Goal: Task Accomplishment & Management: Manage account settings

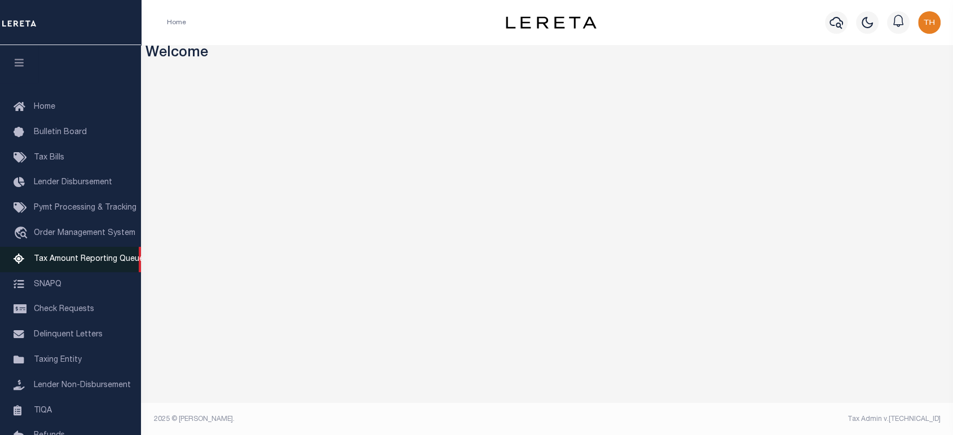
click at [86, 263] on span "Tax Amount Reporting Queue" at bounding box center [89, 259] width 110 height 8
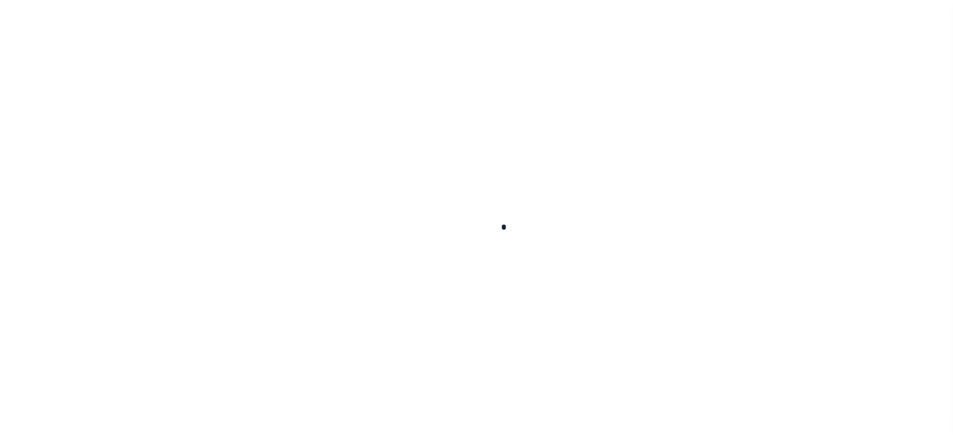
select select "100"
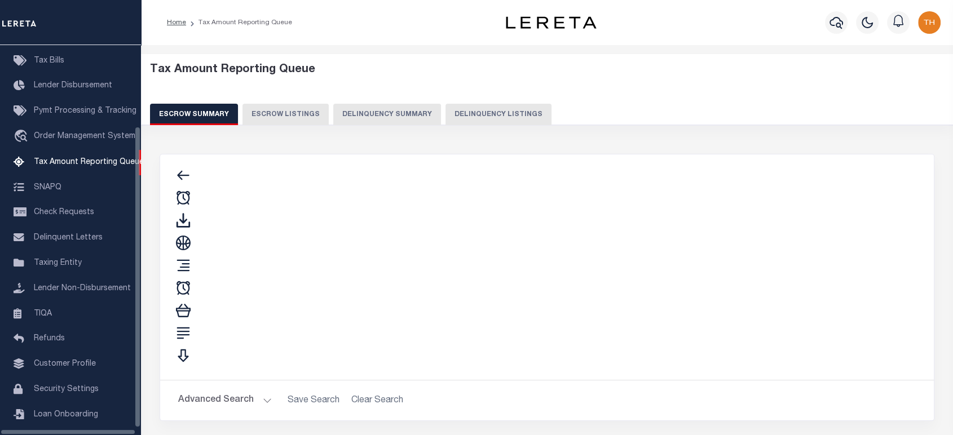
scroll to position [105, 0]
select select "100"
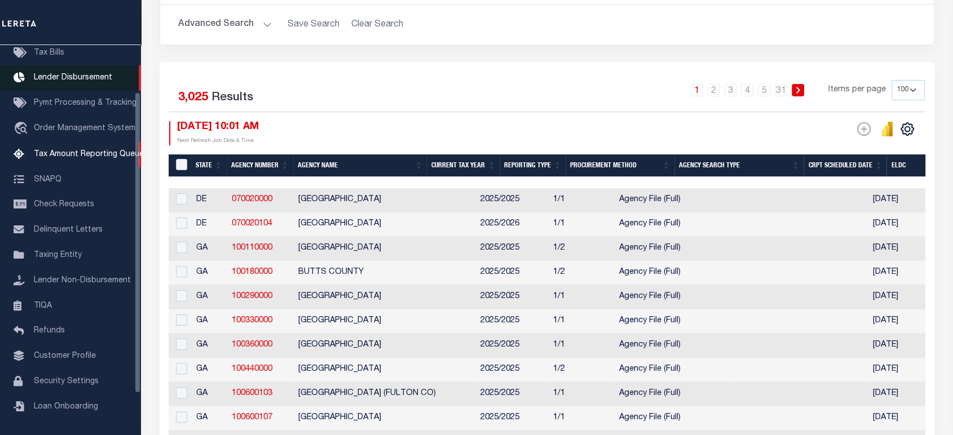
scroll to position [0, 0]
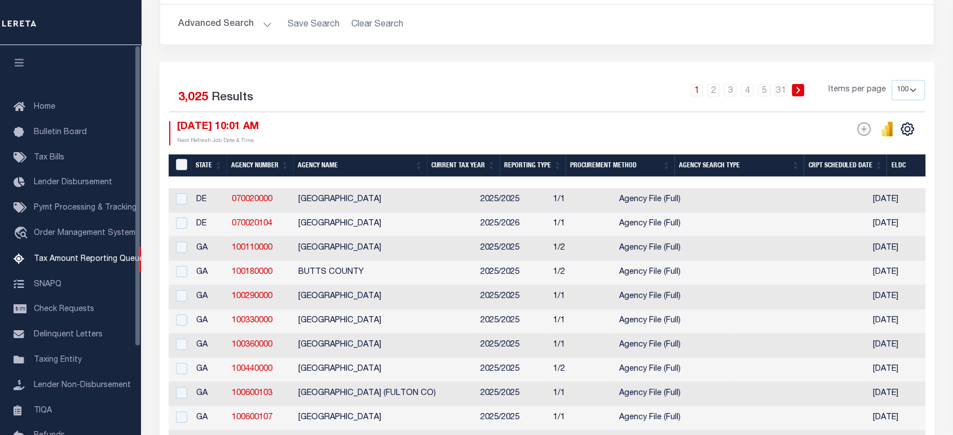
click at [16, 68] on icon "button" at bounding box center [19, 62] width 13 height 10
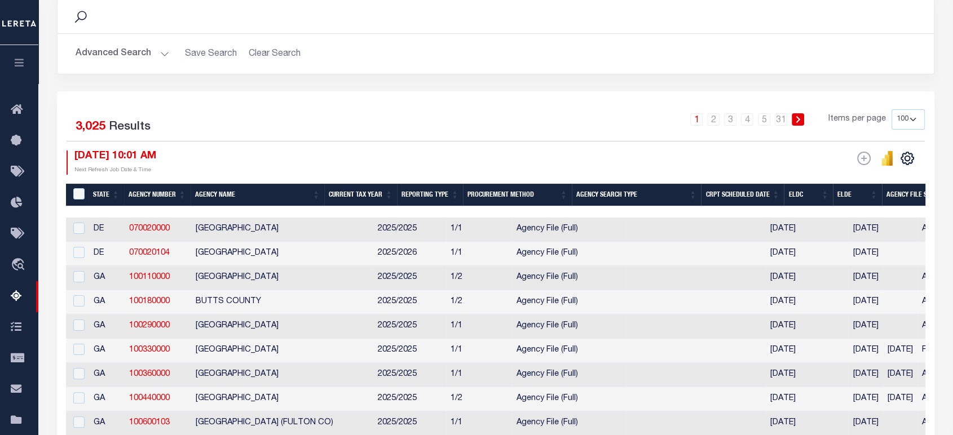
scroll to position [188, 0]
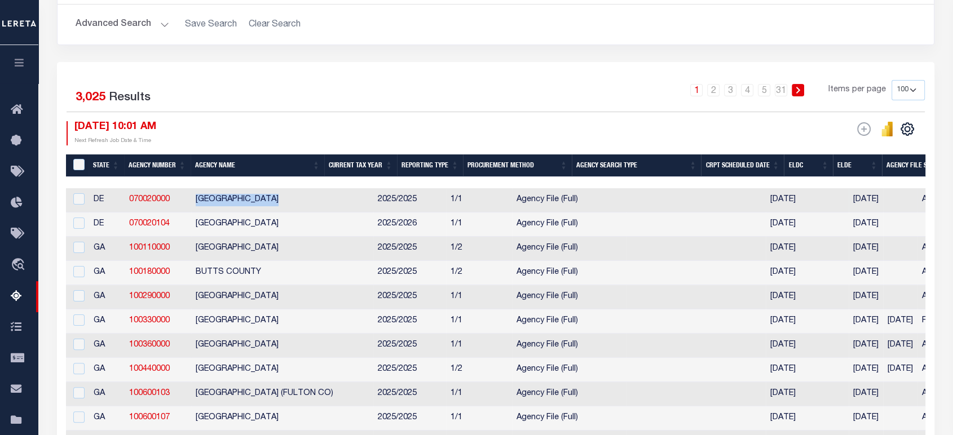
drag, startPoint x: 183, startPoint y: 200, endPoint x: 281, endPoint y: 206, distance: 98.3
drag, startPoint x: 411, startPoint y: 202, endPoint x: 428, endPoint y: 203, distance: 17.6
click at [446, 203] on td "1/1" at bounding box center [479, 200] width 66 height 24
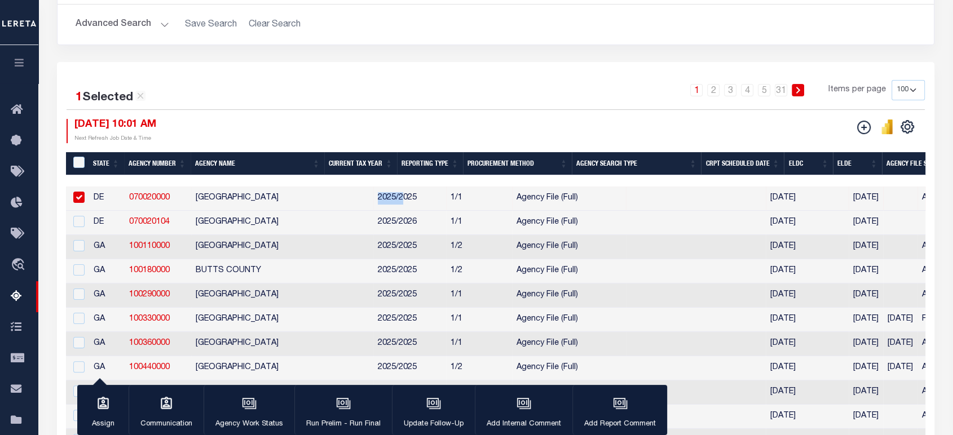
drag, startPoint x: 346, startPoint y: 200, endPoint x: 362, endPoint y: 201, distance: 16.4
click at [373, 201] on td "2025/2025" at bounding box center [409, 199] width 73 height 24
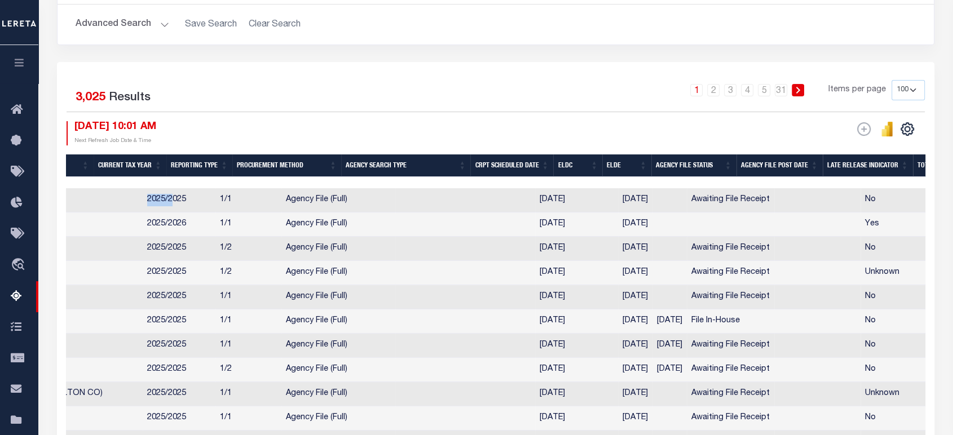
scroll to position [0, 0]
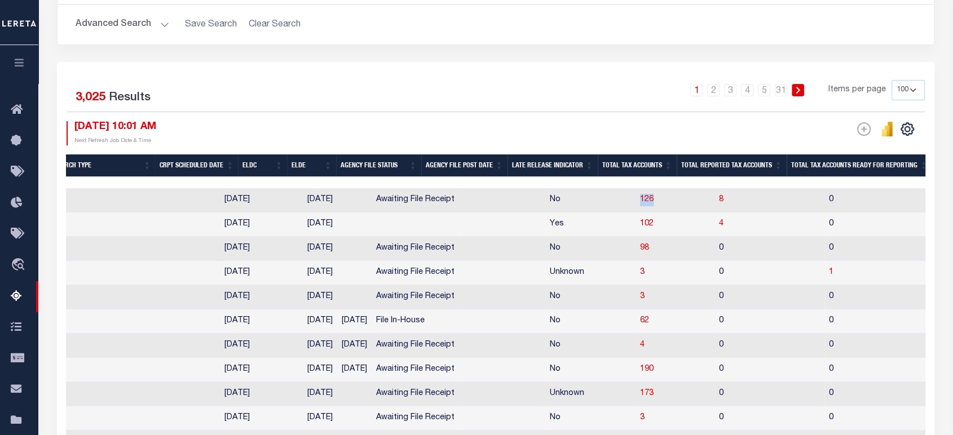
drag, startPoint x: 641, startPoint y: 204, endPoint x: 618, endPoint y: 206, distance: 22.6
click at [635, 206] on td "126" at bounding box center [674, 200] width 79 height 24
checkbox input "true"
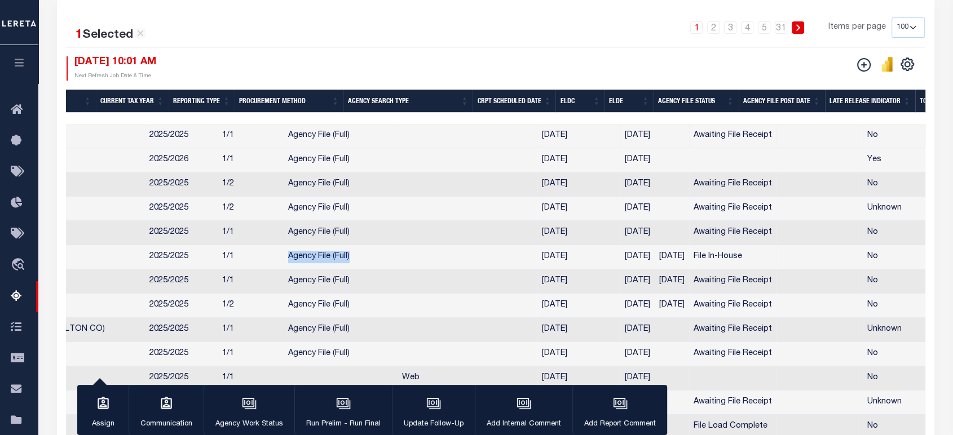
drag, startPoint x: 242, startPoint y: 260, endPoint x: 313, endPoint y: 265, distance: 71.2
click at [313, 265] on td "Agency File (Full)" at bounding box center [341, 257] width 114 height 24
checkbox input "true"
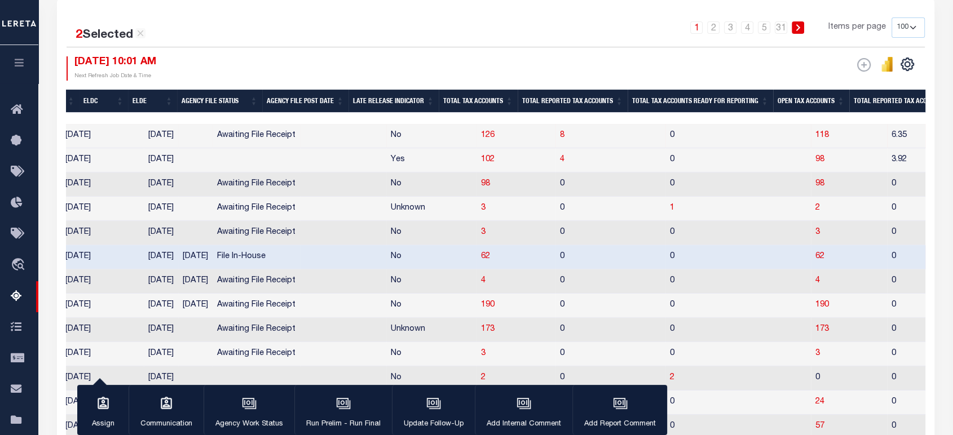
click at [687, 98] on th "Total Tax Accounts Ready for Reporting" at bounding box center [699, 101] width 145 height 23
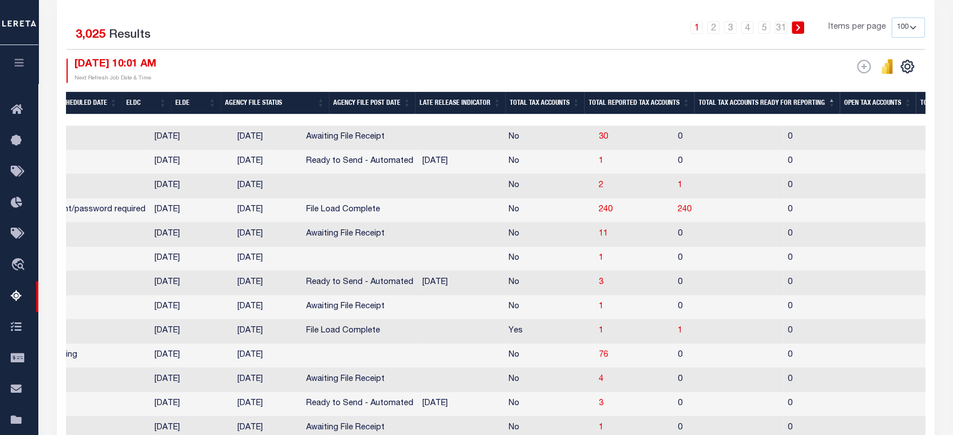
click at [793, 103] on th "Total Tax Accounts Ready for Reporting" at bounding box center [766, 103] width 145 height 23
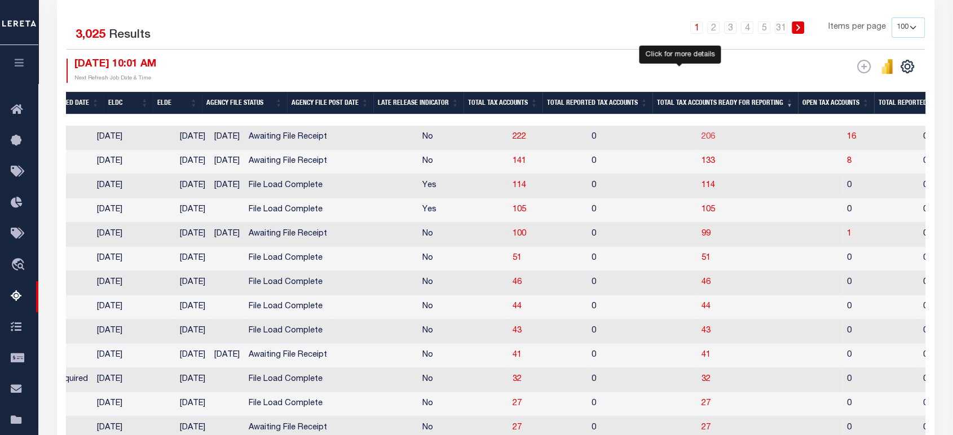
click at [701, 136] on span "206" at bounding box center [708, 137] width 14 height 8
select select "100"
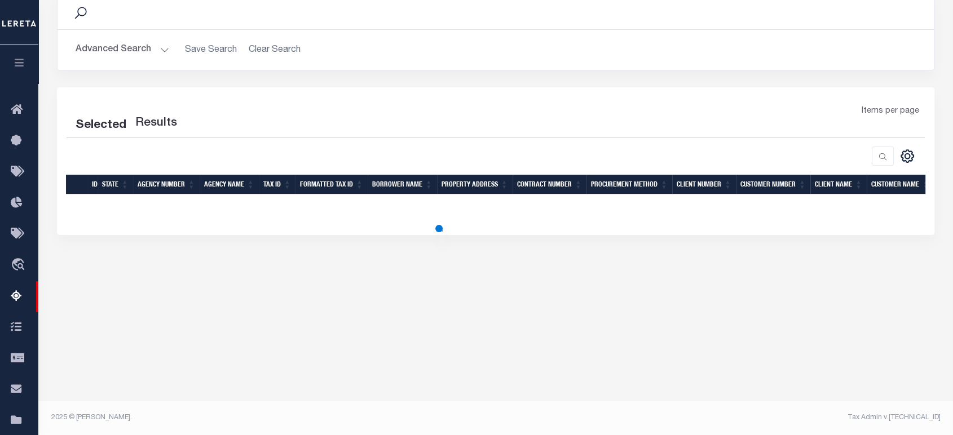
select select "100"
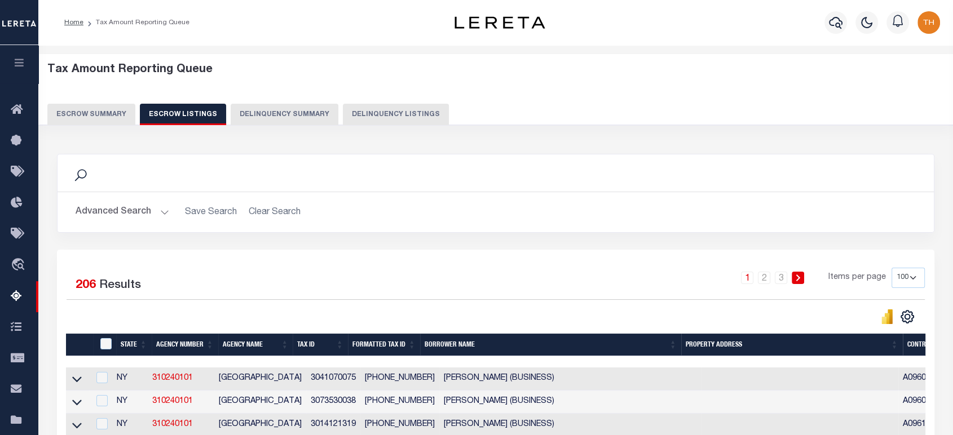
click at [92, 110] on button "Escrow Summary" at bounding box center [91, 114] width 88 height 21
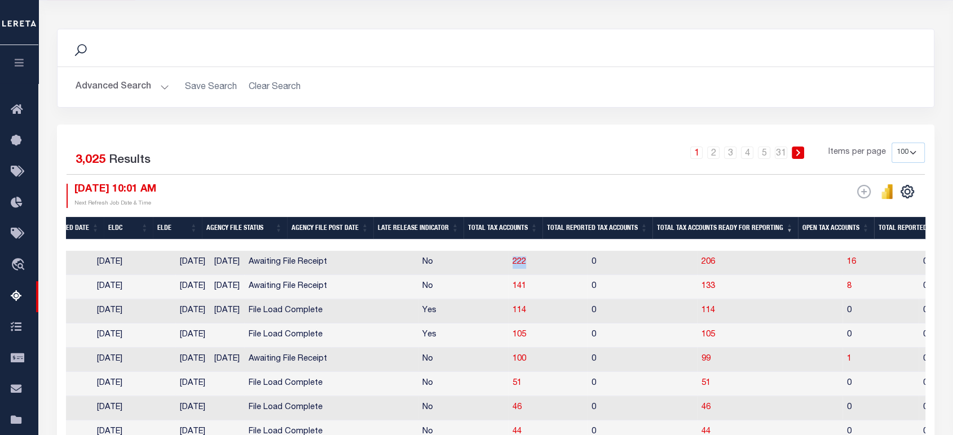
drag, startPoint x: 514, startPoint y: 265, endPoint x: 487, endPoint y: 269, distance: 27.3
click at [508, 269] on td "222" at bounding box center [547, 263] width 79 height 24
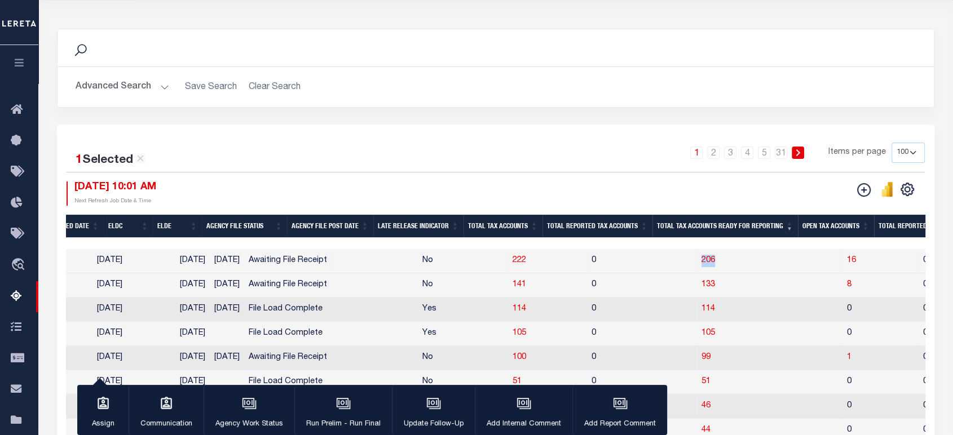
drag, startPoint x: 695, startPoint y: 263, endPoint x: 671, endPoint y: 265, distance: 23.8
click at [697, 265] on td "206" at bounding box center [769, 261] width 145 height 24
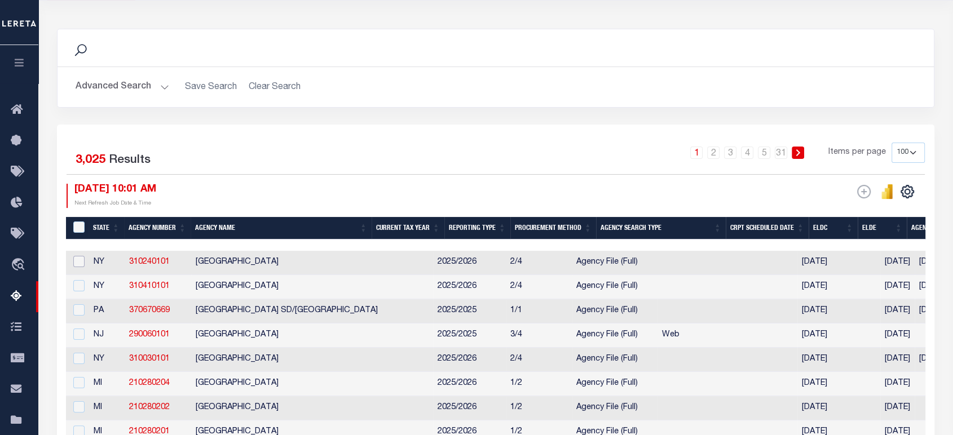
click at [81, 262] on input "checkbox" at bounding box center [78, 261] width 11 height 11
checkbox input "true"
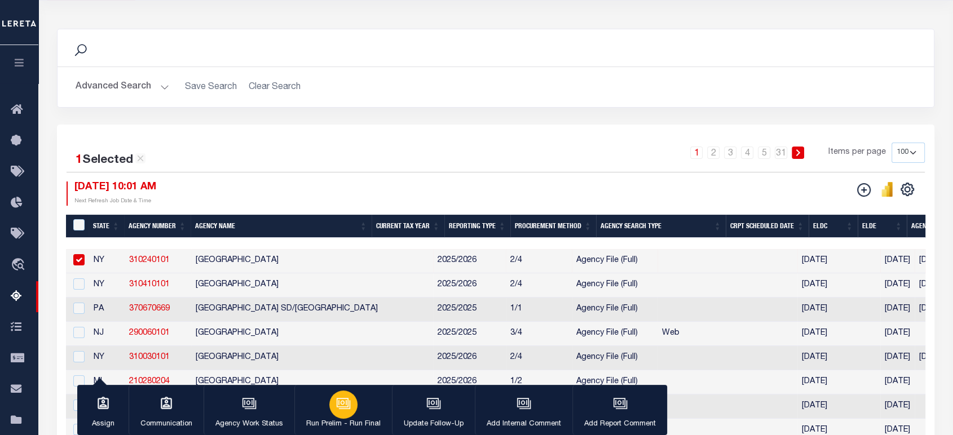
click at [348, 411] on icon "button" at bounding box center [343, 403] width 15 height 15
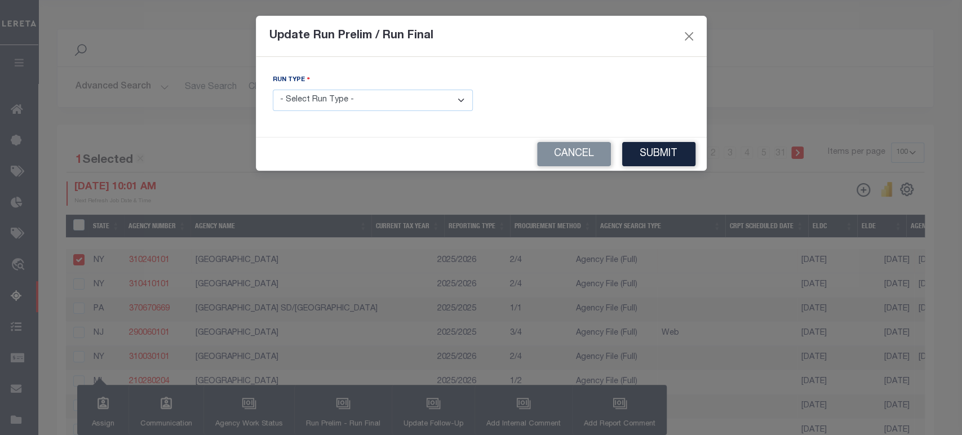
click at [386, 107] on select "- Select Run Type - Prelim Run Final Run" at bounding box center [373, 101] width 200 height 22
click at [692, 38] on button "Close" at bounding box center [688, 36] width 15 height 15
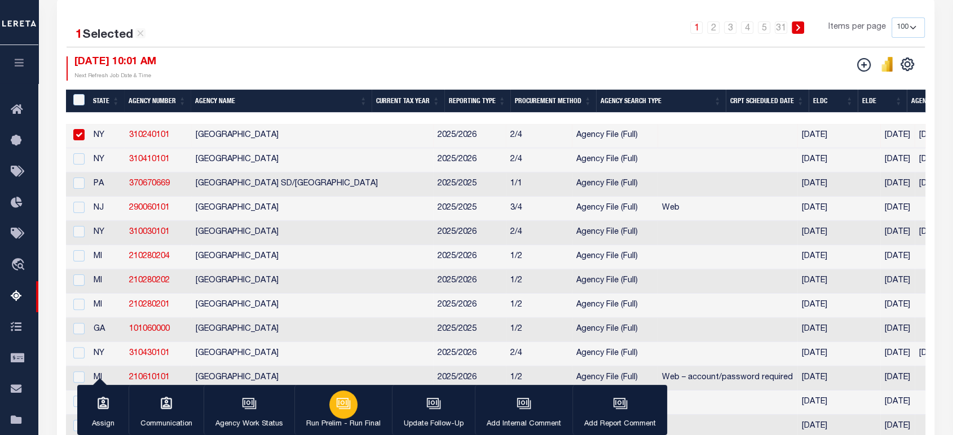
click at [329, 411] on div "button" at bounding box center [343, 405] width 28 height 28
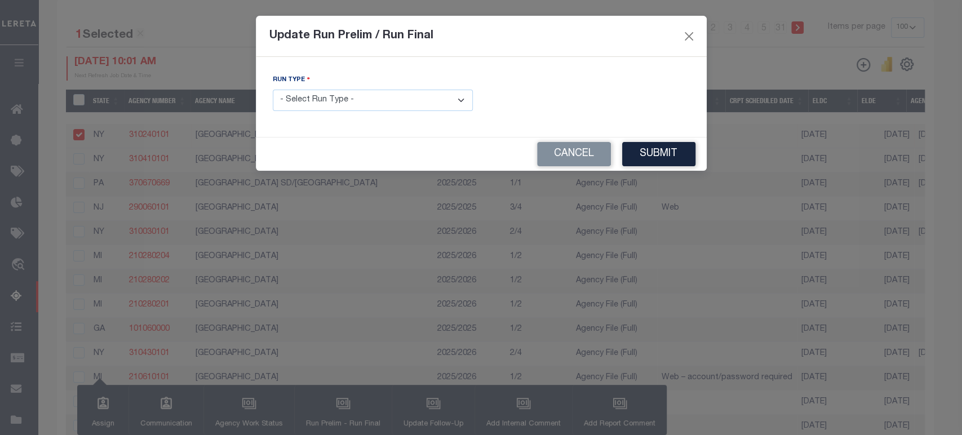
click at [360, 99] on select "- Select Run Type - Prelim Run Final Run" at bounding box center [373, 101] width 200 height 22
click at [591, 155] on button "Cancel" at bounding box center [574, 154] width 74 height 24
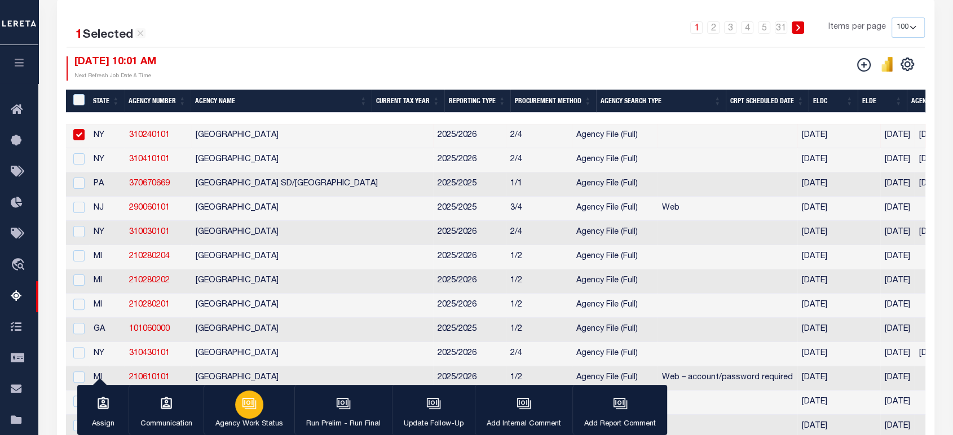
click at [243, 410] on icon "button" at bounding box center [249, 403] width 15 height 15
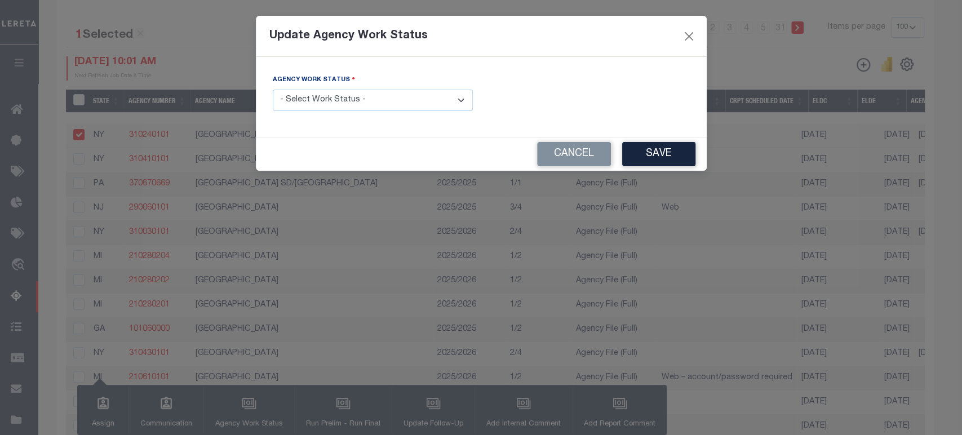
click at [331, 96] on select "- Select Work Status - New In Progress Pending Agency Follow-up Pending QC Read…" at bounding box center [373, 101] width 200 height 22
select select "6"
click at [273, 90] on select "- Select Work Status - New In Progress Pending Agency Follow-up Pending QC Read…" at bounding box center [373, 101] width 200 height 22
click at [684, 148] on button "Save" at bounding box center [658, 154] width 73 height 24
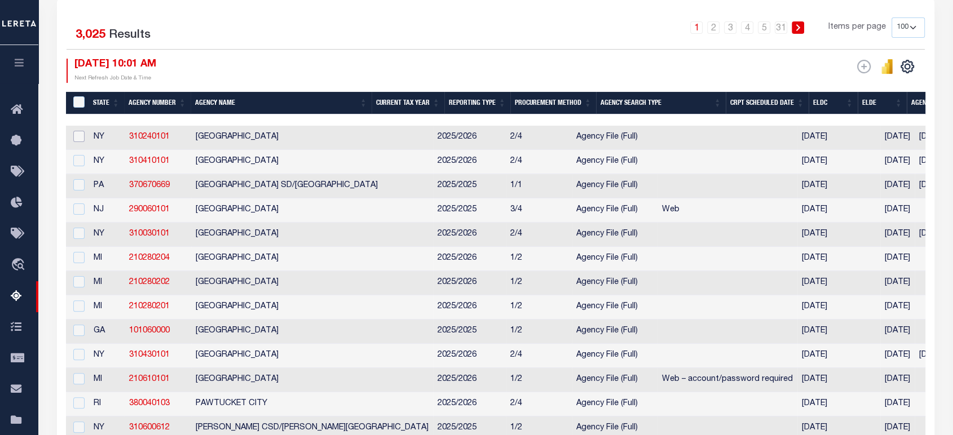
click at [81, 135] on input "checkbox" at bounding box center [78, 136] width 11 height 11
checkbox input "true"
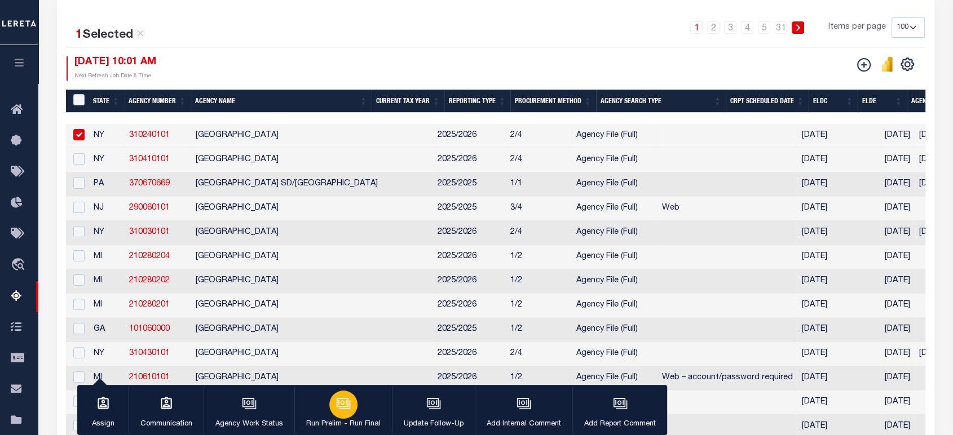
click at [346, 404] on icon "button" at bounding box center [343, 402] width 12 height 9
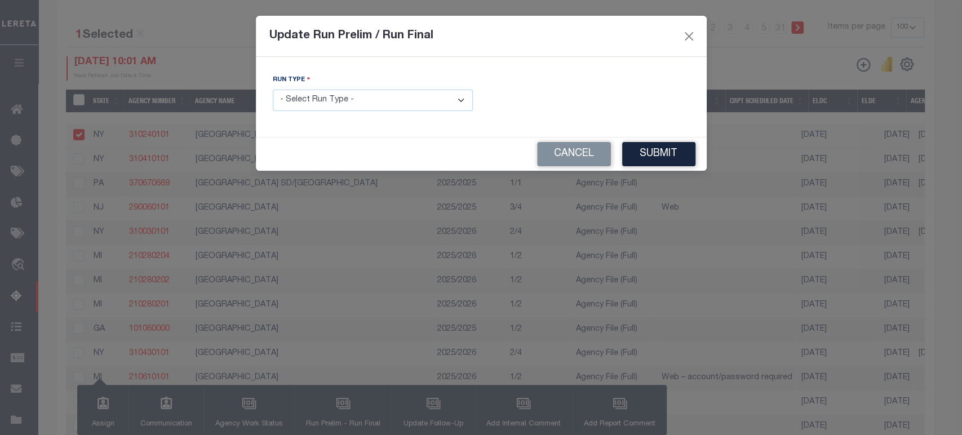
click at [334, 102] on select "- Select Run Type - Prelim Run Final Run" at bounding box center [373, 101] width 200 height 22
select select "F"
click at [273, 90] on select "- Select Run Type - Prelim Run Final Run" at bounding box center [373, 101] width 200 height 22
click at [581, 97] on input "text" at bounding box center [590, 101] width 200 height 22
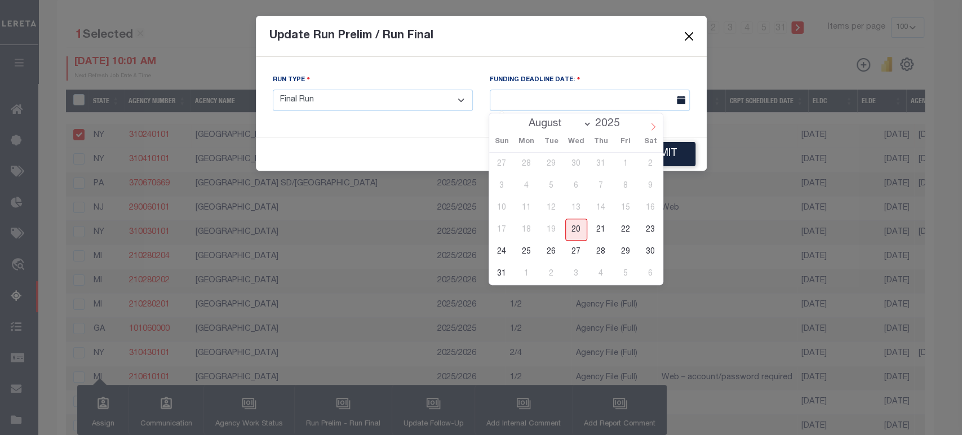
click at [651, 125] on icon at bounding box center [653, 127] width 8 height 8
select select "8"
click at [524, 206] on span "15" at bounding box center [527, 208] width 22 height 22
type input "09/15/2025"
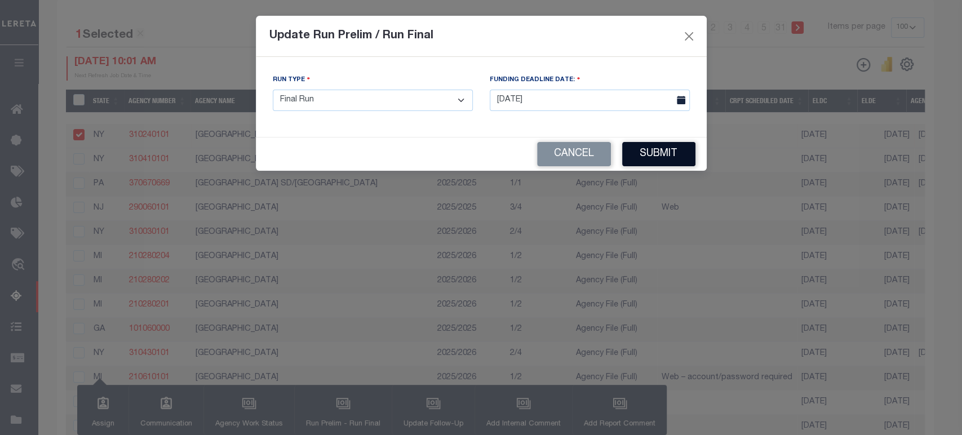
click at [646, 158] on button "Submit" at bounding box center [658, 154] width 73 height 24
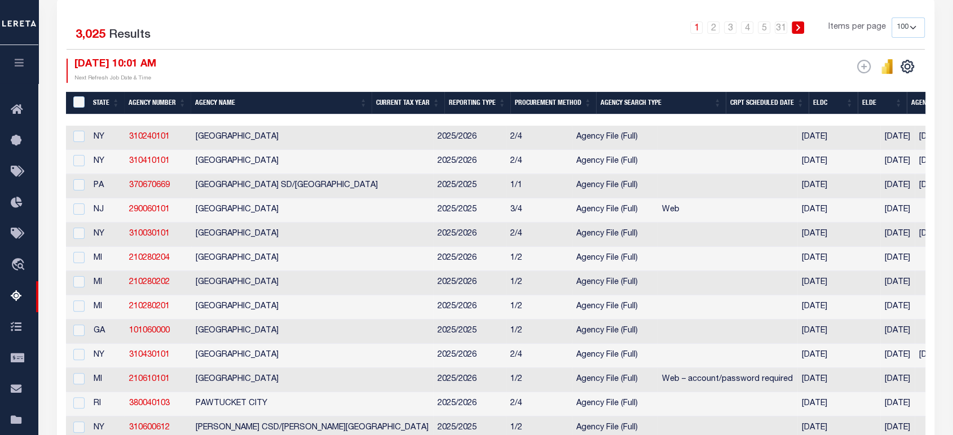
drag, startPoint x: 352, startPoint y: 117, endPoint x: 431, endPoint y: 120, distance: 79.0
click at [453, 121] on div at bounding box center [495, 119] width 859 height 11
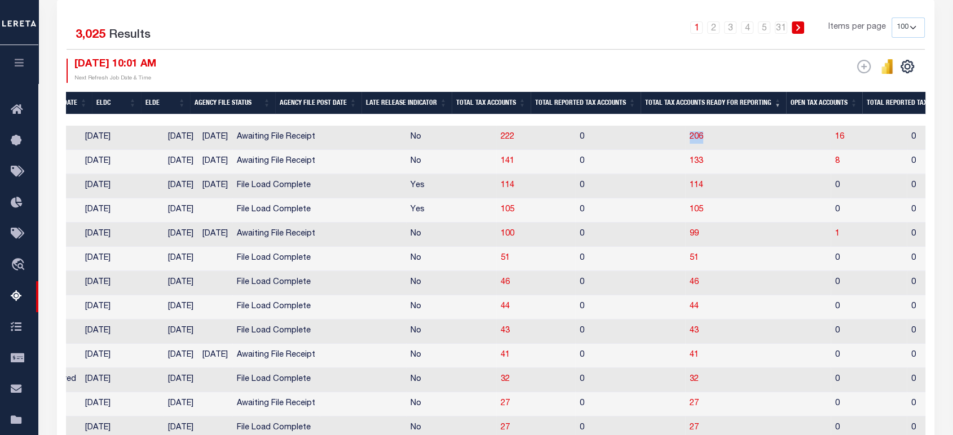
drag, startPoint x: 680, startPoint y: 141, endPoint x: 657, endPoint y: 140, distance: 23.1
click at [685, 140] on td "206" at bounding box center [757, 138] width 145 height 24
checkbox input "true"
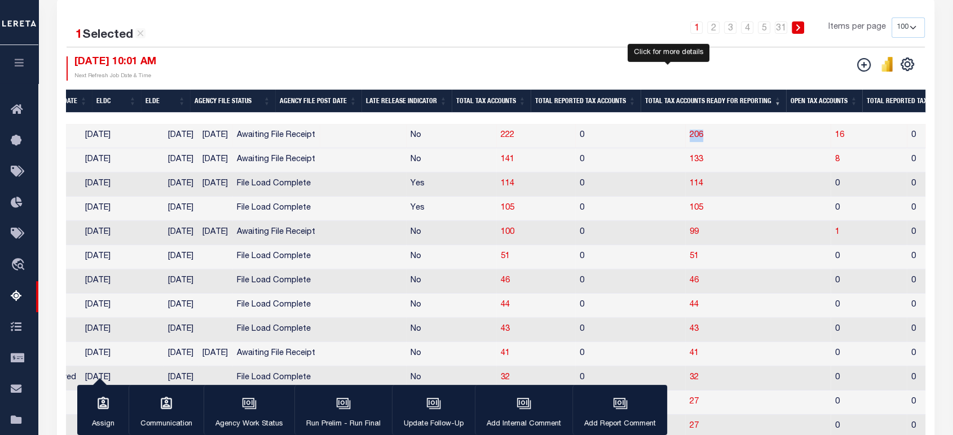
click at [689, 138] on span "206" at bounding box center [696, 135] width 14 height 8
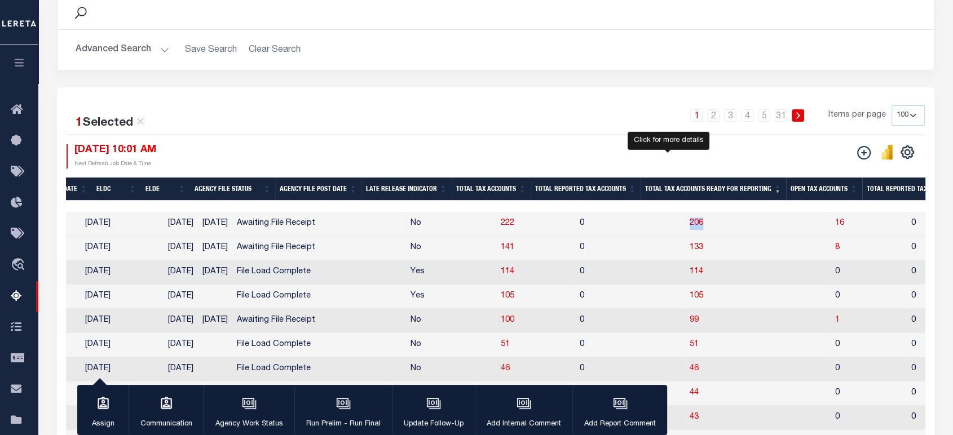
select select "100"
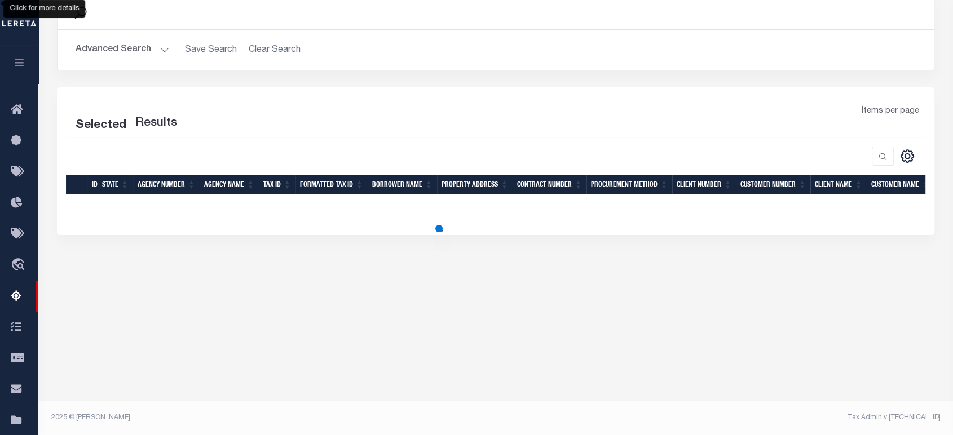
select select "100"
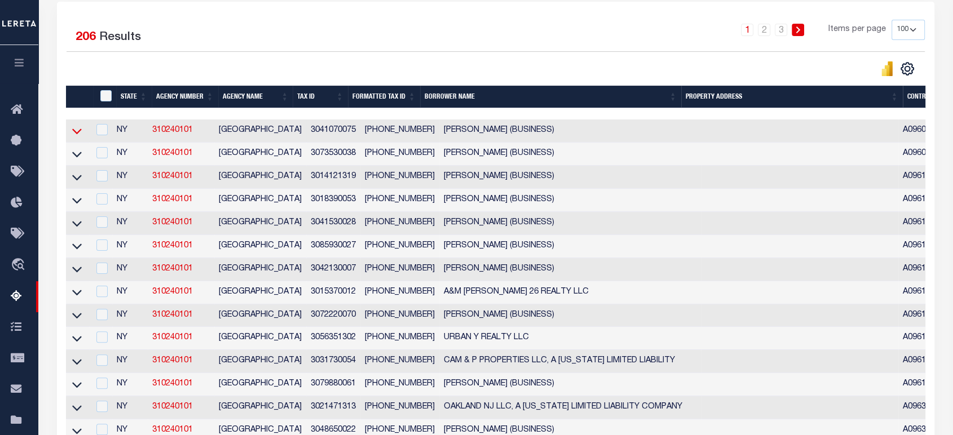
click at [77, 136] on icon at bounding box center [77, 131] width 10 height 12
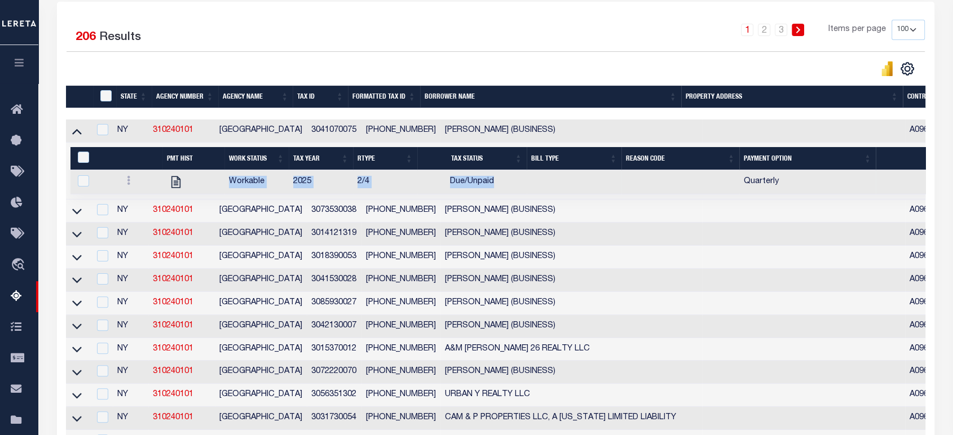
drag, startPoint x: 225, startPoint y: 182, endPoint x: 505, endPoint y: 188, distance: 280.2
click at [505, 188] on tr "Workable 2025 2/4 Due/Unpaid Quarterly $1,262.75 $1,262.75 06/21/2025 Q0000000" at bounding box center [826, 182] width 1513 height 24
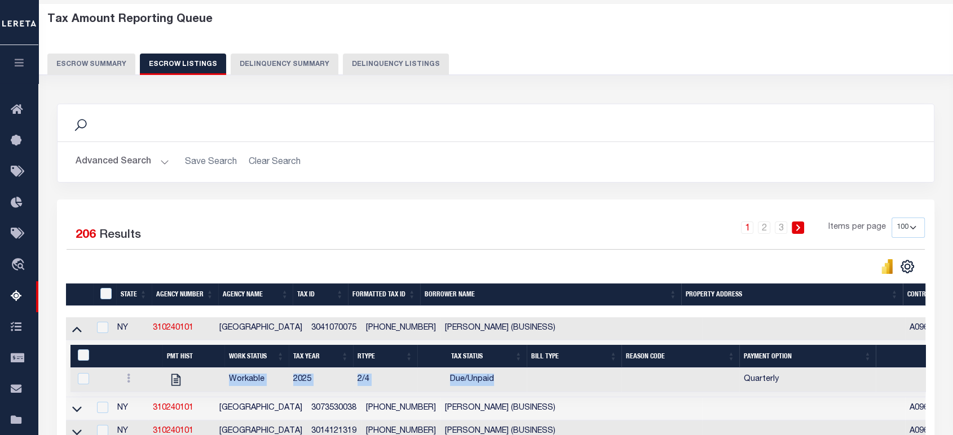
scroll to position [125, 0]
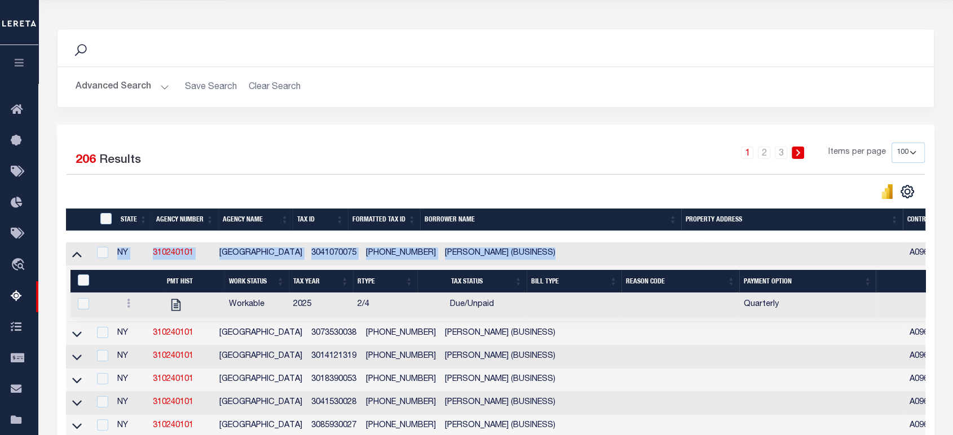
drag, startPoint x: 269, startPoint y: 236, endPoint x: 753, endPoint y: 251, distance: 484.5
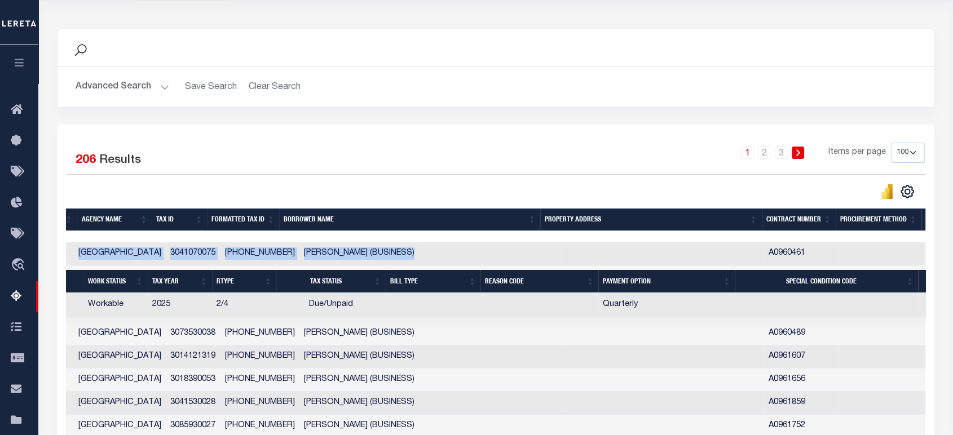
scroll to position [0, 142]
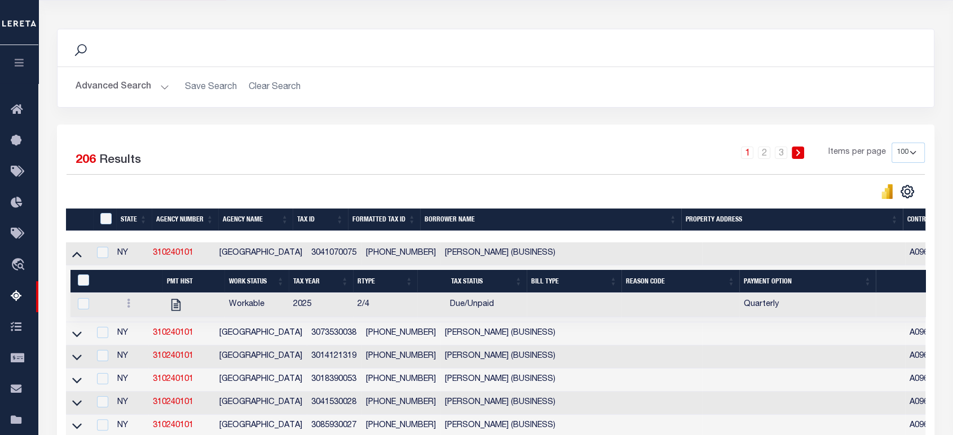
click at [320, 176] on div "Selected 206 Results 1 2 3 Items per page 10 25 50 100 500" at bounding box center [495, 171] width 876 height 57
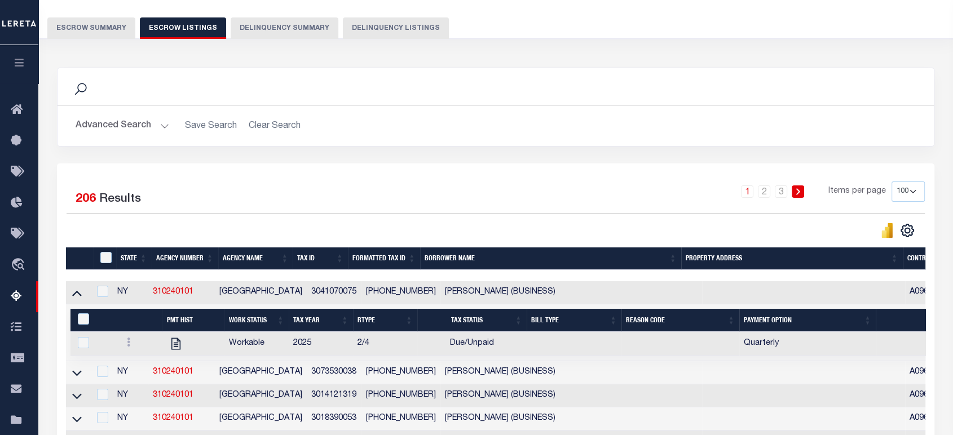
scroll to position [0, 0]
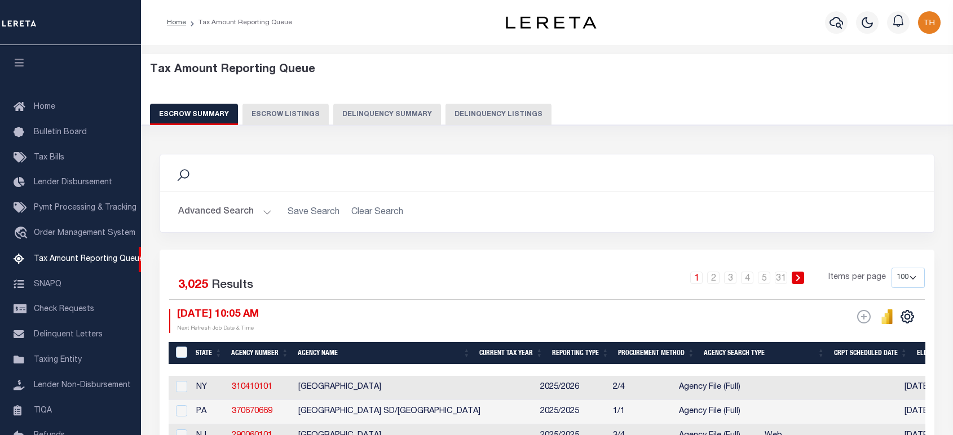
select select "100"
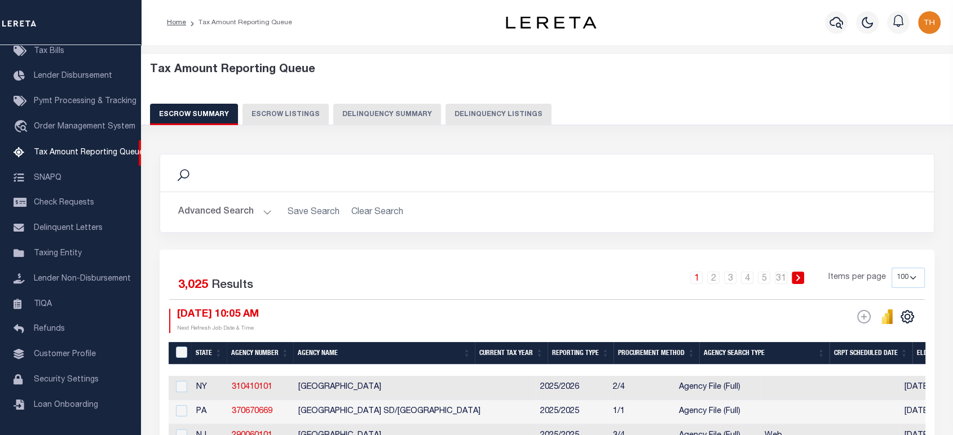
click at [233, 219] on button "Advanced Search" at bounding box center [225, 212] width 94 height 22
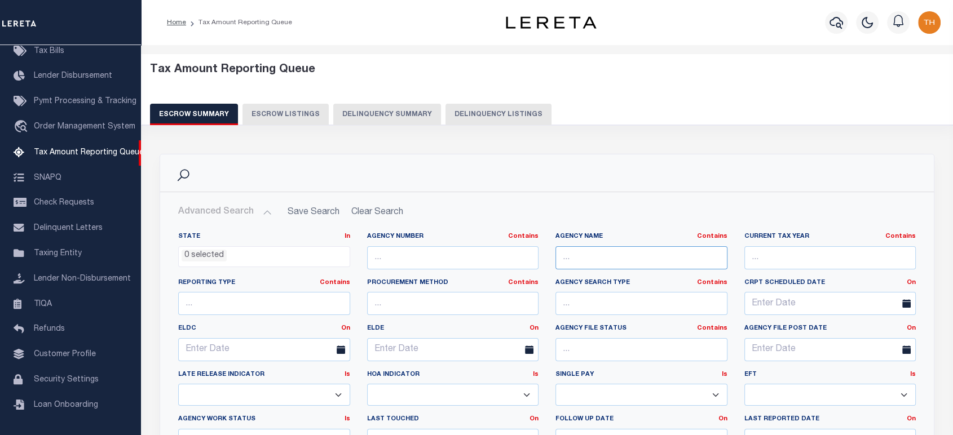
click at [588, 265] on input "text" at bounding box center [641, 257] width 172 height 23
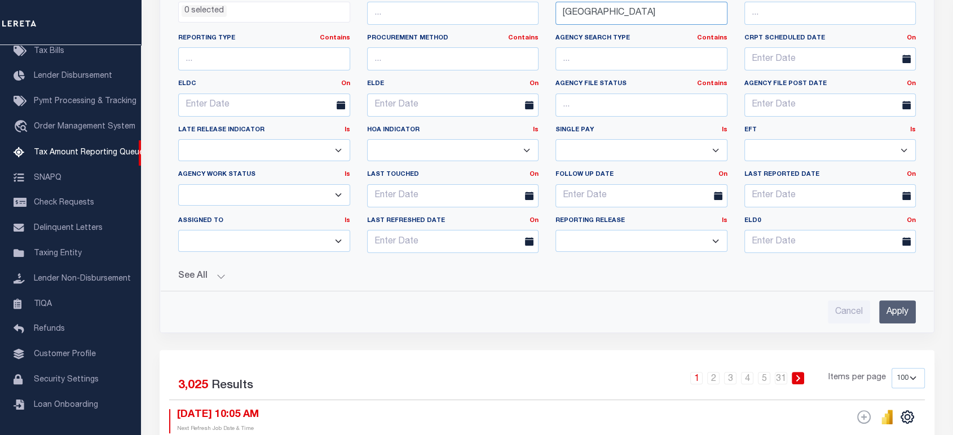
scroll to position [250, 0]
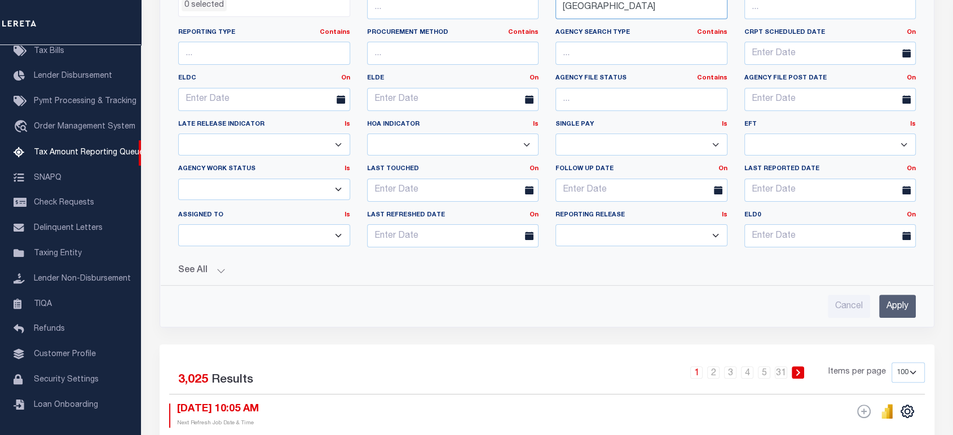
type input "brooklyn"
drag, startPoint x: 886, startPoint y: 306, endPoint x: 816, endPoint y: 287, distance: 73.0
click at [887, 306] on input "Apply" at bounding box center [897, 306] width 37 height 23
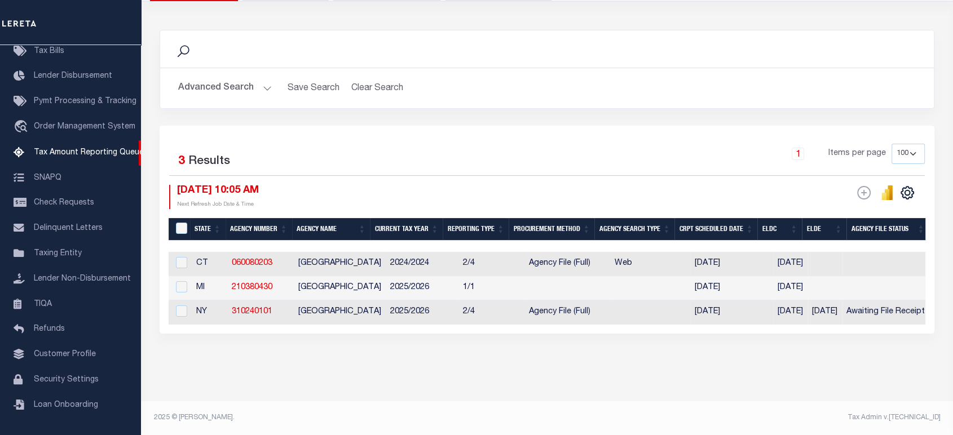
scroll to position [132, 0]
drag, startPoint x: 379, startPoint y: 326, endPoint x: 636, endPoint y: 330, distance: 256.5
click at [636, 330] on div "Selected 3 Results 1 Items per page 10 25 50 100 500 08/20/2025 10:05 AM ESCROW…" at bounding box center [547, 230] width 774 height 208
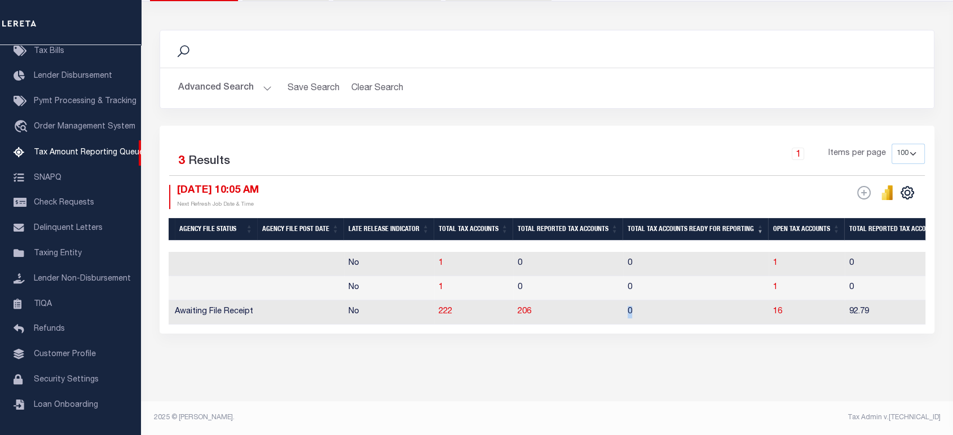
drag, startPoint x: 640, startPoint y: 307, endPoint x: 653, endPoint y: 307, distance: 12.4
click at [653, 307] on tr "NY 310240101 BROOKLYN CITY 2025/2026 2/4 Agency File (Full) 09/08/2025 10/01/20…" at bounding box center [653, 312] width 2313 height 24
click at [531, 308] on span "206" at bounding box center [524, 312] width 14 height 8
select select "100"
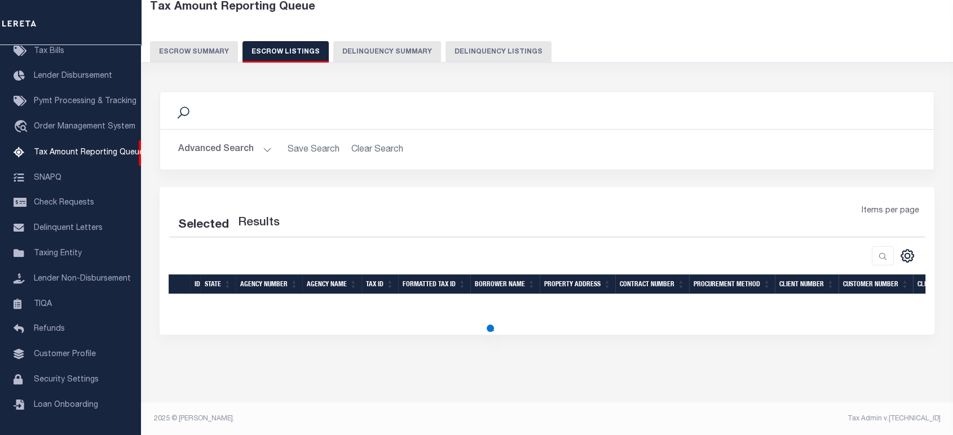
select select "100"
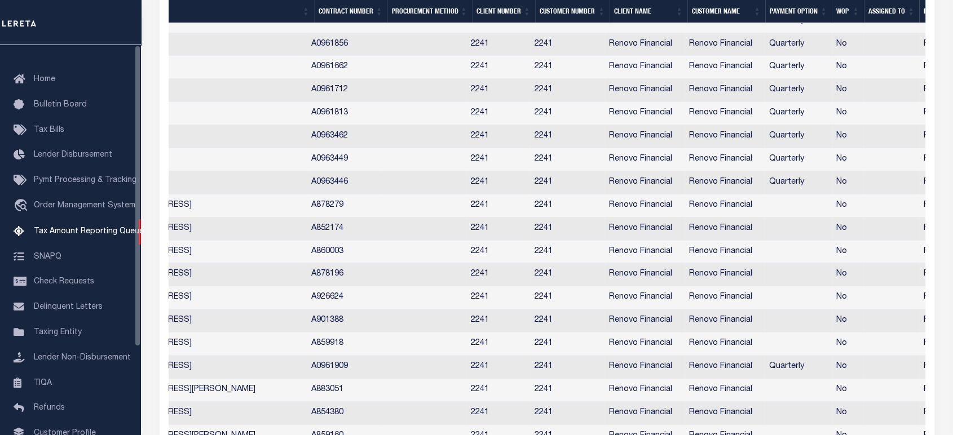
scroll to position [0, 0]
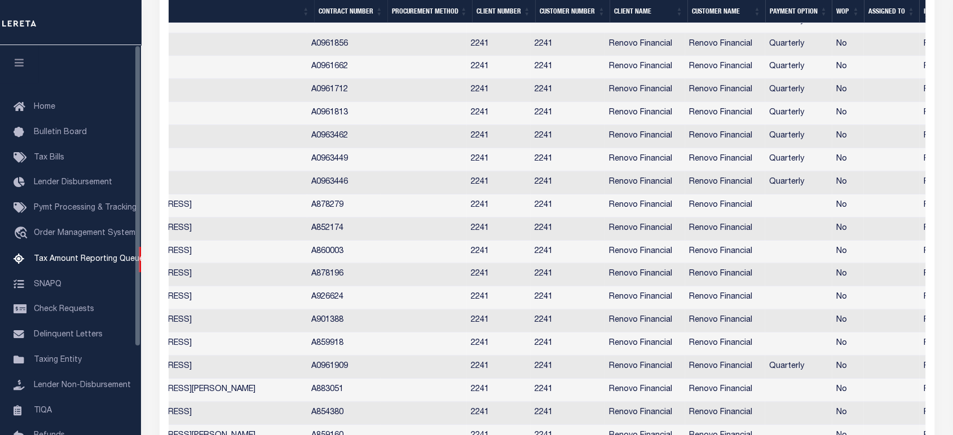
click at [11, 57] on button "button" at bounding box center [19, 64] width 38 height 38
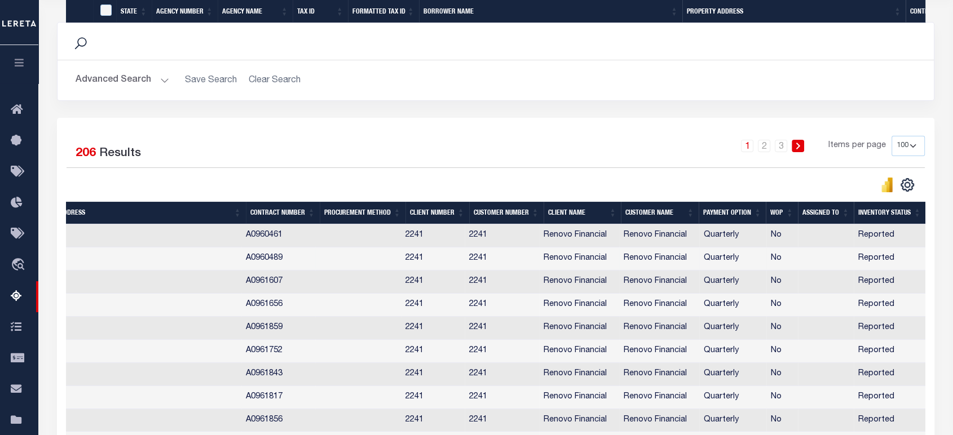
scroll to position [0, 657]
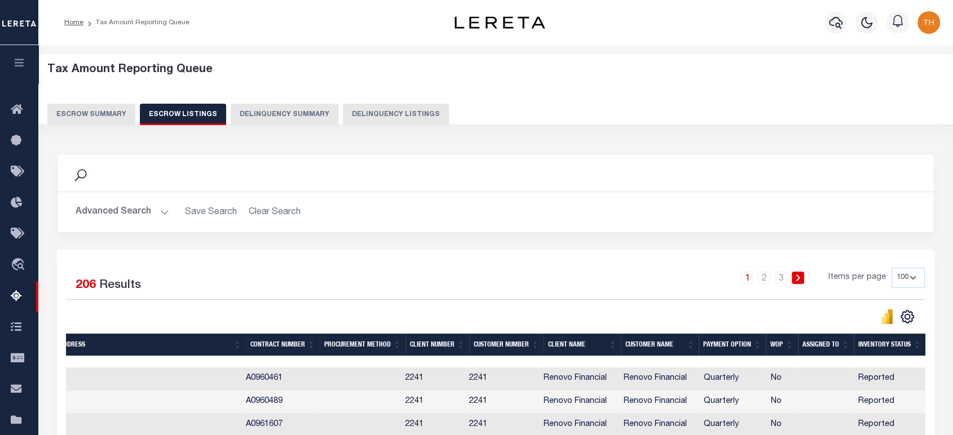
click at [107, 116] on button "Escrow Summary" at bounding box center [91, 114] width 88 height 21
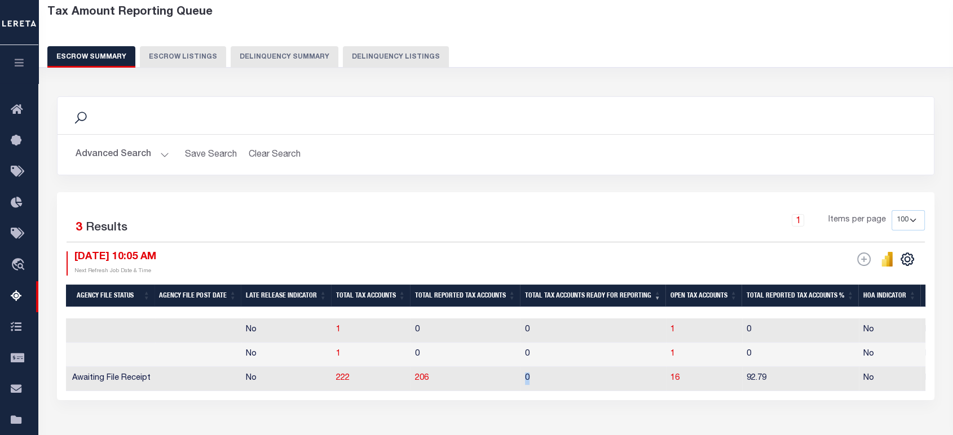
scroll to position [162, 0]
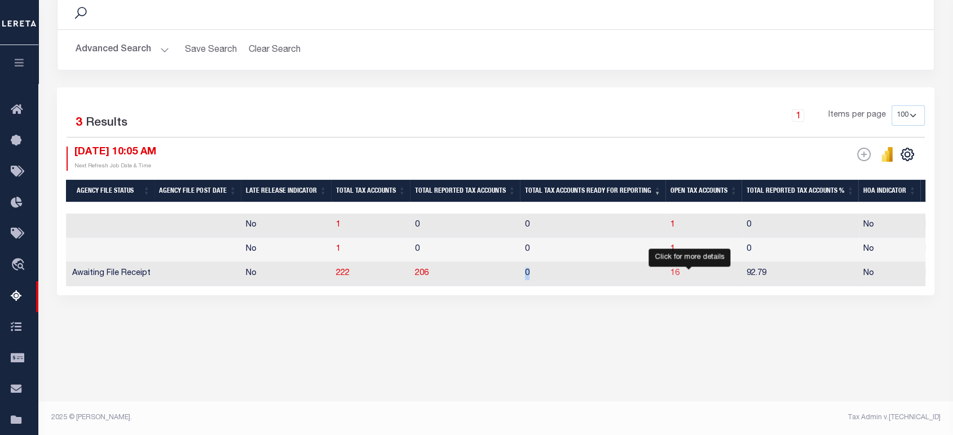
click at [679, 274] on span "16" at bounding box center [674, 273] width 9 height 8
select select "100"
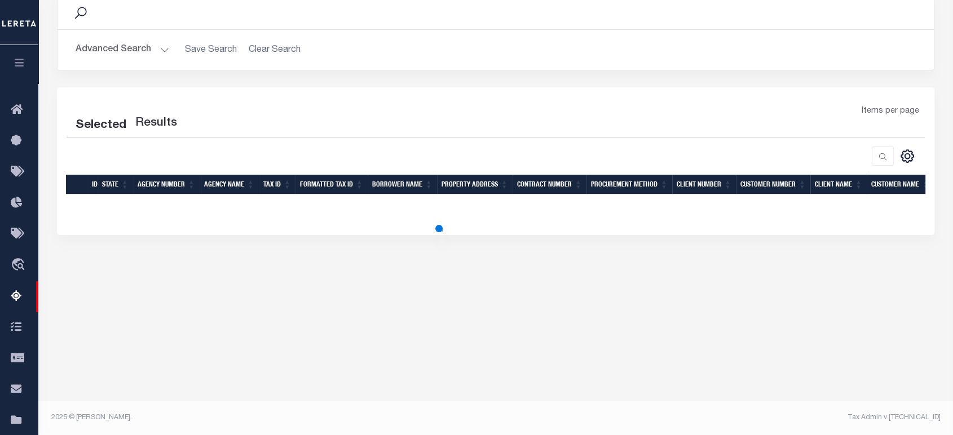
select select "100"
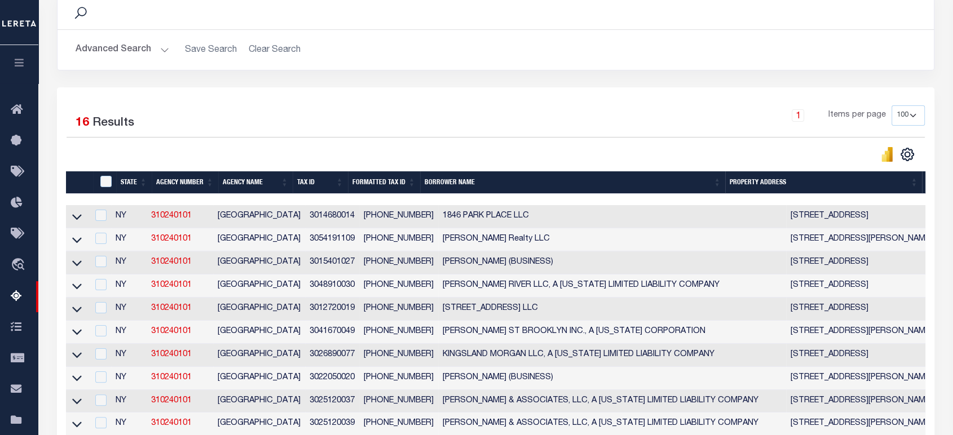
scroll to position [0, 0]
click at [79, 220] on icon at bounding box center [77, 217] width 10 height 12
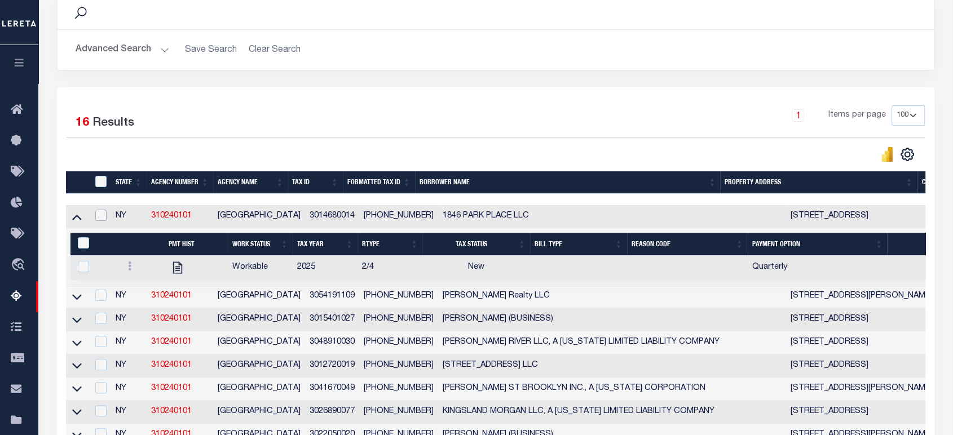
click at [100, 220] on input "checkbox" at bounding box center [100, 215] width 11 height 11
checkbox input "true"
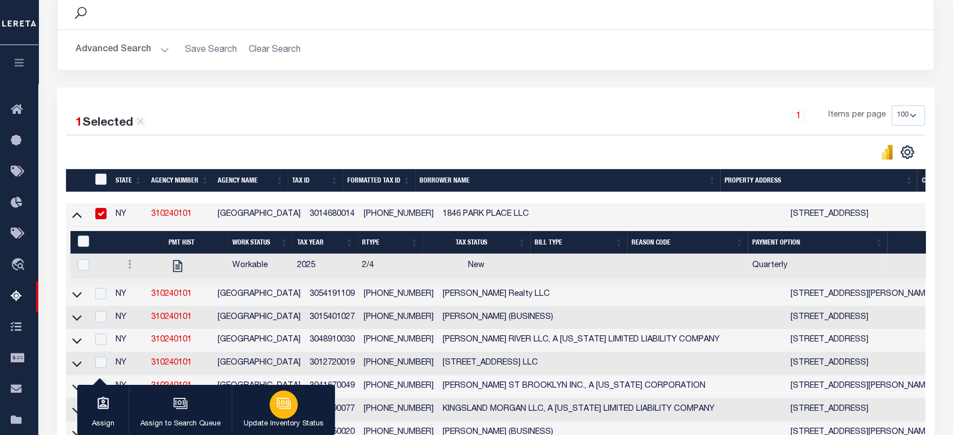
click at [267, 401] on button "Update Inventory Status" at bounding box center [283, 410] width 103 height 51
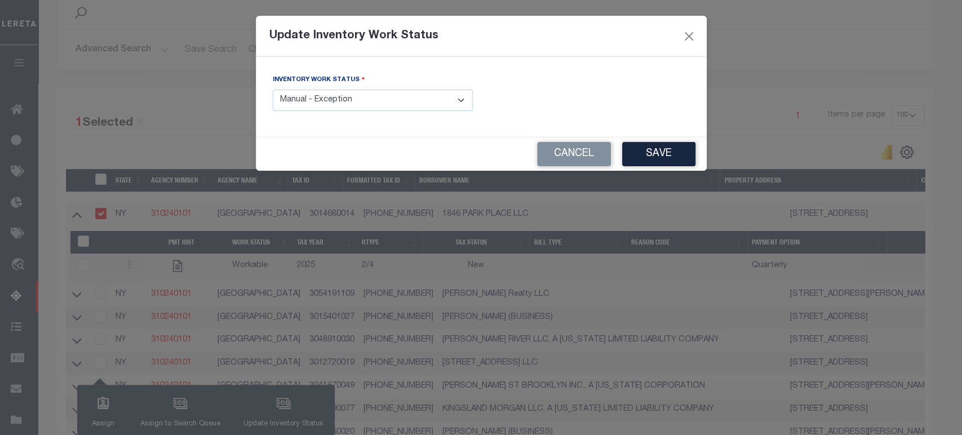
click at [386, 108] on select "- Select Inventory Status - Manual - Exception Pended - Awaiting Search Late Ad…" at bounding box center [373, 101] width 200 height 22
select select "4"
click at [273, 90] on select "- Select Inventory Status - Manual - Exception Pended - Awaiting Search Late Ad…" at bounding box center [373, 101] width 200 height 22
click at [653, 161] on button "Save" at bounding box center [658, 154] width 73 height 24
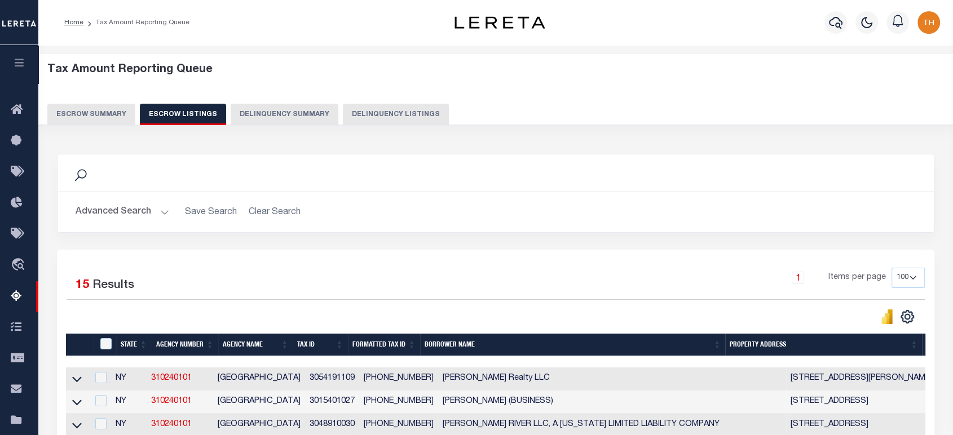
click at [99, 112] on button "Escrow Summary" at bounding box center [91, 114] width 88 height 21
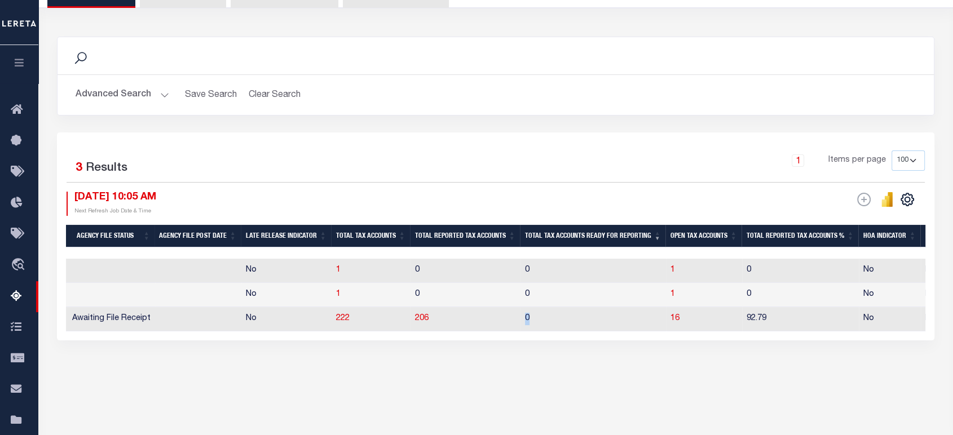
scroll to position [125, 0]
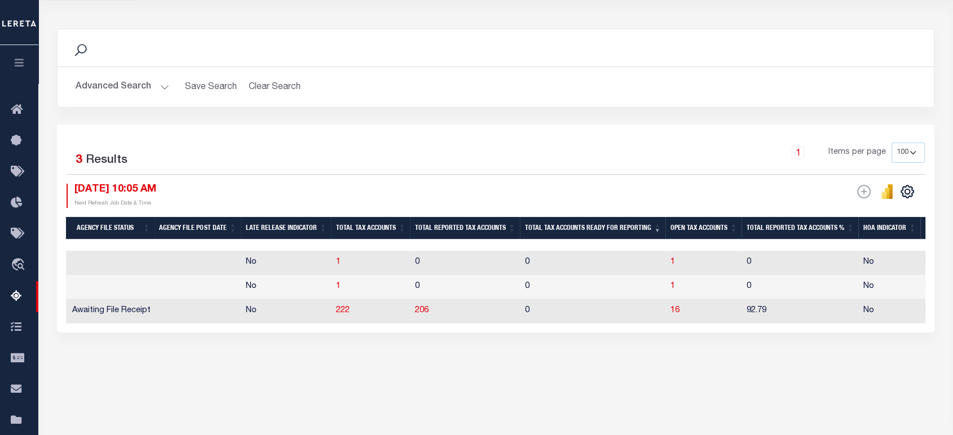
click at [562, 349] on div "Search Advanced Search Save Search Clear Search EscrowSummaryGridWrapper_dynami…" at bounding box center [496, 191] width 892 height 349
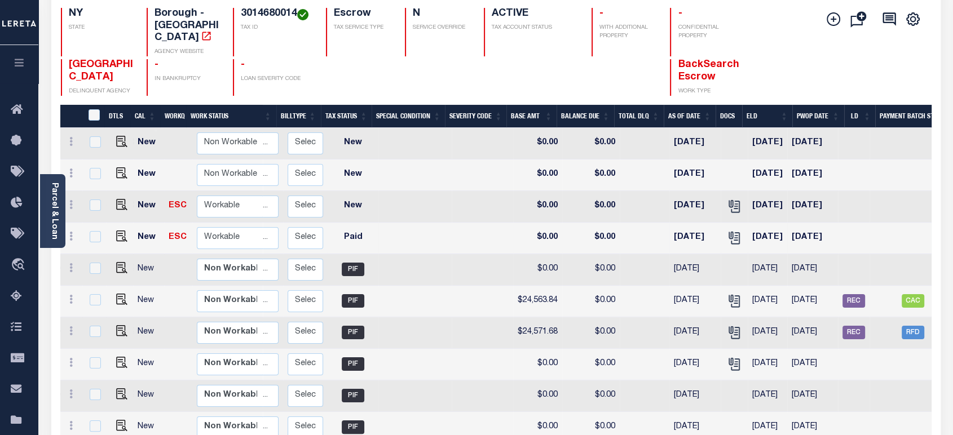
drag, startPoint x: 856, startPoint y: 223, endPoint x: 776, endPoint y: 219, distance: 80.2
click at [776, 223] on tr "New ESC Non Workable Workable Escrow 2025 1/4 - Select... Payment Reversal Taxa…" at bounding box center [436, 239] width 1107 height 32
drag, startPoint x: 843, startPoint y: 189, endPoint x: 337, endPoint y: 188, distance: 506.2
click at [337, 191] on tr "New ESC Non Workable Workable Escrow 2025 2/4 - Select... Payment Reversal Taxa…" at bounding box center [436, 207] width 1107 height 32
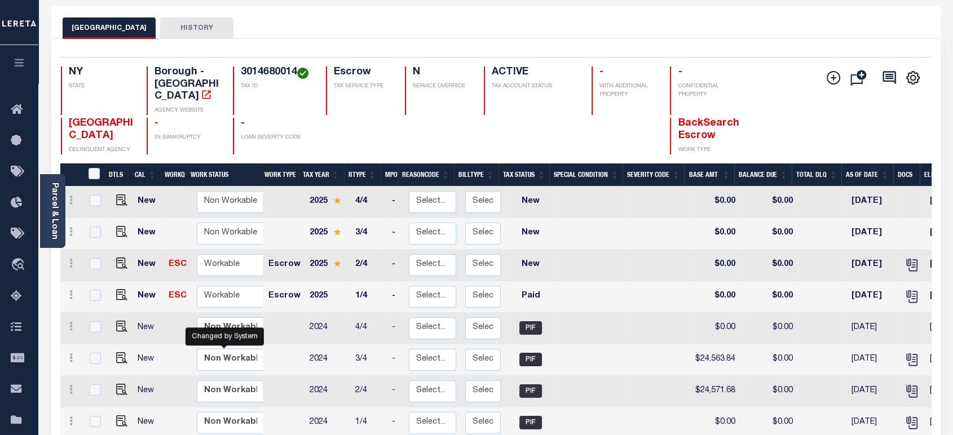
scroll to position [48, 0]
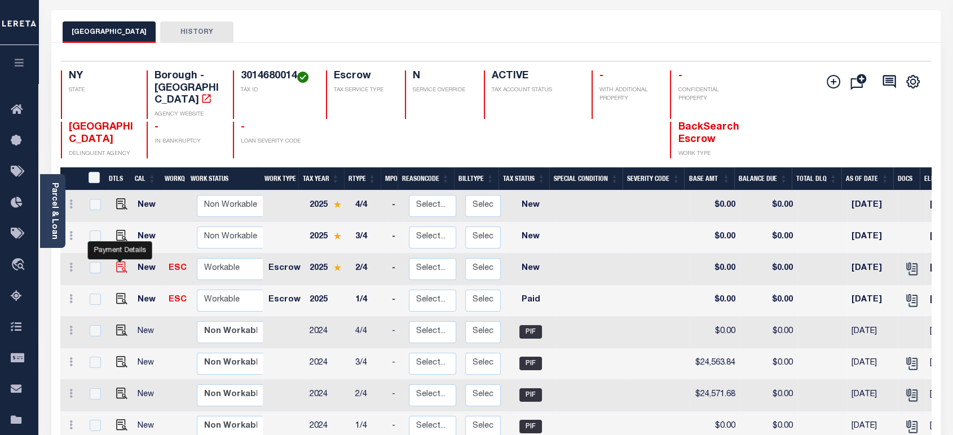
click at [120, 262] on img "" at bounding box center [121, 267] width 11 height 11
checkbox input "true"
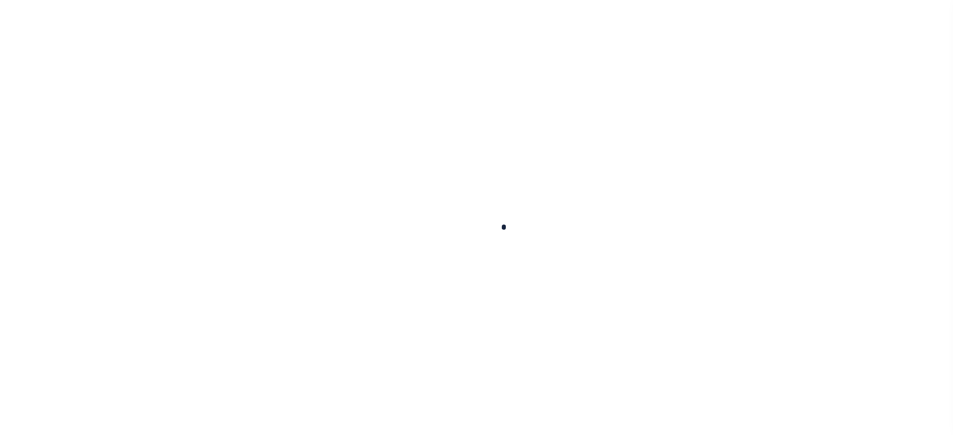
checkbox input "false"
type input "Quarterly"
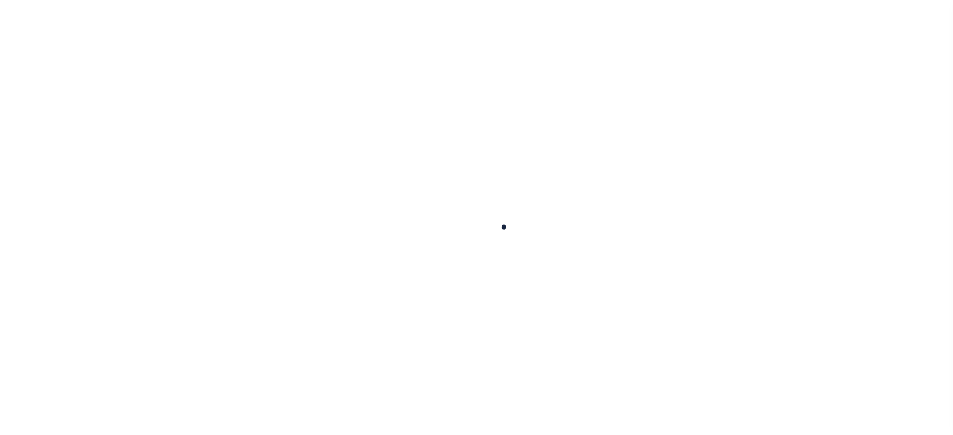
type input "[DATE]"
select select "NW2"
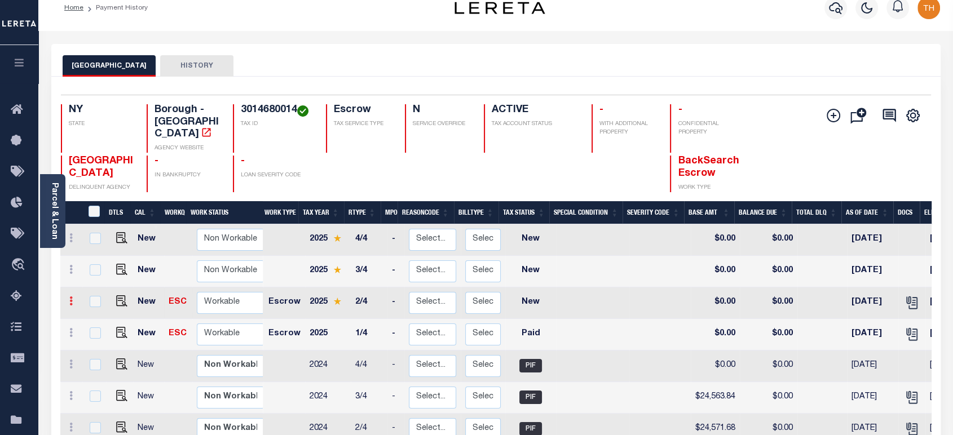
click at [69, 296] on icon at bounding box center [70, 300] width 3 height 9
click at [101, 334] on img at bounding box center [97, 340] width 11 height 12
select select "NW2"
type input "$0.00"
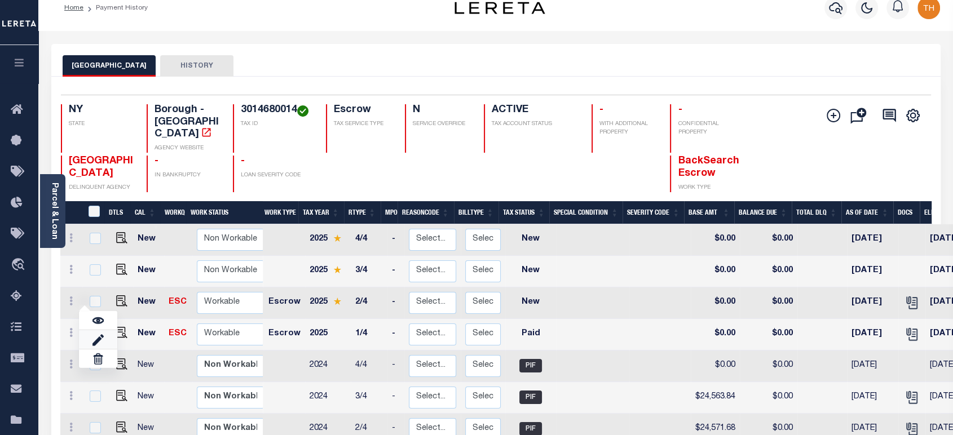
type input "[DATE]"
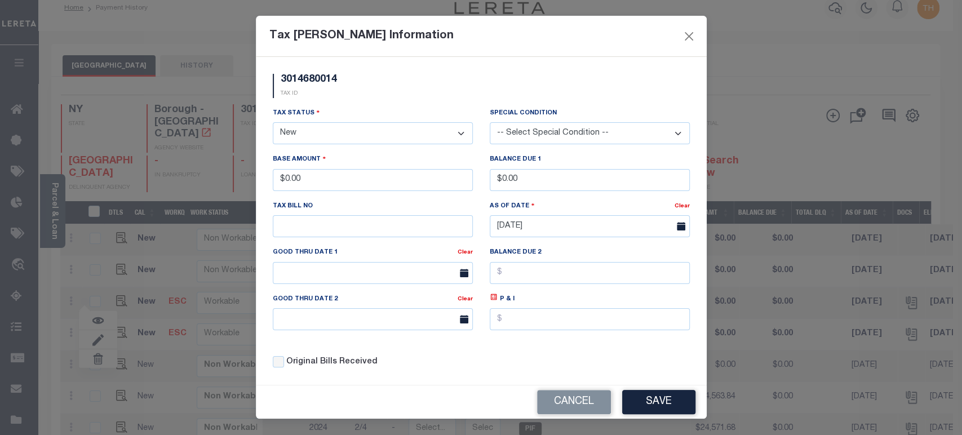
click at [362, 139] on select "- Select Status - Open Due/Unpaid Paid Incomplete No Tax Due Internal Refund Pr…" at bounding box center [373, 133] width 200 height 22
click at [340, 142] on select "- Select Status - Open Due/Unpaid Paid Incomplete No Tax Due Internal Refund Pr…" at bounding box center [373, 133] width 200 height 22
select select "DUE"
click at [273, 123] on select "- Select Status - Open Due/Unpaid Paid Incomplete No Tax Due Internal Refund Pr…" at bounding box center [373, 133] width 200 height 22
click at [592, 134] on select "-- Select Special Condition -- 3RD PARTY TAX LIEN AGENCY TAX LIEN (A.K.A Inside…" at bounding box center [590, 133] width 200 height 22
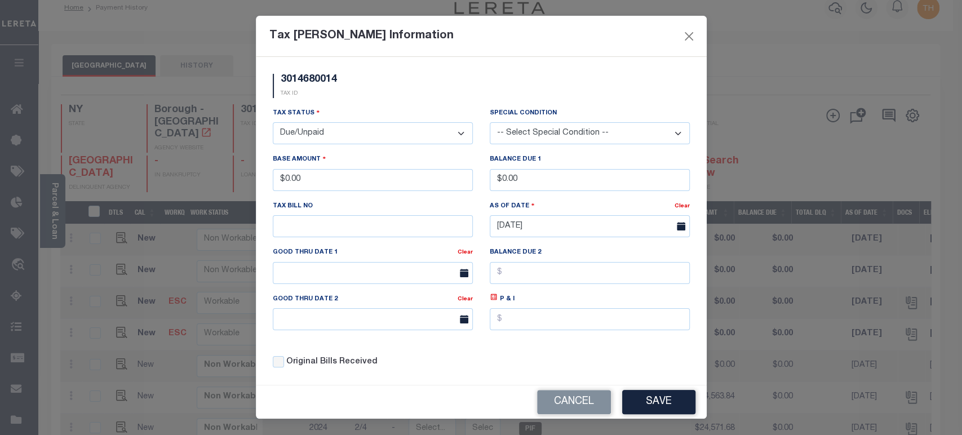
select select "18"
click at [490, 123] on select "-- Select Special Condition -- 3RD PARTY TAX LIEN AGENCY TAX LIEN (A.K.A Inside…" at bounding box center [590, 133] width 200 height 22
drag, startPoint x: 343, startPoint y: 179, endPoint x: 251, endPoint y: 188, distance: 92.3
click at [251, 188] on div "Tax Bill Amount Information 3014680014 TAX ID Installment: TaxID: 3014680014 Ta…" at bounding box center [481, 217] width 962 height 435
type input "$5.00"
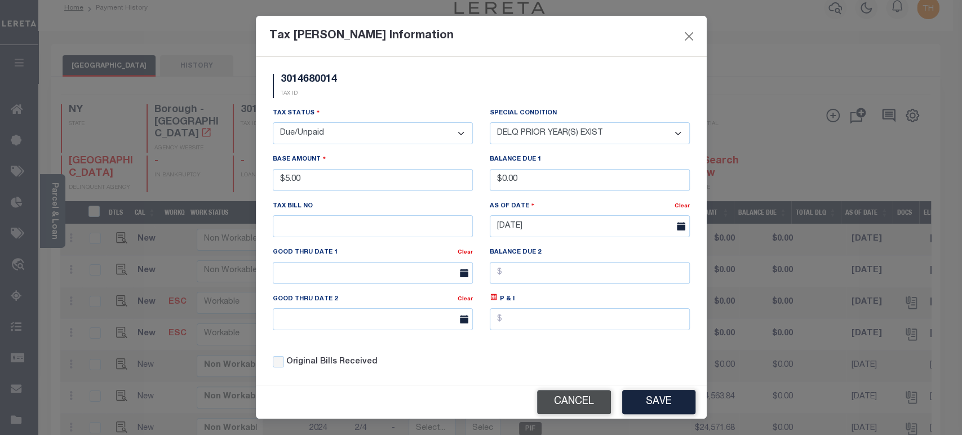
click at [570, 400] on button "Cancel" at bounding box center [574, 402] width 74 height 24
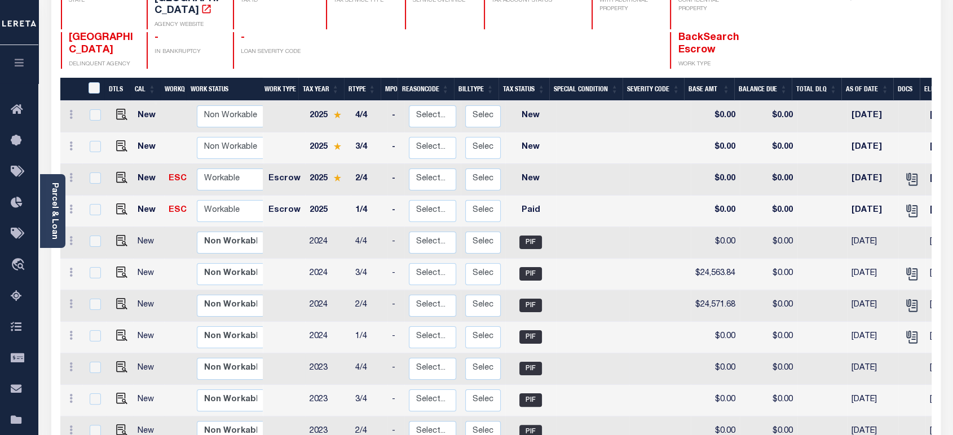
scroll to position [140, 0]
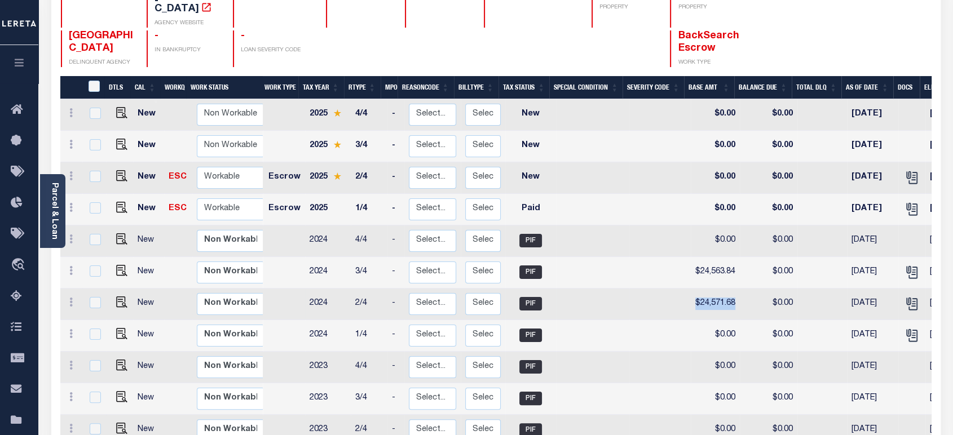
drag, startPoint x: 732, startPoint y: 293, endPoint x: 687, endPoint y: 294, distance: 44.5
click at [691, 294] on td "$24,571.68" at bounding box center [715, 305] width 49 height 32
checkbox input "true"
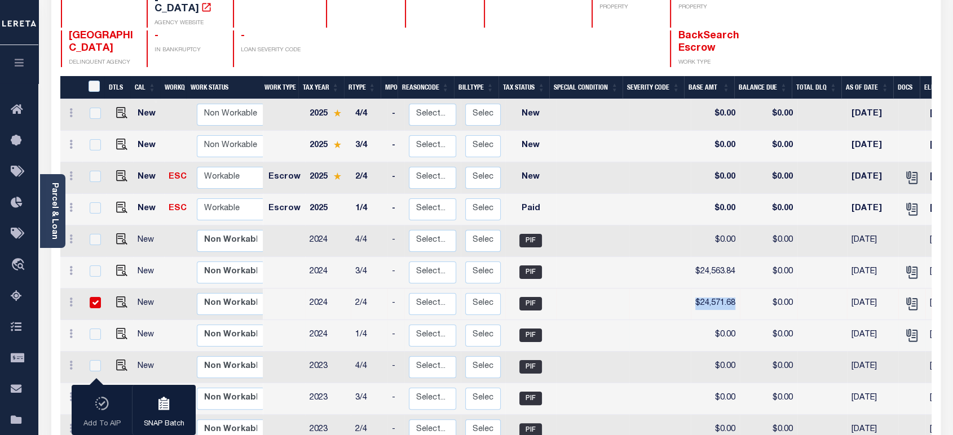
copy td "$24,571.68"
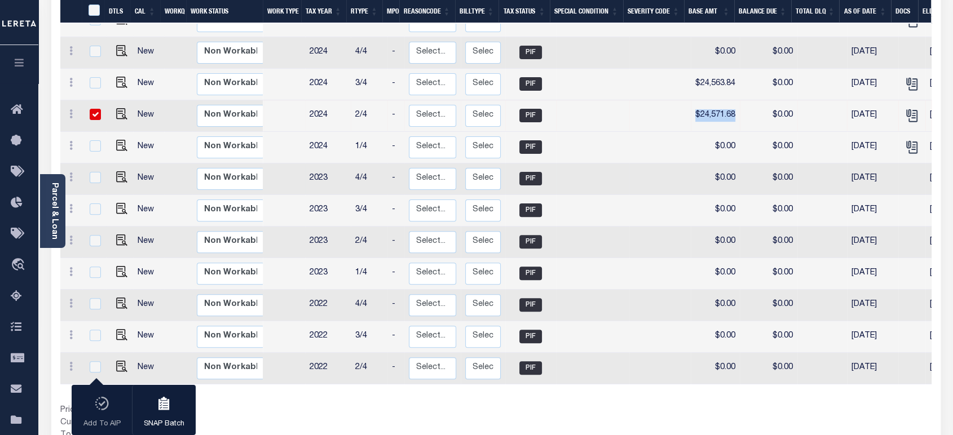
scroll to position [15, 0]
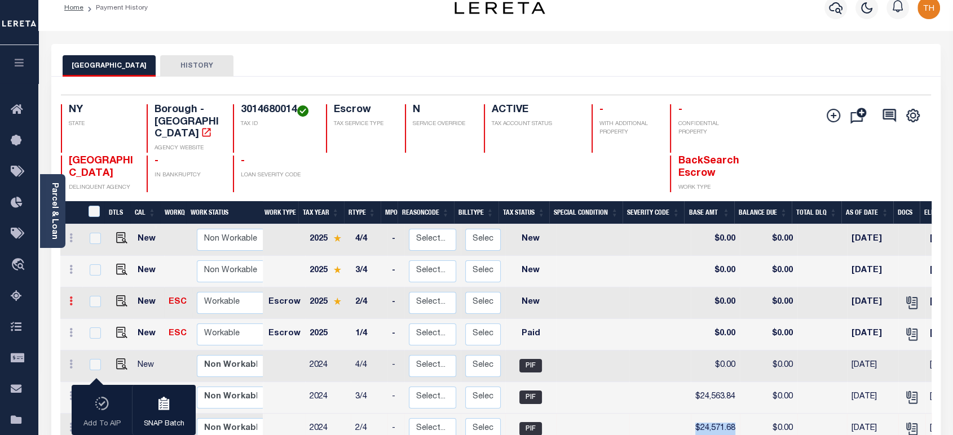
click at [77, 298] on link at bounding box center [71, 302] width 12 height 9
click at [91, 330] on link at bounding box center [98, 339] width 38 height 19
type input "$0.00"
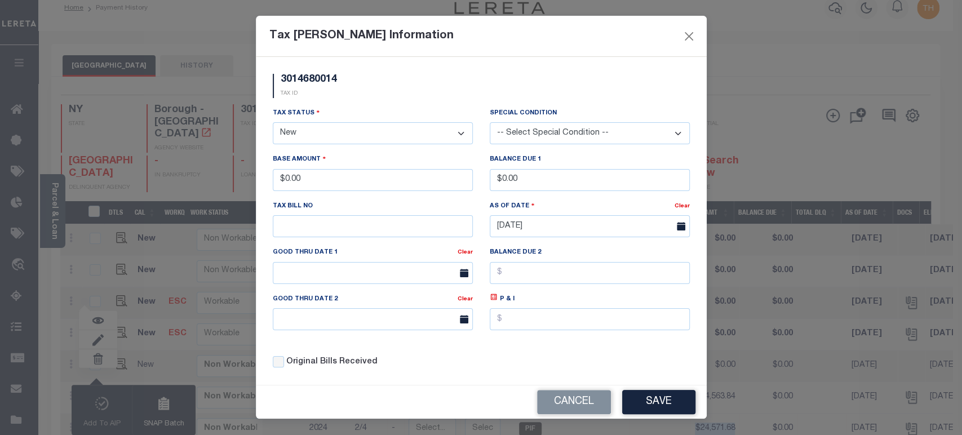
drag, startPoint x: 355, startPoint y: 140, endPoint x: 337, endPoint y: 139, distance: 18.1
click at [355, 140] on select "- Select Status - Open Due/Unpaid Paid Incomplete No Tax Due Internal Refund Pr…" at bounding box center [373, 133] width 200 height 22
drag, startPoint x: 321, startPoint y: 130, endPoint x: 317, endPoint y: 141, distance: 12.5
click at [321, 130] on select "- Select Status - Open Due/Unpaid Paid Incomplete No Tax Due Internal Refund Pr…" at bounding box center [373, 133] width 200 height 22
select select "DUE"
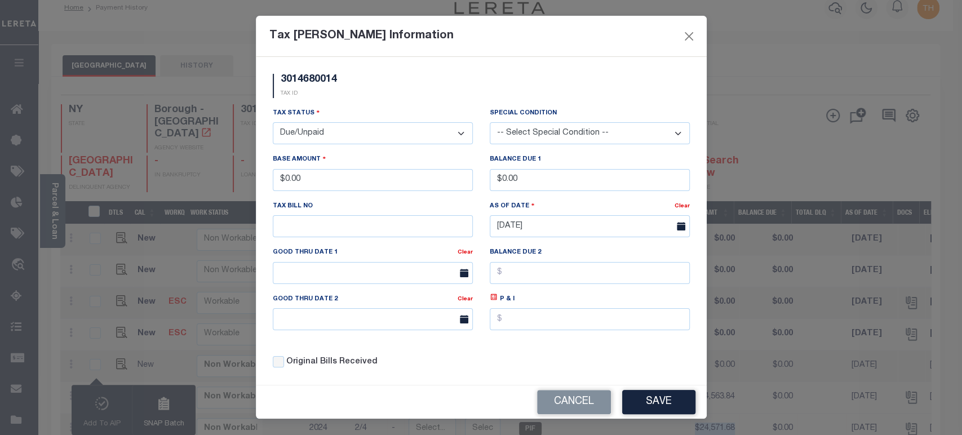
click at [273, 123] on select "- Select Status - Open Due/Unpaid Paid Incomplete No Tax Due Internal Refund Pr…" at bounding box center [373, 133] width 200 height 22
click at [561, 127] on select "-- Select Special Condition -- 3RD PARTY TAX LIEN AGENCY TAX LIEN (A.K.A Inside…" at bounding box center [590, 133] width 200 height 22
select select "18"
click at [490, 123] on select "-- Select Special Condition -- 3RD PARTY TAX LIEN AGENCY TAX LIEN (A.K.A Inside…" at bounding box center [590, 133] width 200 height 22
drag, startPoint x: 311, startPoint y: 182, endPoint x: 258, endPoint y: 179, distance: 53.7
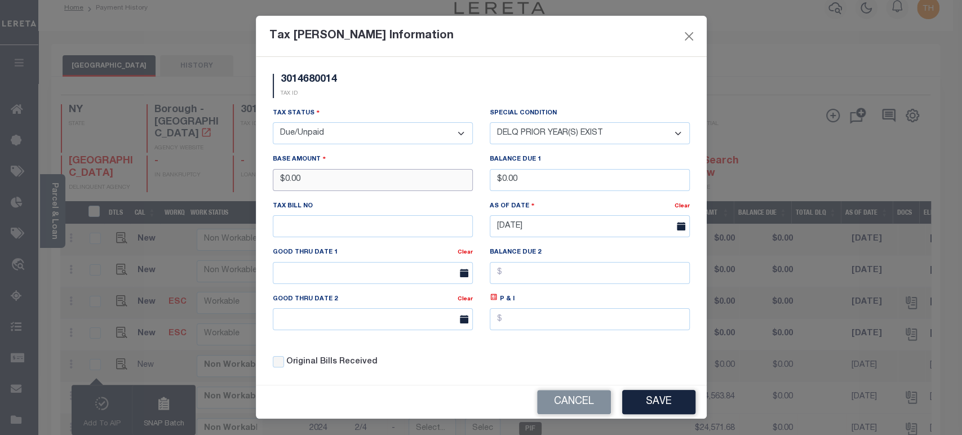
click at [258, 179] on div "3014680014 TAX ID Installment: TaxID: 3014680014 Tax Status" at bounding box center [481, 221] width 451 height 328
paste input "text"
type input "$24,750.00"
drag, startPoint x: 533, startPoint y: 184, endPoint x: 489, endPoint y: 183, distance: 44.0
click at [490, 183] on input "$0.00" at bounding box center [590, 180] width 200 height 22
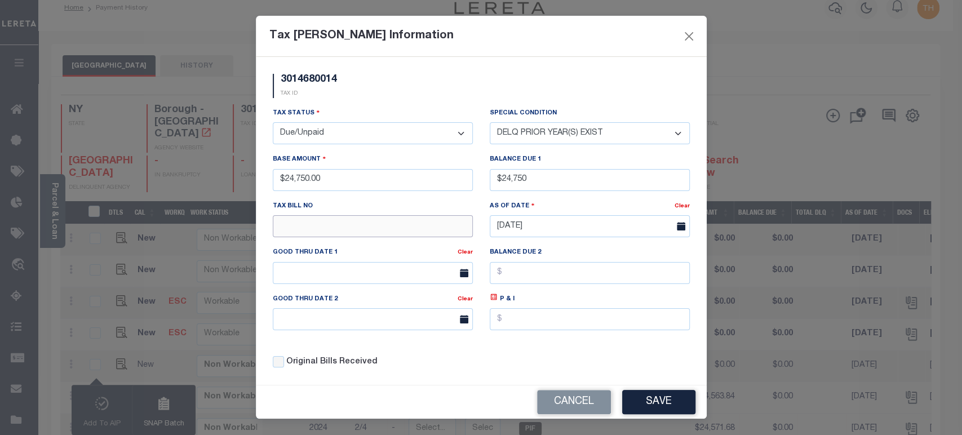
type input "$24,750.00"
click at [404, 229] on input "text" at bounding box center [373, 226] width 200 height 22
type input "TEST"
click at [464, 368] on div "Original Bills Received" at bounding box center [373, 362] width 200 height 12
click at [643, 405] on button "Save" at bounding box center [658, 402] width 73 height 24
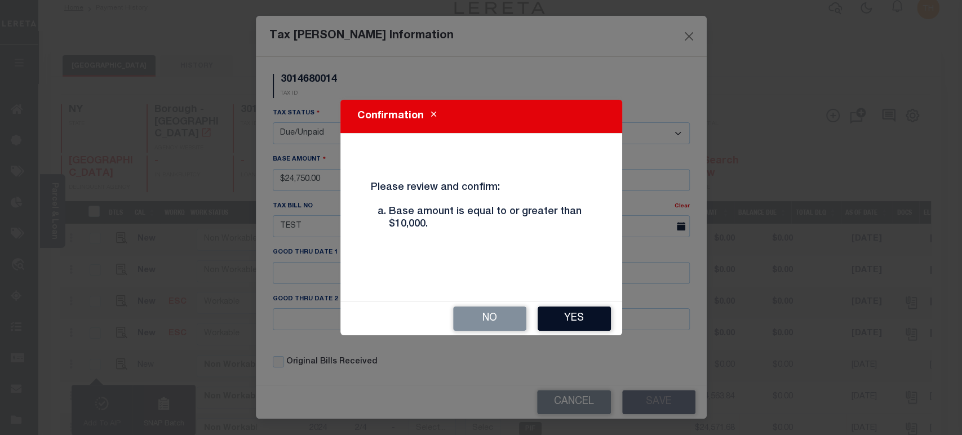
click at [579, 307] on button "Yes" at bounding box center [574, 319] width 73 height 24
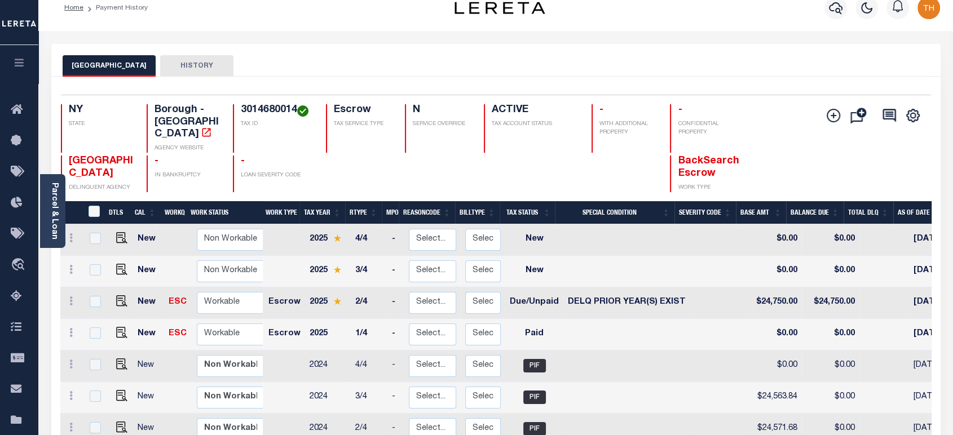
scroll to position [0, 0]
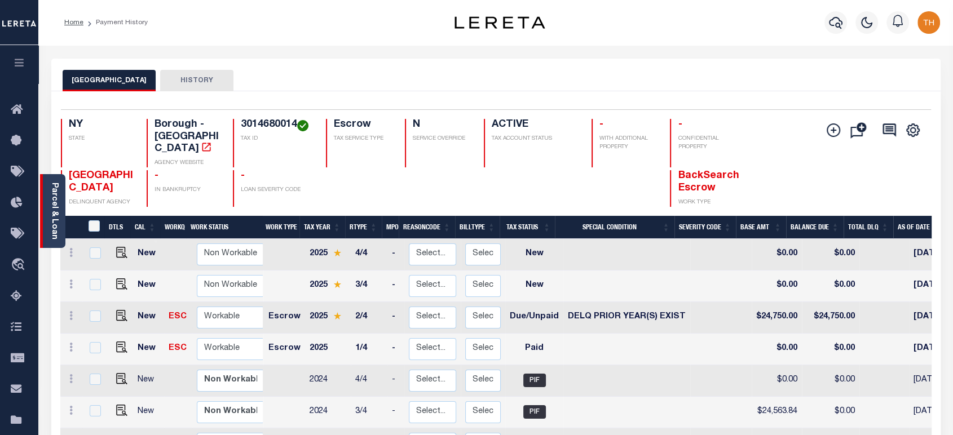
click at [47, 222] on div "Parcel & Loan" at bounding box center [52, 211] width 25 height 74
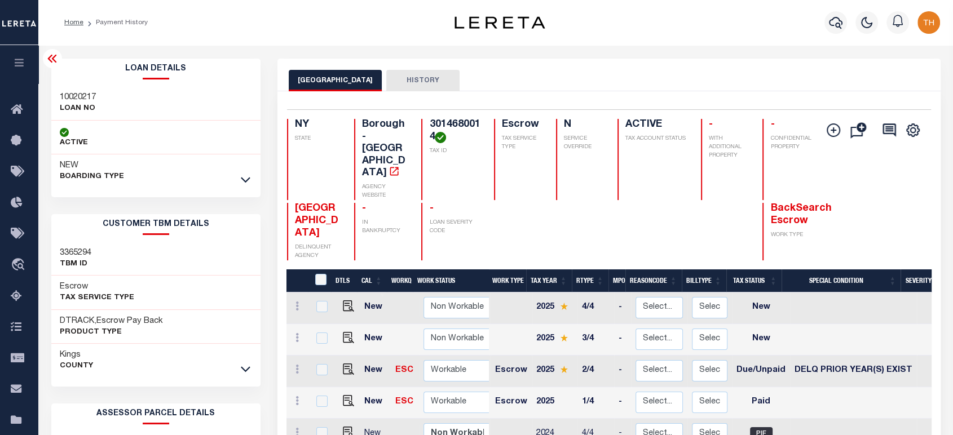
click at [251, 182] on link at bounding box center [245, 179] width 13 height 8
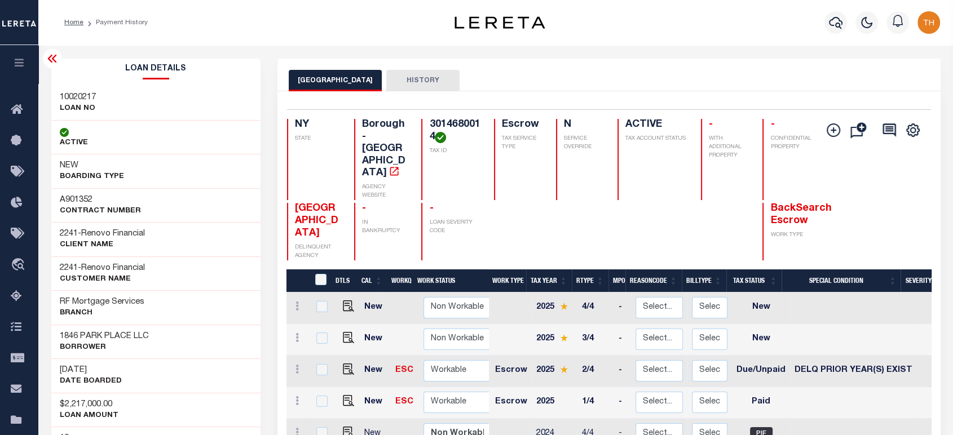
click at [96, 94] on h3 "10020217" at bounding box center [78, 97] width 36 height 11
click at [88, 99] on h3 "10020217" at bounding box center [78, 97] width 36 height 11
copy h3 "10020217"
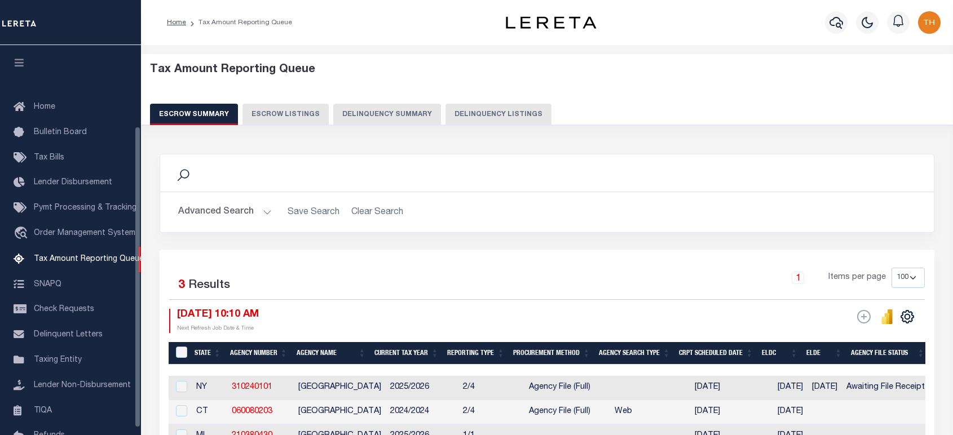
select select "100"
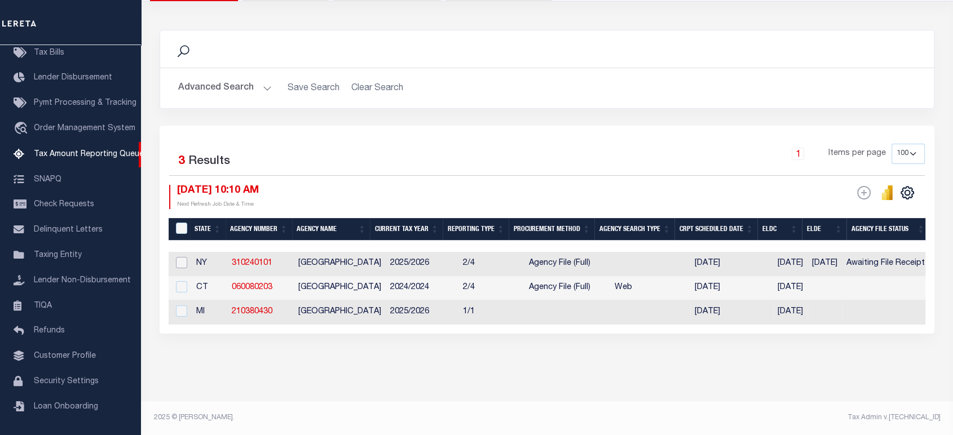
click at [184, 258] on input "checkbox" at bounding box center [181, 262] width 11 height 11
checkbox input "true"
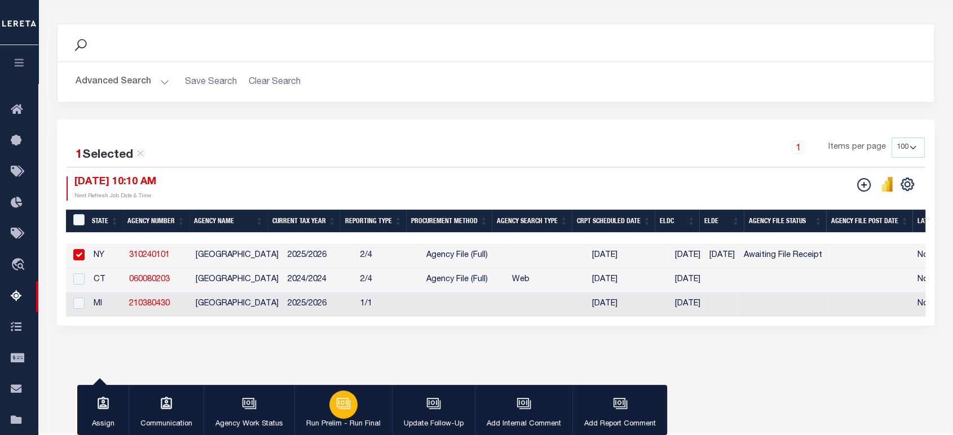
click at [330, 405] on div "button" at bounding box center [343, 405] width 28 height 28
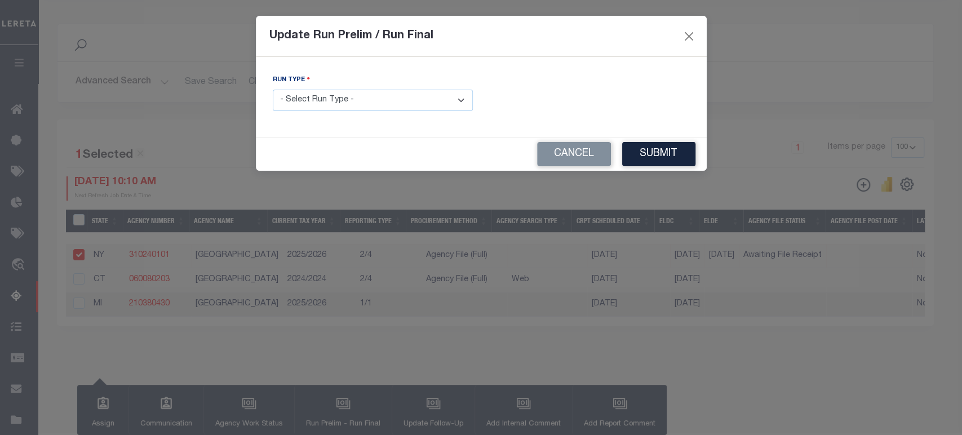
click at [342, 113] on div "Run Type - Select Run Type - Prelim Run Final Run" at bounding box center [372, 97] width 217 height 46
click at [350, 107] on select "- Select Run Type - Prelim Run Final Run" at bounding box center [373, 101] width 200 height 22
select select "F"
click at [273, 90] on select "- Select Run Type - Prelim Run Final Run" at bounding box center [373, 101] width 200 height 22
click at [569, 99] on input "text" at bounding box center [590, 101] width 200 height 22
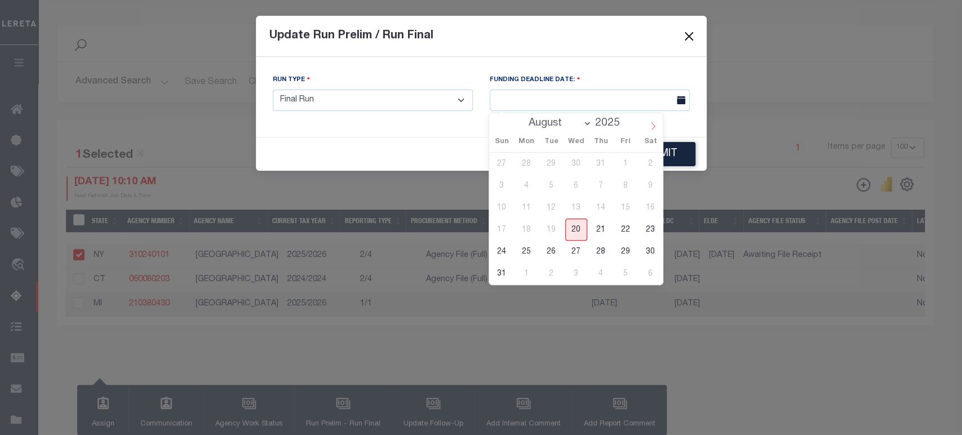
click at [650, 123] on icon at bounding box center [653, 126] width 8 height 8
select select "8"
click at [530, 209] on span "15" at bounding box center [527, 208] width 22 height 22
type input "09/15/2025"
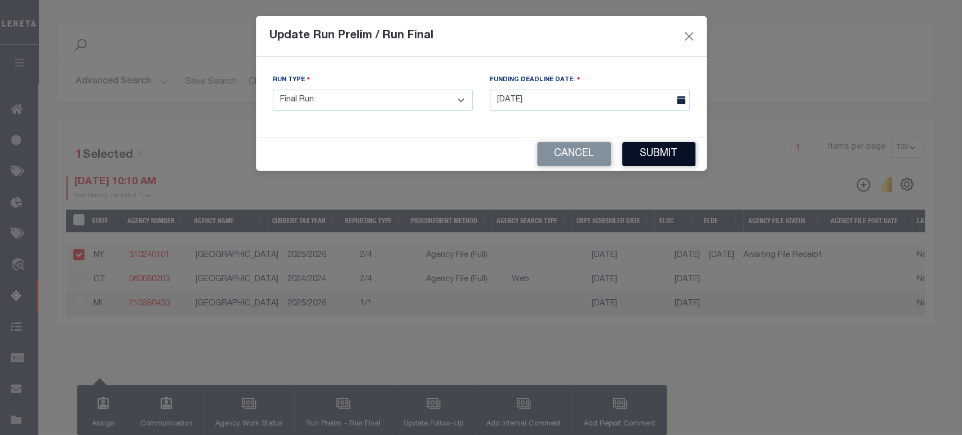
click at [637, 152] on button "Submit" at bounding box center [658, 154] width 73 height 24
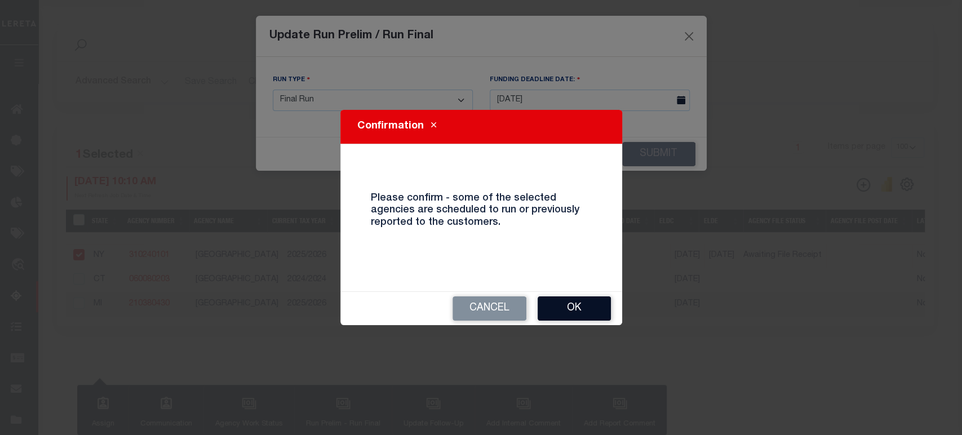
click at [582, 313] on button "Ok" at bounding box center [574, 308] width 73 height 24
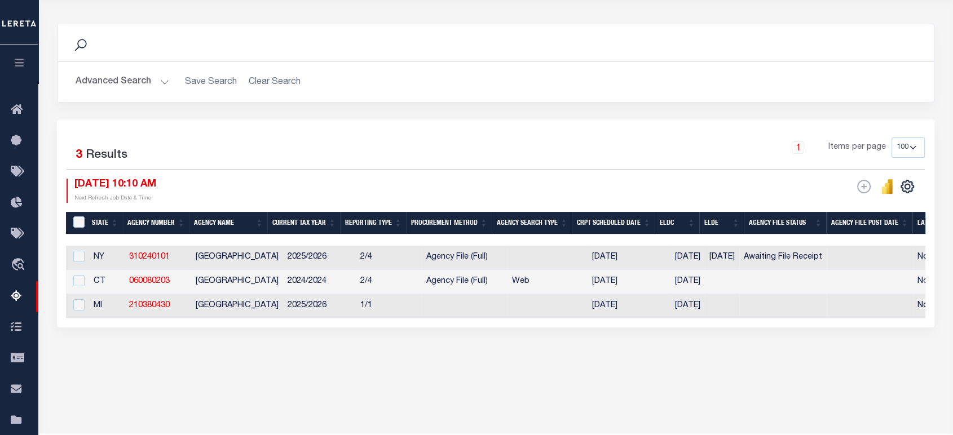
click at [881, 377] on div "Tax Amount Reporting Queue Escrow Summary Escrow Listings In" at bounding box center [496, 160] width 908 height 469
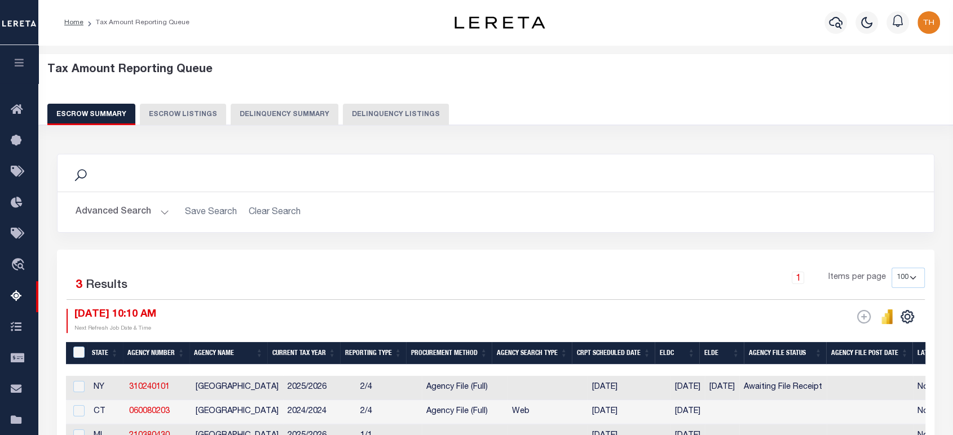
click at [113, 109] on button "Escrow Summary" at bounding box center [91, 114] width 88 height 21
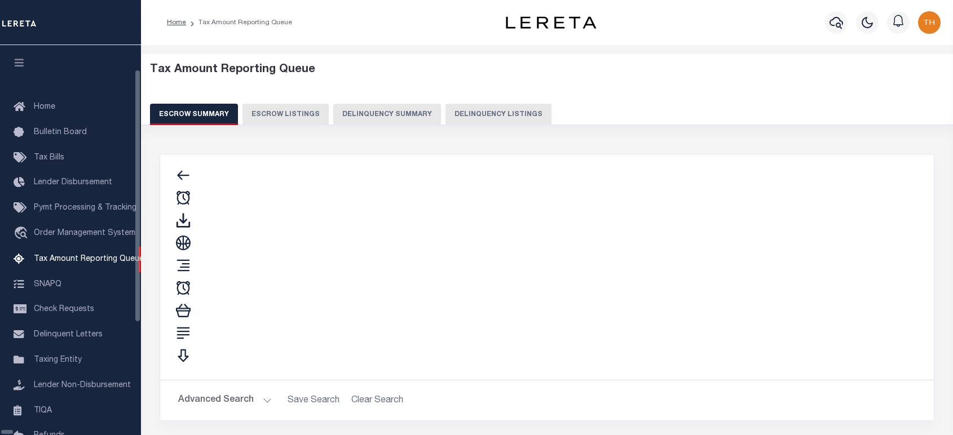
select select "100"
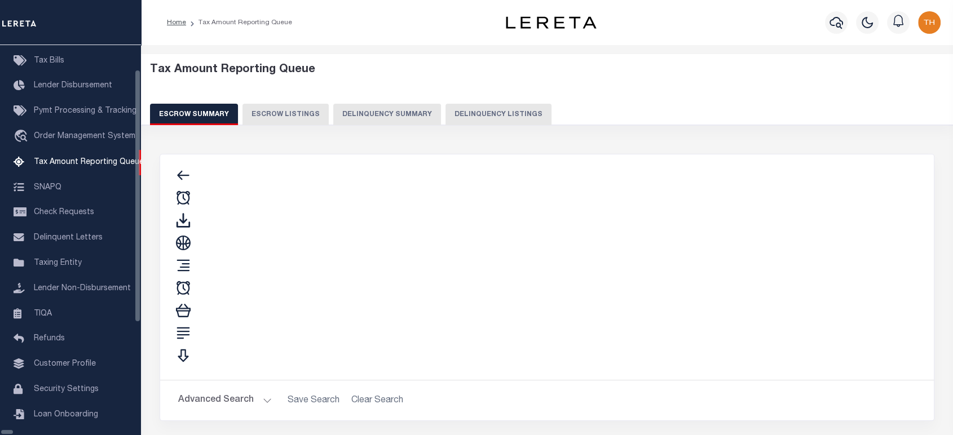
select select "100"
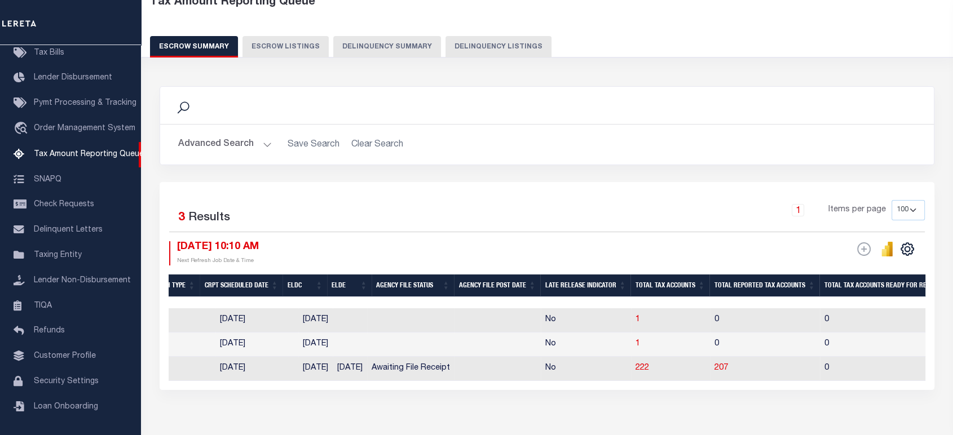
scroll to position [0, 0]
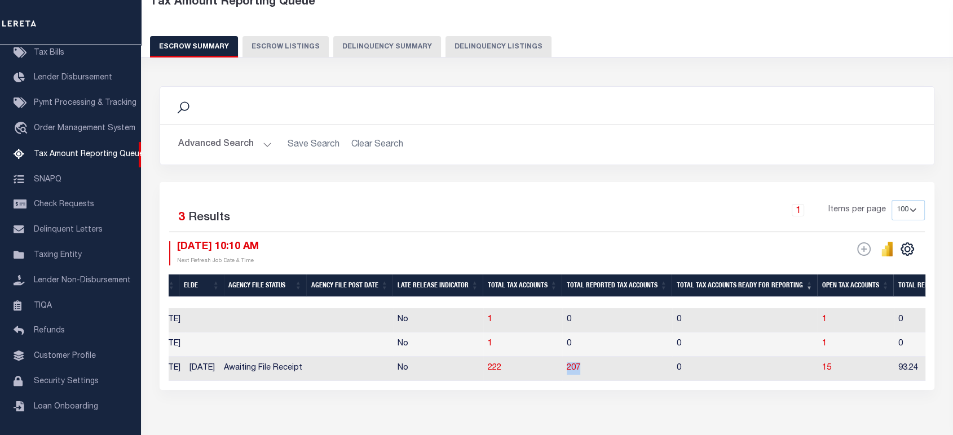
drag, startPoint x: 603, startPoint y: 373, endPoint x: 584, endPoint y: 375, distance: 18.7
click at [584, 375] on td "207" at bounding box center [617, 369] width 110 height 24
checkbox input "true"
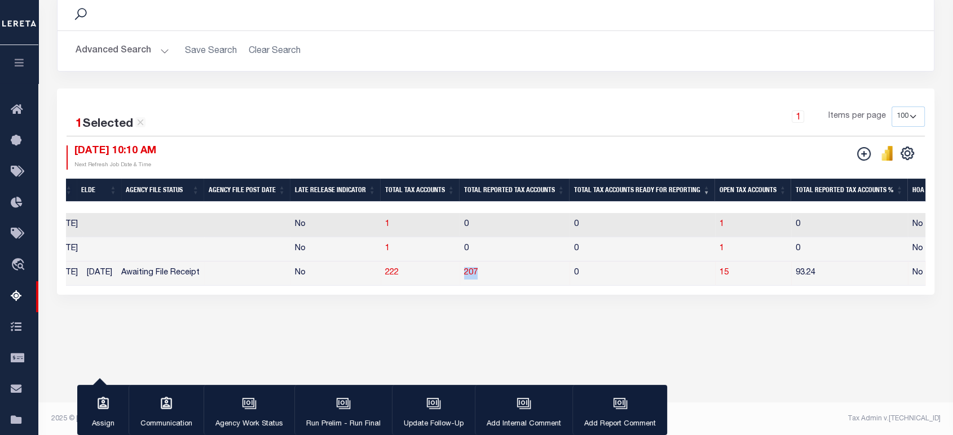
scroll to position [162, 0]
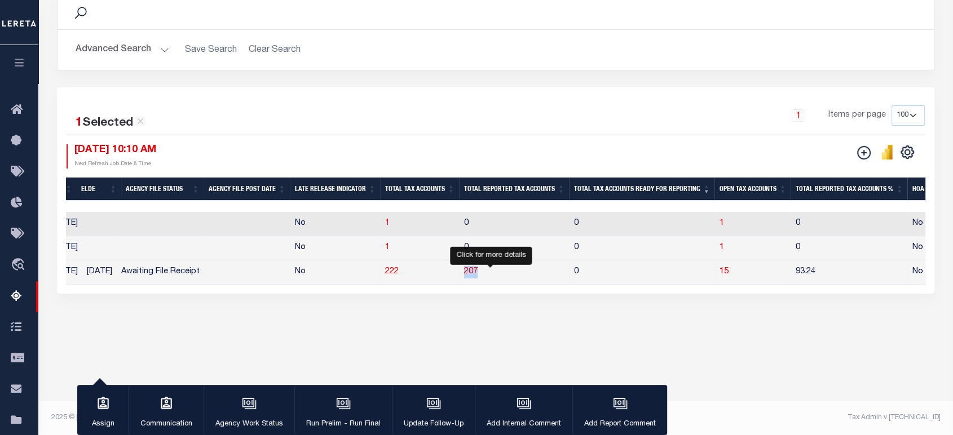
click at [477, 276] on span "207" at bounding box center [471, 272] width 14 height 8
select select "100"
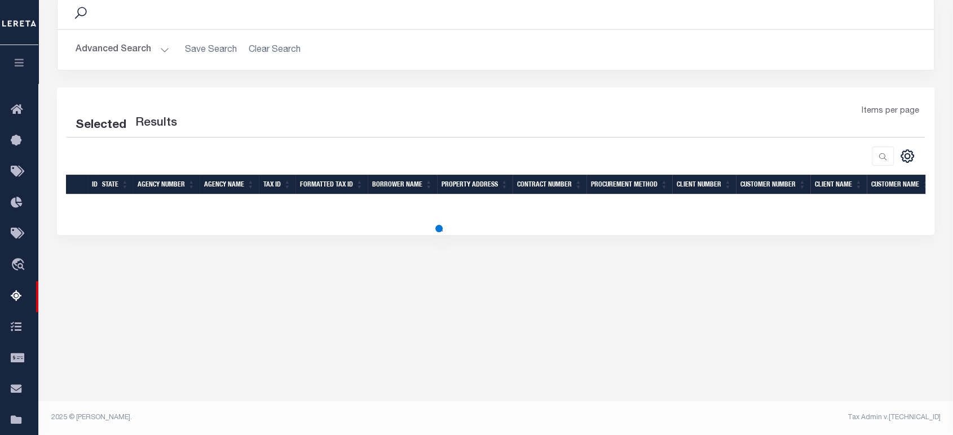
select select "100"
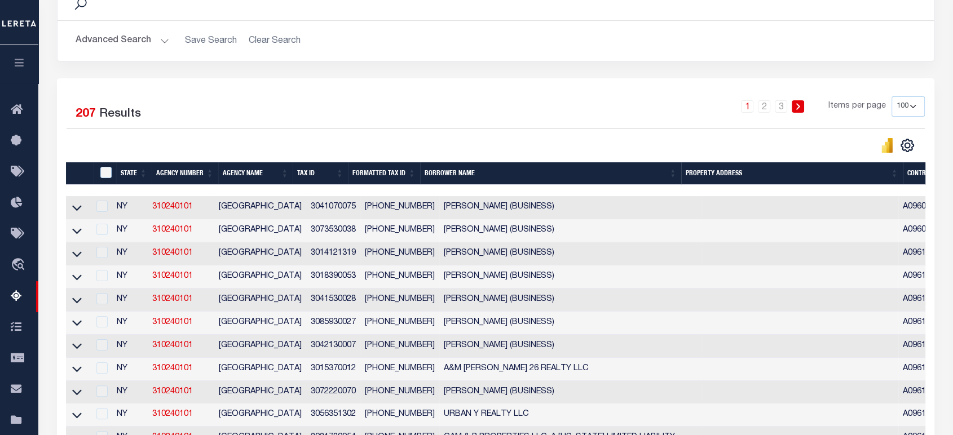
scroll to position [99, 0]
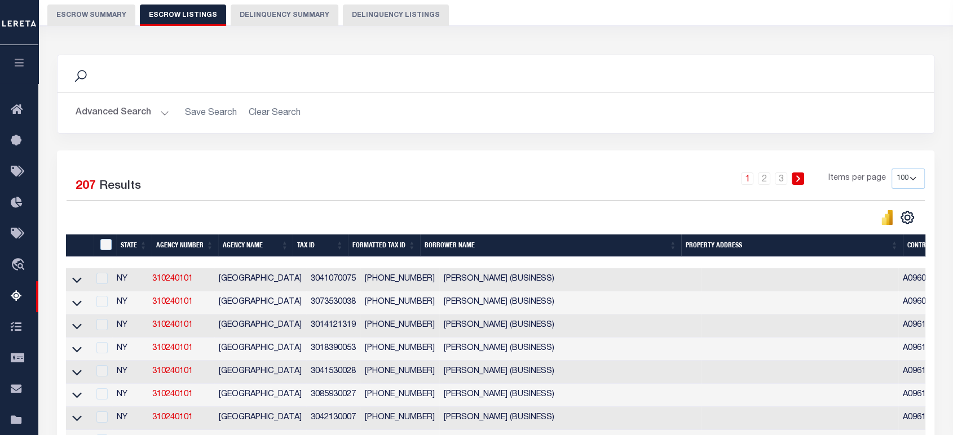
click at [16, 63] on icon "button" at bounding box center [19, 62] width 13 height 10
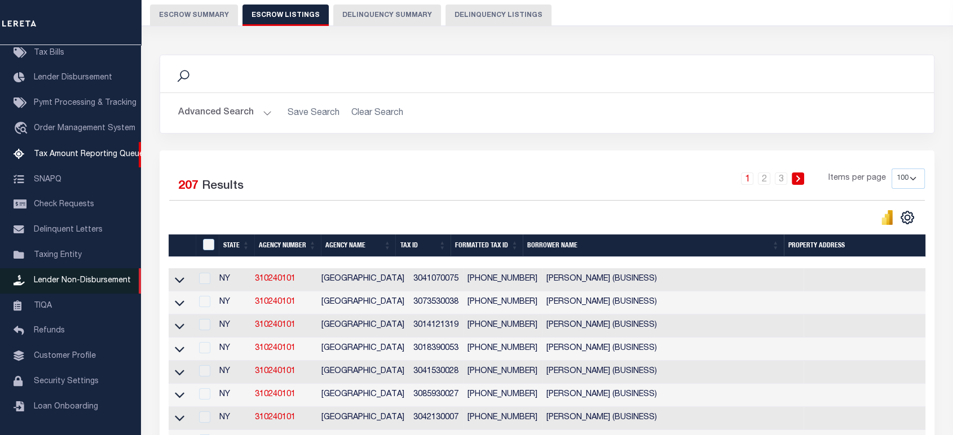
click at [90, 285] on span "Lender Non-Disbursement" at bounding box center [82, 281] width 97 height 8
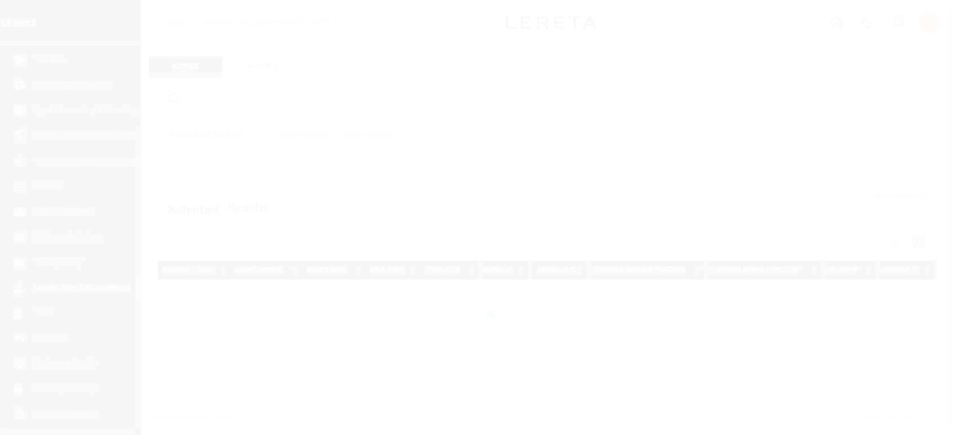
scroll to position [114, 0]
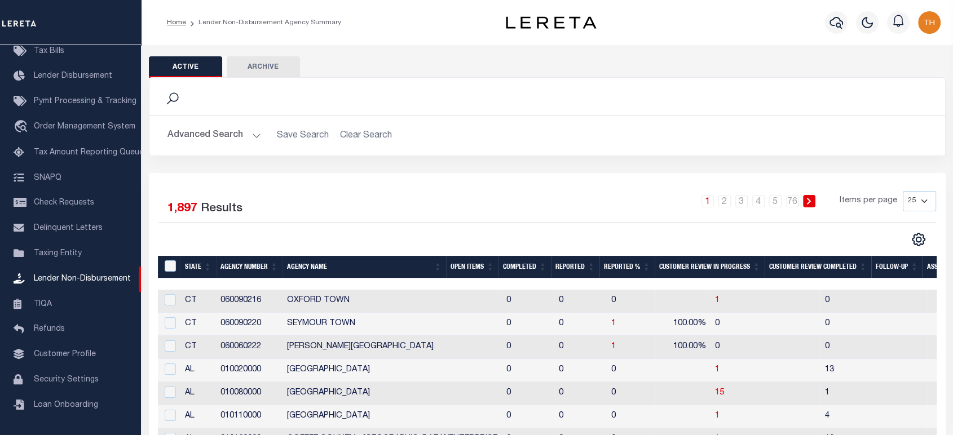
click at [229, 128] on button "Advanced Search" at bounding box center [214, 136] width 94 height 22
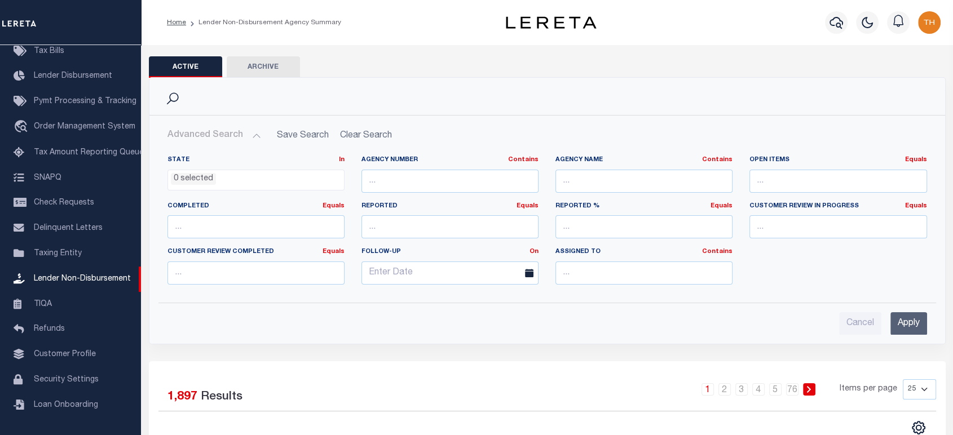
click at [230, 180] on ul "0 selected" at bounding box center [256, 177] width 176 height 15
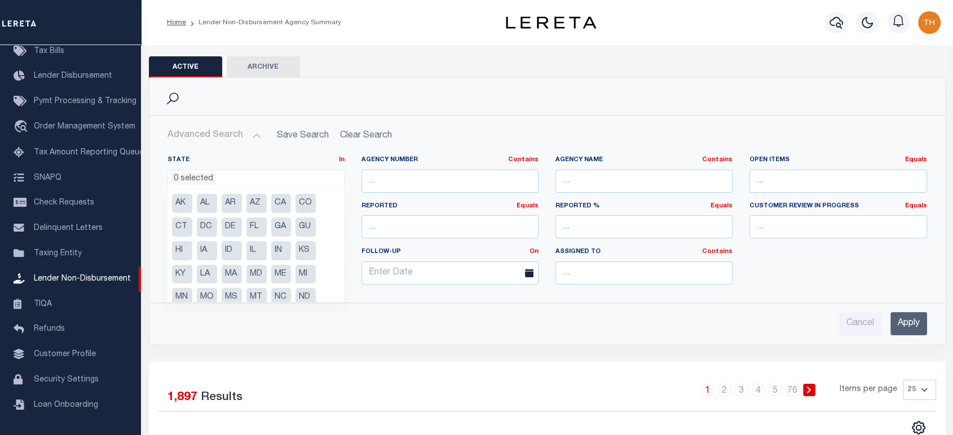
scroll to position [63, 0]
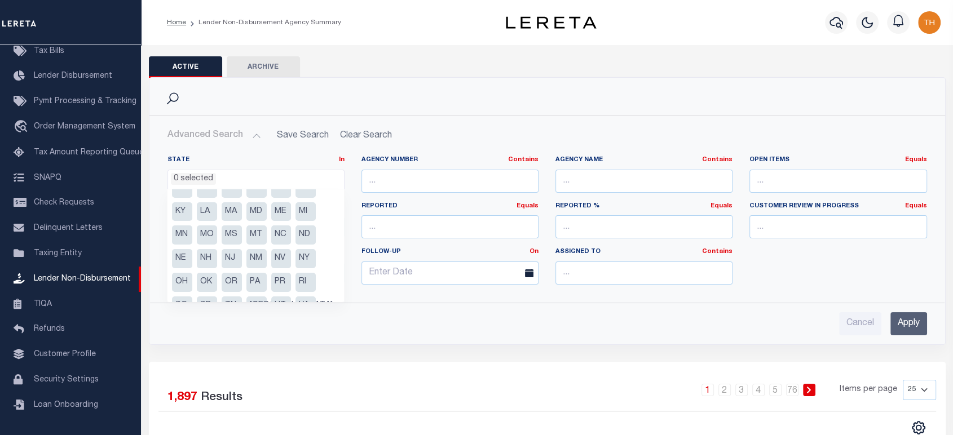
click at [310, 260] on li "NY" at bounding box center [305, 258] width 20 height 19
select select "NY"
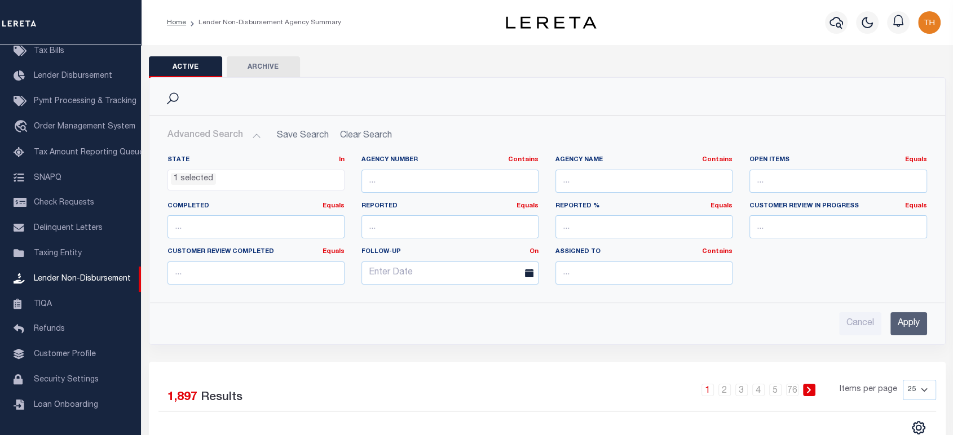
click at [905, 328] on input "Apply" at bounding box center [908, 323] width 37 height 23
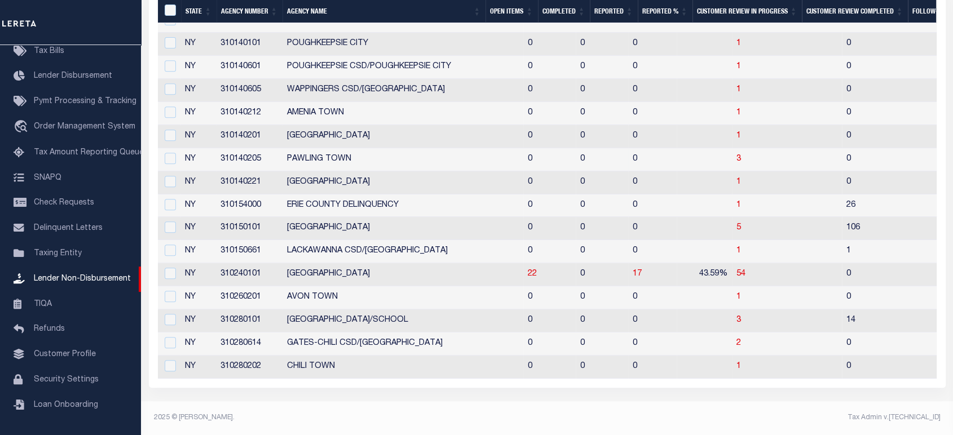
scroll to position [105, 0]
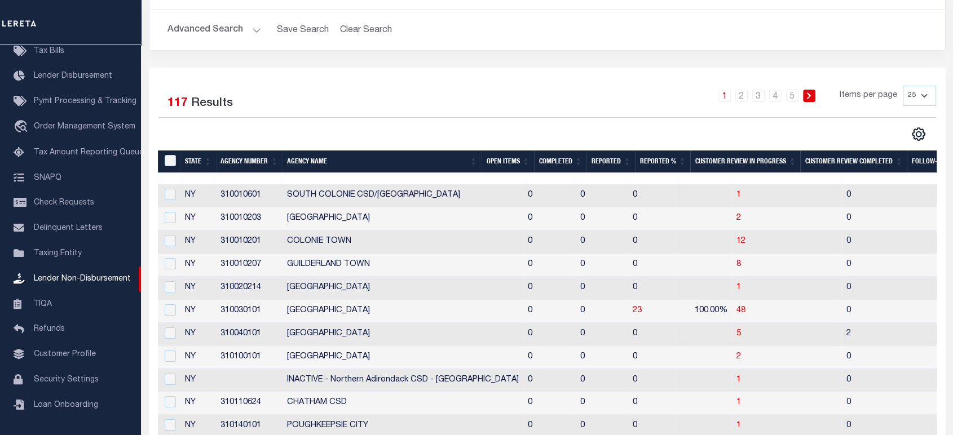
click at [511, 152] on th "Open Items" at bounding box center [507, 162] width 52 height 23
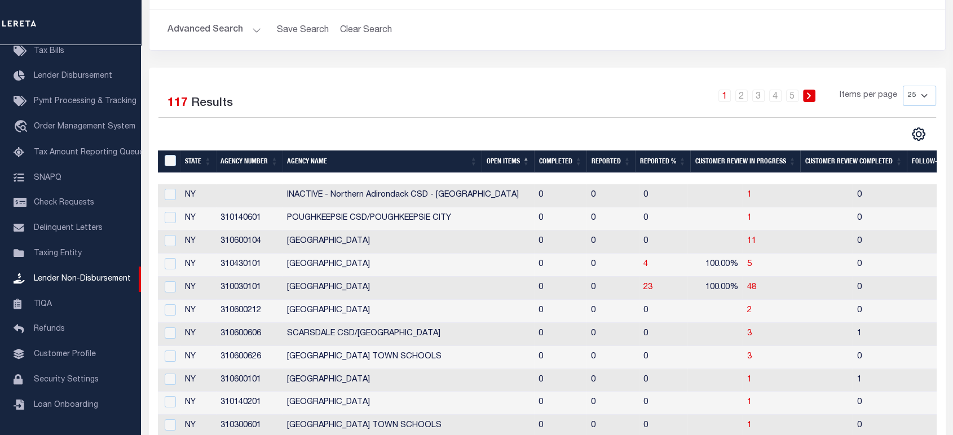
click at [508, 154] on th "Open Items" at bounding box center [507, 162] width 52 height 23
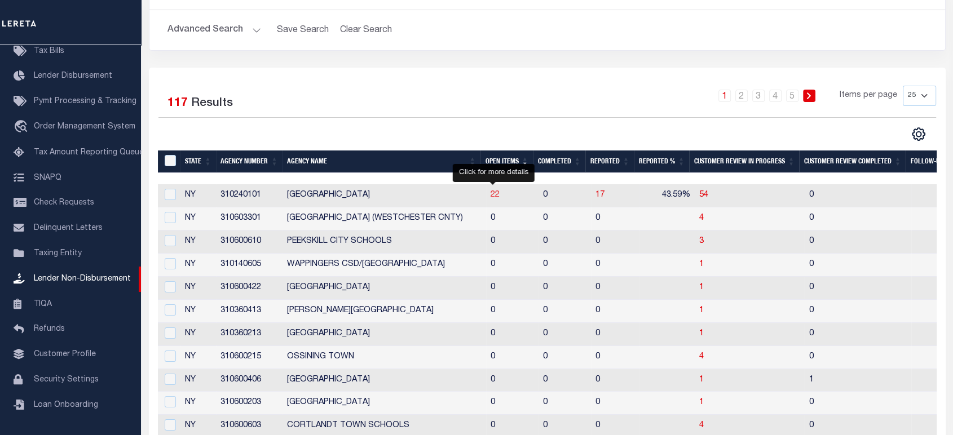
click at [494, 197] on span "22" at bounding box center [494, 195] width 9 height 8
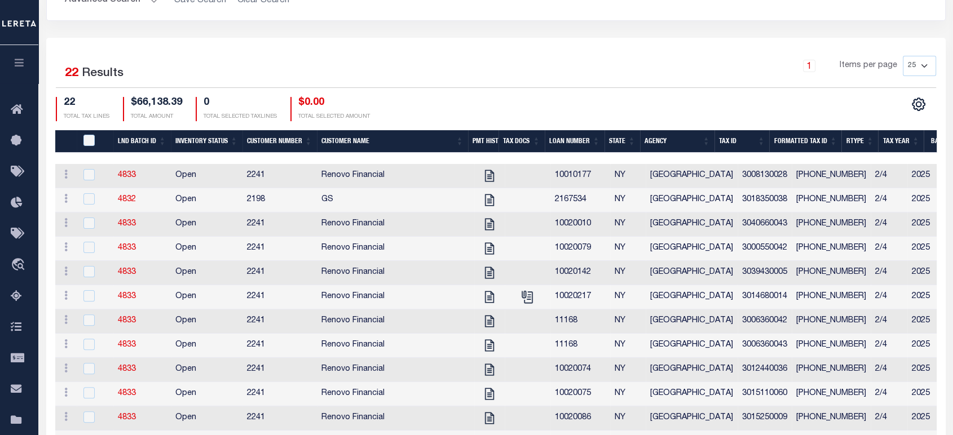
scroll to position [250, 0]
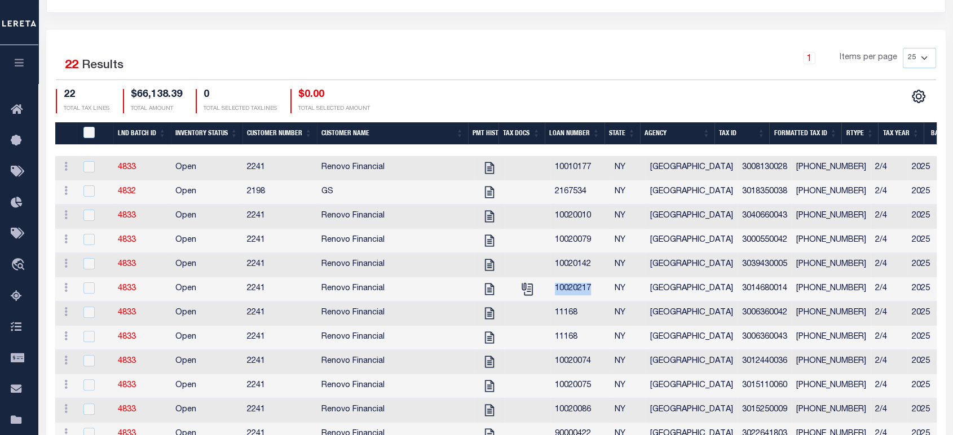
drag, startPoint x: 587, startPoint y: 297, endPoint x: 550, endPoint y: 296, distance: 37.8
click at [550, 296] on td "10020217" at bounding box center [580, 289] width 60 height 24
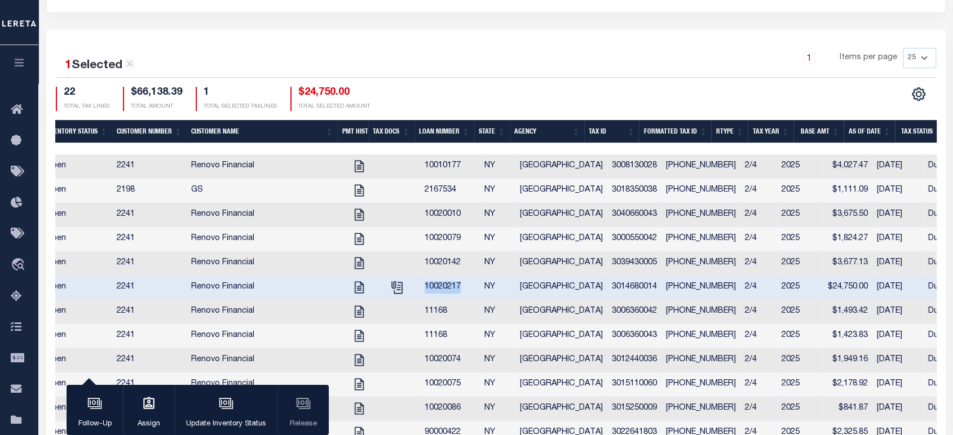
scroll to position [0, 0]
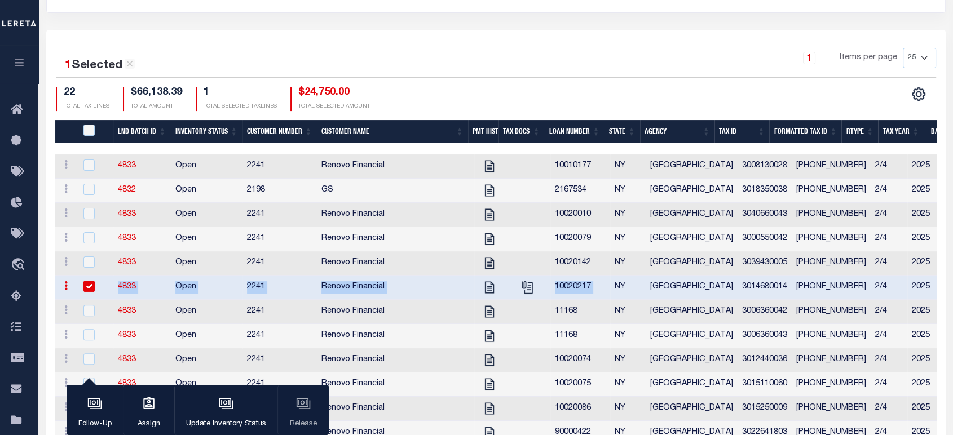
drag, startPoint x: 117, startPoint y: 296, endPoint x: 605, endPoint y: 290, distance: 488.8
click at [605, 290] on tr "ACTIONS View Tax Line Detail Internal Comments 4833 Open [GEOGRAPHIC_DATA] [PHO…" at bounding box center [764, 288] width 1418 height 24
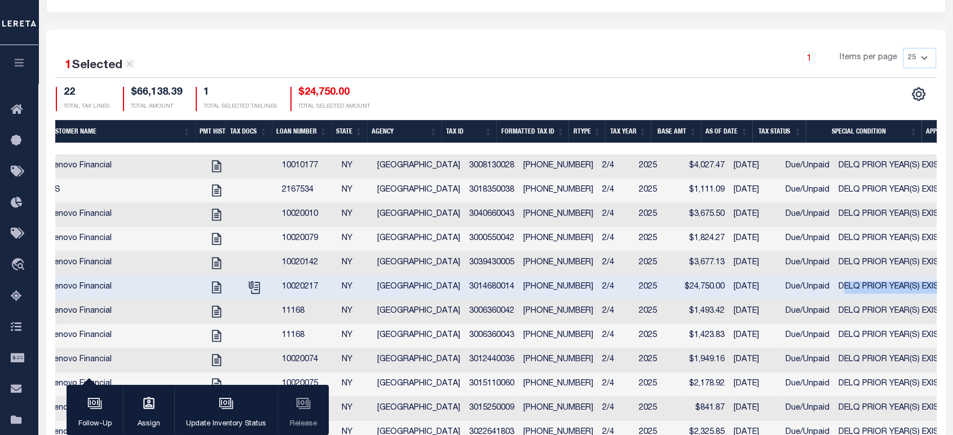
drag, startPoint x: 915, startPoint y: 293, endPoint x: 812, endPoint y: 294, distance: 103.2
click at [838, 291] on span "DELQ PRIOR YEAR(S) EXIST" at bounding box center [891, 287] width 106 height 8
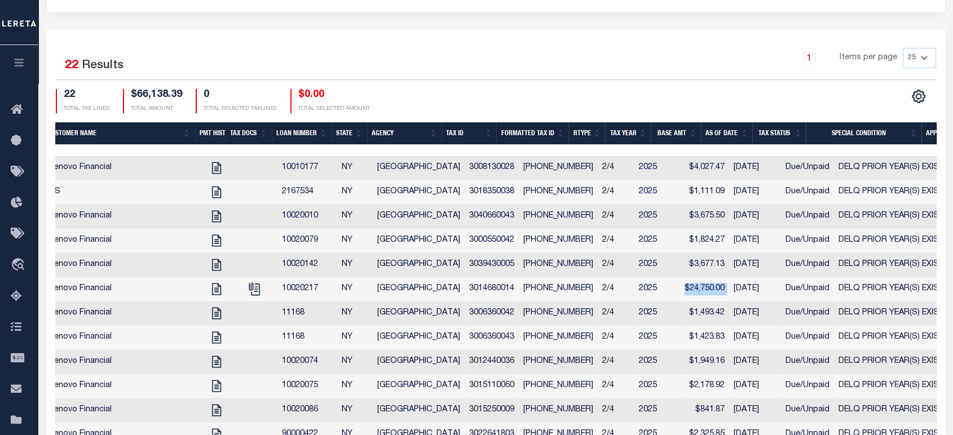
drag, startPoint x: 702, startPoint y: 295, endPoint x: 647, endPoint y: 292, distance: 55.3
click at [647, 292] on tr "ACTIONS View Tax Line Detail Internal Comments 4833 Open 2241 Renovo Financial …" at bounding box center [491, 289] width 1418 height 24
drag, startPoint x: 916, startPoint y: 293, endPoint x: 650, endPoint y: 288, distance: 265.5
click at [650, 288] on tr "ACTIONS View Tax Line Detail Internal Comments 4833 Open 2241 Renovo Financial …" at bounding box center [491, 289] width 1418 height 24
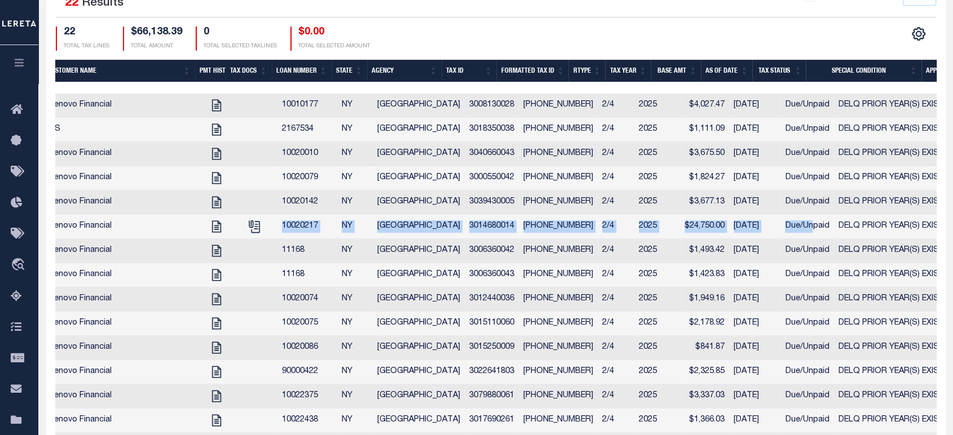
drag, startPoint x: 276, startPoint y: 229, endPoint x: 782, endPoint y: 236, distance: 505.7
click at [782, 236] on tr "ACTIONS View Tax Line Detail Internal Comments 4833 Open 2241 Renovo Financial …" at bounding box center [491, 227] width 1418 height 24
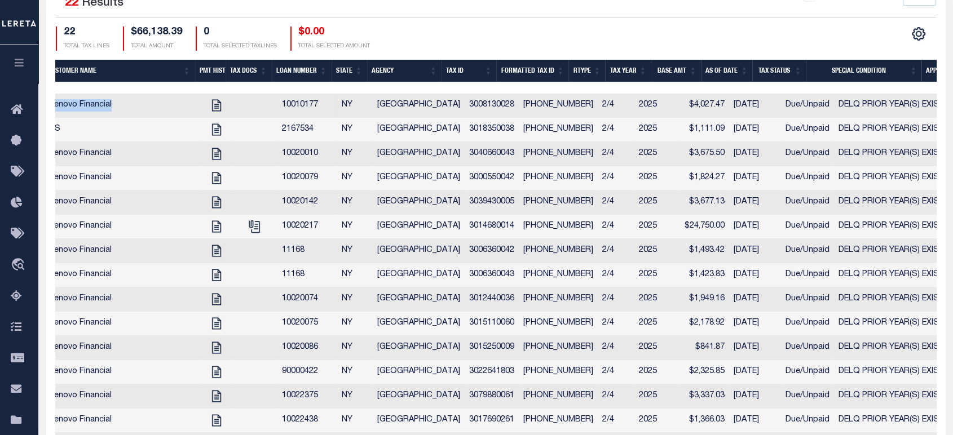
drag, startPoint x: 309, startPoint y: 85, endPoint x: 113, endPoint y: 102, distance: 196.9
click at [113, 102] on div "LND Batch ID Inventory Status Customer Number Customer Name Pmt Hist Tax Docs L…" at bounding box center [495, 344] width 881 height 568
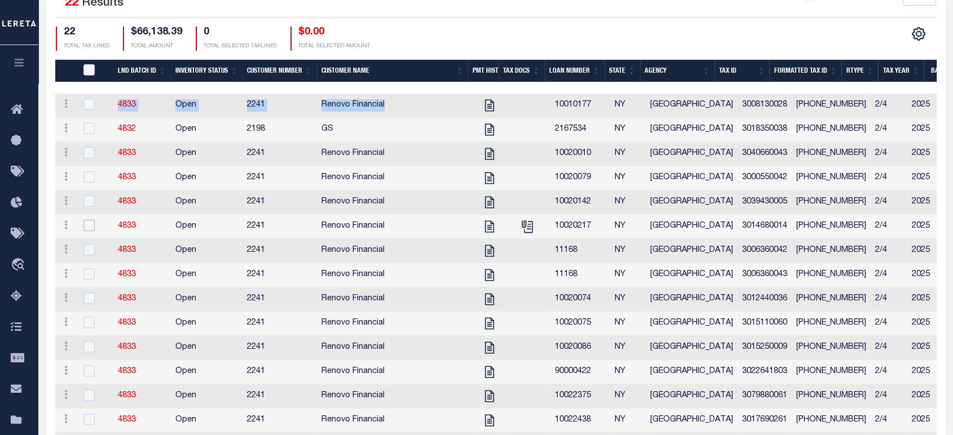
click at [83, 229] on input "checkbox" at bounding box center [88, 225] width 11 height 11
checkbox input "true"
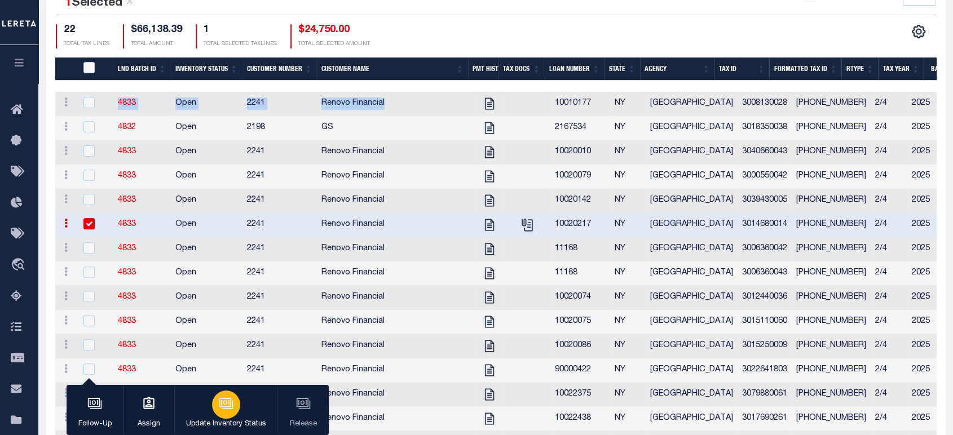
click at [221, 403] on icon "button" at bounding box center [225, 402] width 8 height 5
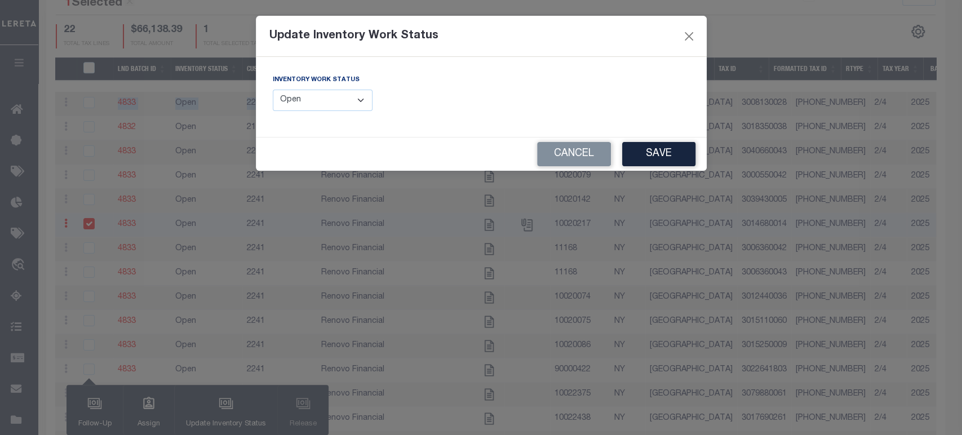
click at [326, 105] on select "--Select-- Open Completed Reported" at bounding box center [323, 101] width 100 height 22
select select "Reported"
click at [273, 90] on select "--Select-- Open Completed Reported" at bounding box center [323, 101] width 100 height 22
click at [640, 155] on button "Save" at bounding box center [658, 154] width 73 height 24
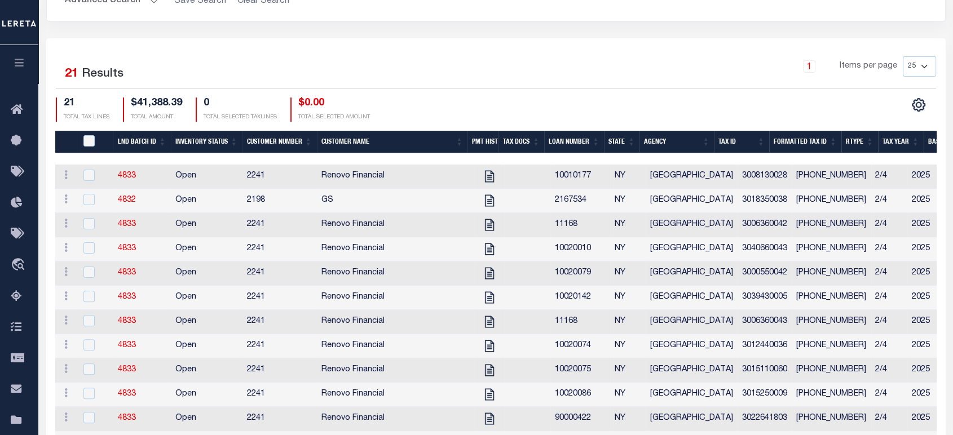
scroll to position [313, 0]
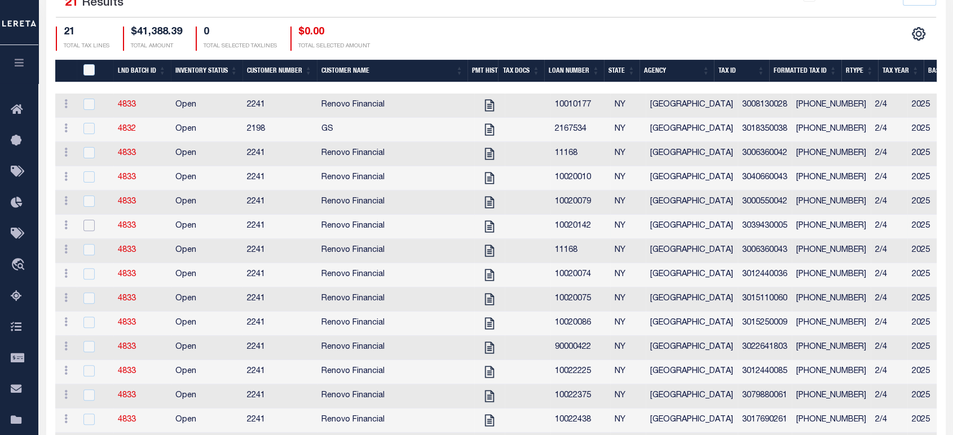
click at [88, 227] on input "checkbox" at bounding box center [88, 225] width 11 height 11
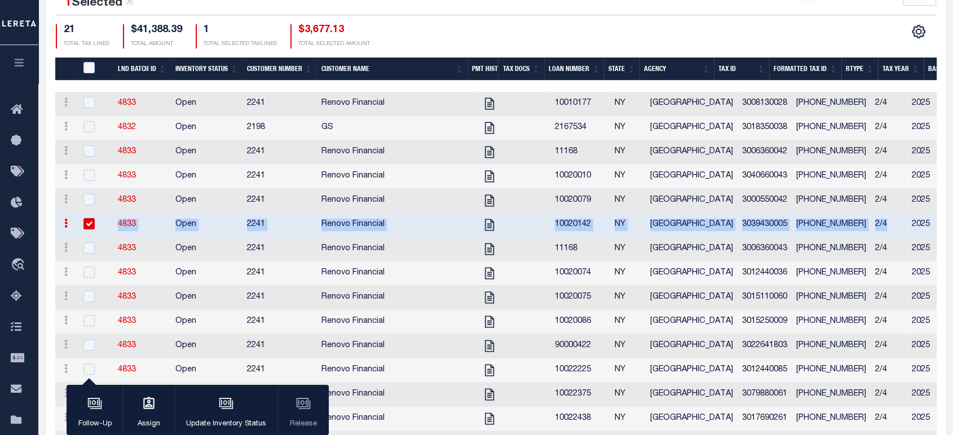
drag, startPoint x: 113, startPoint y: 228, endPoint x: 867, endPoint y: 230, distance: 753.6
click at [867, 230] on tr "ACTIONS View Tax Line Detail Internal Comments 4833 Open 2241 Renovo Financial …" at bounding box center [762, 225] width 1415 height 24
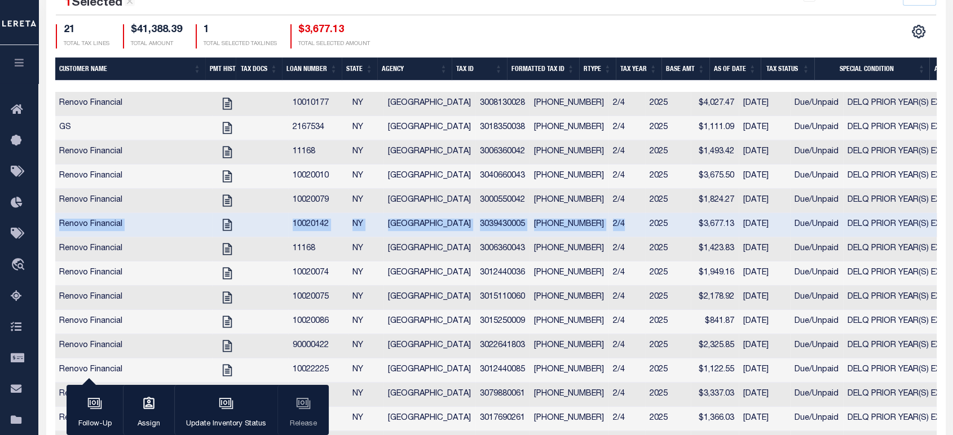
scroll to position [0, 0]
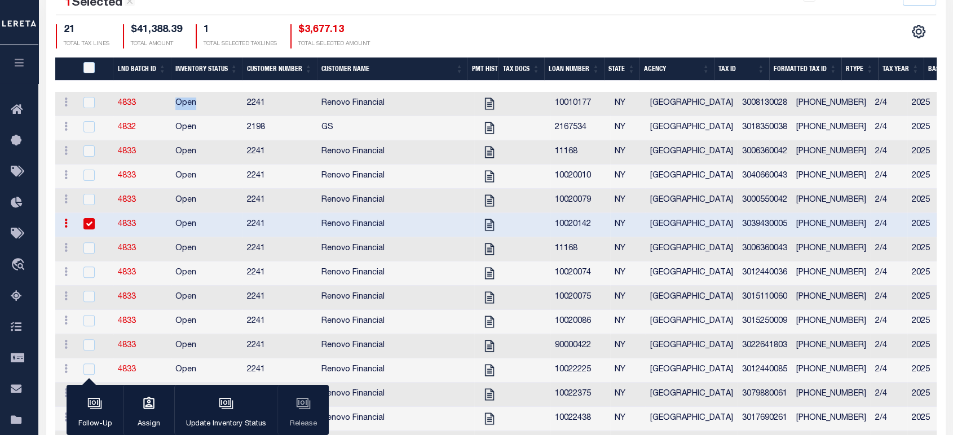
drag, startPoint x: 187, startPoint y: 107, endPoint x: 201, endPoint y: 107, distance: 13.5
click at [201, 107] on tr "ACTIONS View Tax Line Detail Internal Comments 4833 Open 2241 Renovo Financial …" at bounding box center [762, 104] width 1415 height 24
click at [219, 400] on icon "button" at bounding box center [226, 403] width 15 height 15
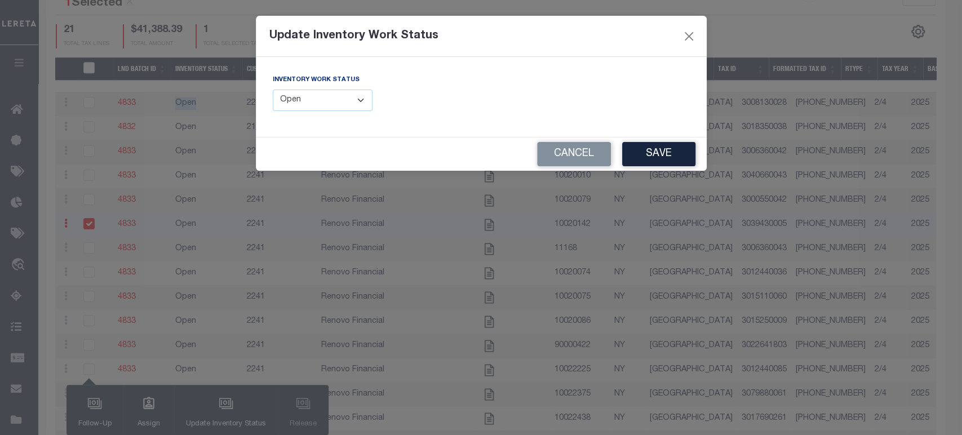
click at [326, 98] on select "--Select-- Open Completed Reported" at bounding box center [323, 101] width 100 height 22
click at [693, 39] on button "Close" at bounding box center [688, 36] width 15 height 15
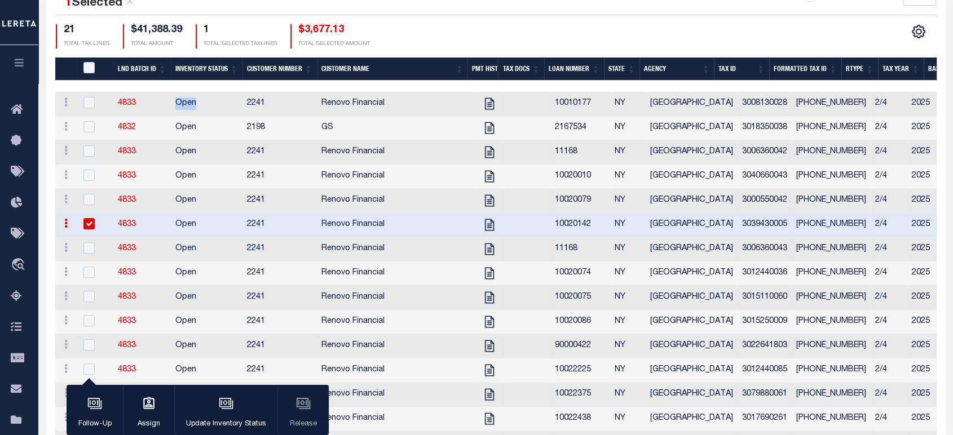
click at [86, 229] on input "checkbox" at bounding box center [88, 223] width 11 height 11
checkbox input "false"
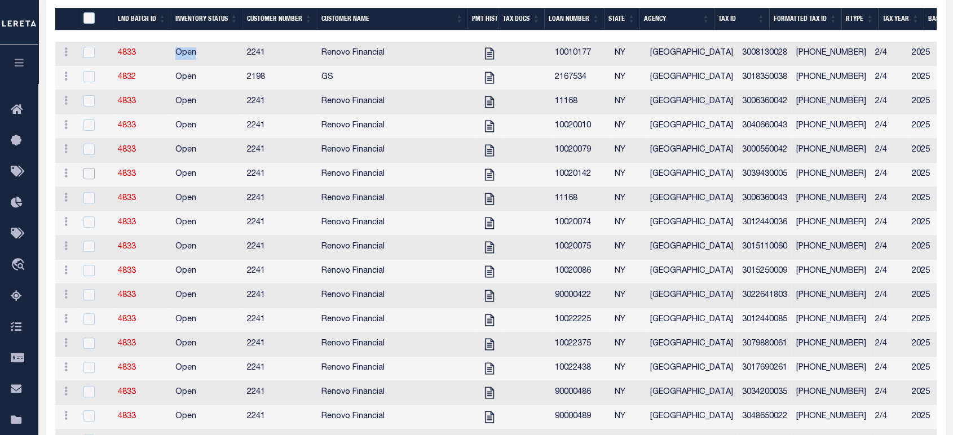
scroll to position [375, 0]
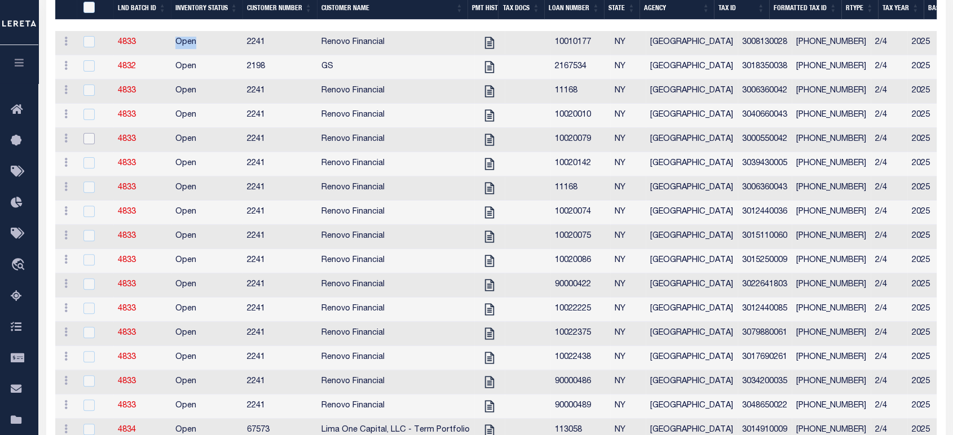
click at [92, 139] on input "checkbox" at bounding box center [88, 138] width 11 height 11
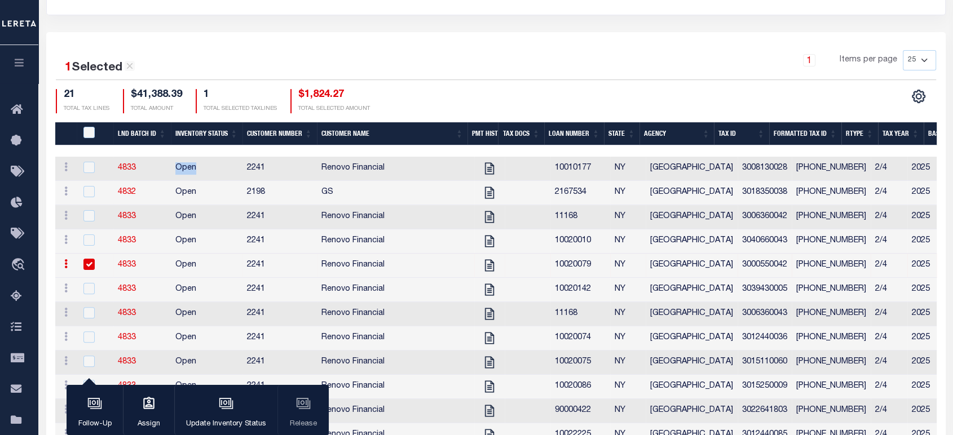
scroll to position [0, 0]
click at [231, 410] on icon "button" at bounding box center [226, 403] width 15 height 15
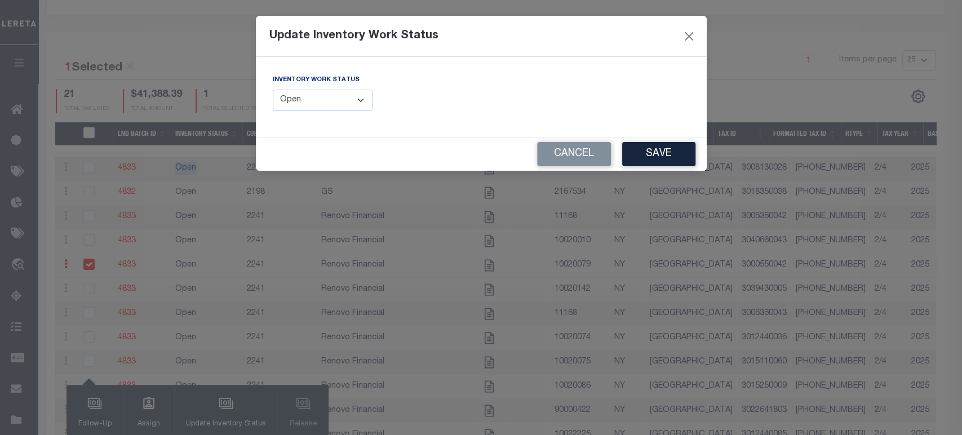
click at [352, 105] on select "--Select-- Open Completed Reported" at bounding box center [323, 101] width 100 height 22
click at [682, 35] on button "Close" at bounding box center [688, 36] width 15 height 15
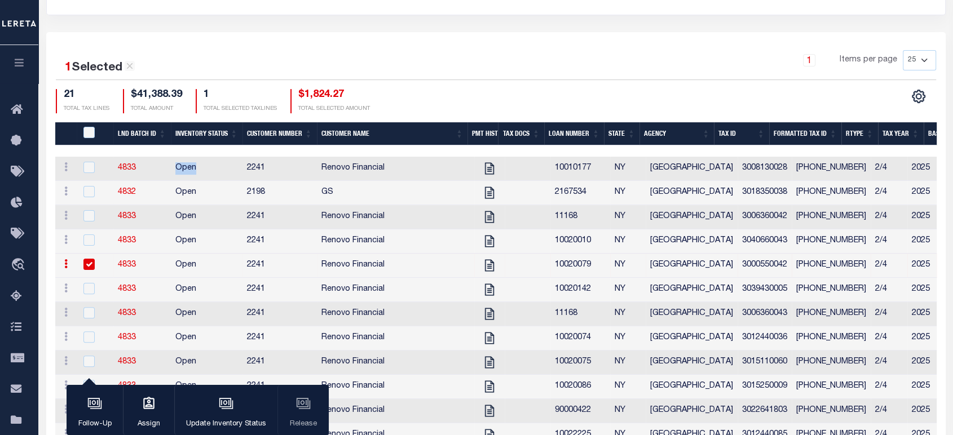
click at [90, 267] on input "checkbox" at bounding box center [88, 264] width 11 height 11
checkbox input "false"
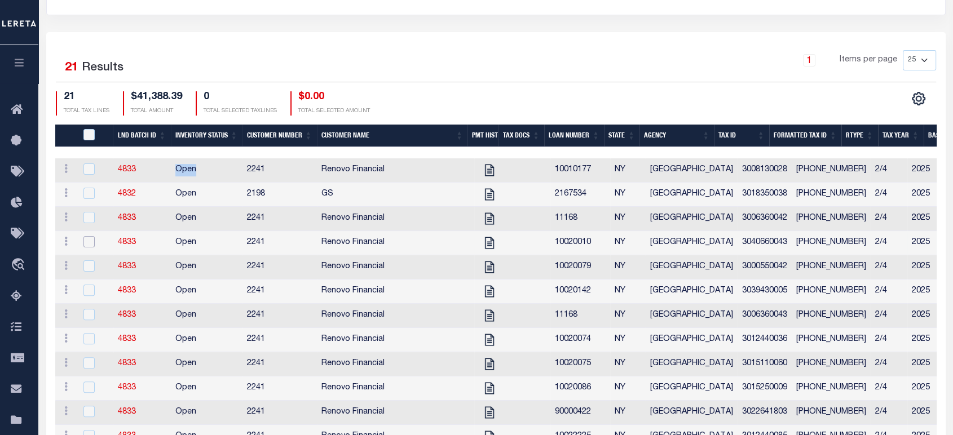
click at [91, 244] on input "checkbox" at bounding box center [88, 241] width 11 height 11
checkbox input "true"
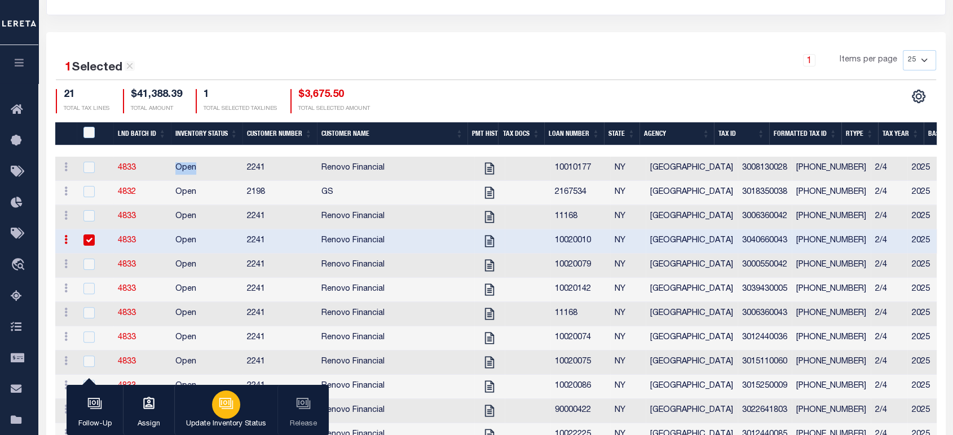
click at [237, 411] on div "button" at bounding box center [226, 405] width 28 height 28
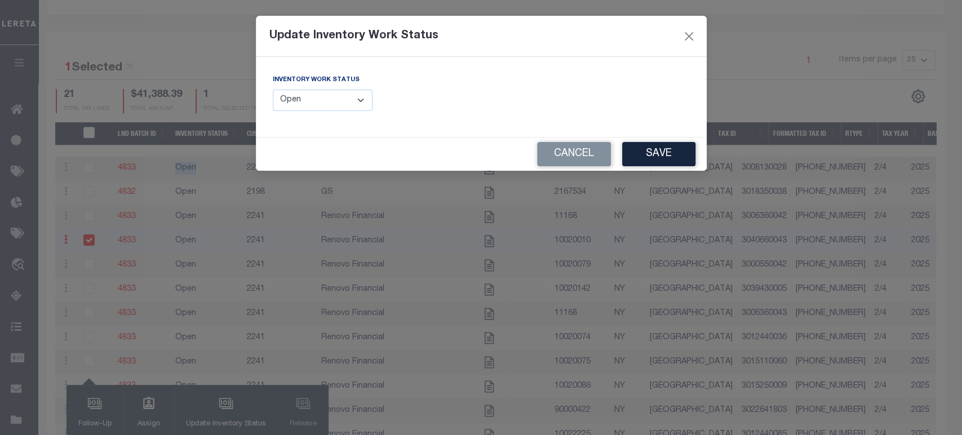
click at [330, 109] on select "--Select-- Open Completed Reported" at bounding box center [323, 101] width 100 height 22
click at [691, 32] on button "Close" at bounding box center [688, 36] width 15 height 15
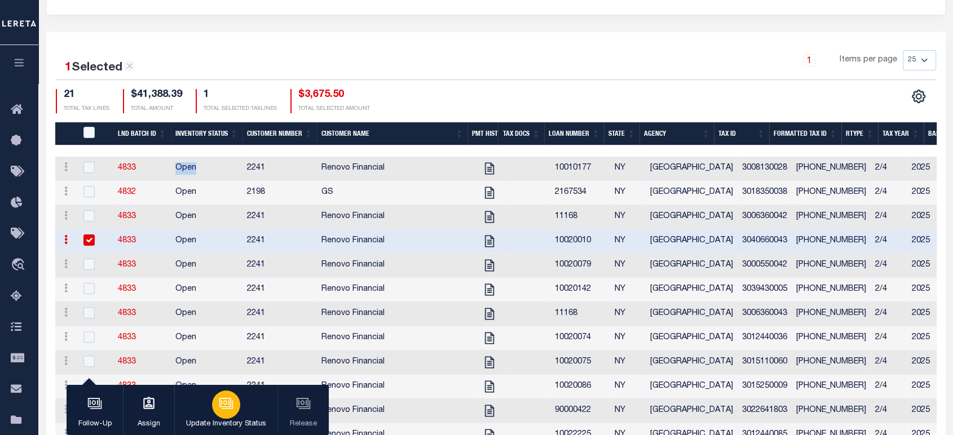
click at [225, 405] on icon "button" at bounding box center [225, 402] width 8 height 5
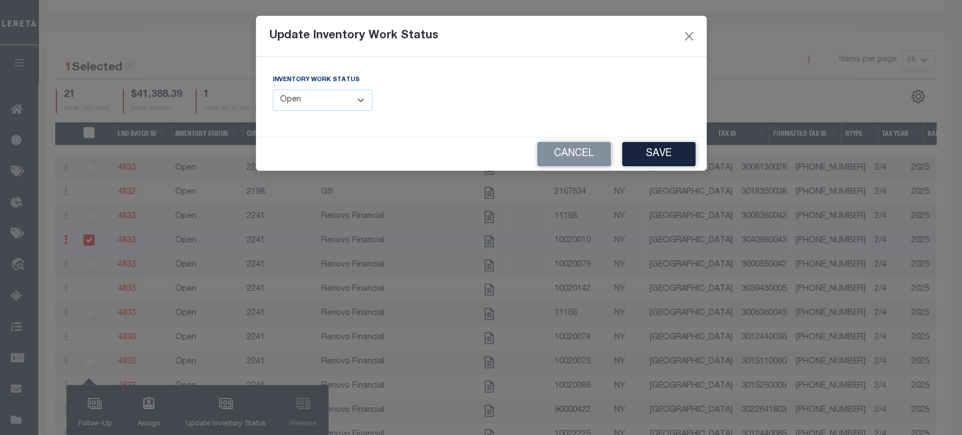
click at [483, 379] on div "Update Inventory Work Status Inventory Work Status --Select-- Open Completed Re…" at bounding box center [481, 217] width 962 height 435
click at [587, 147] on button "Cancel" at bounding box center [574, 154] width 74 height 24
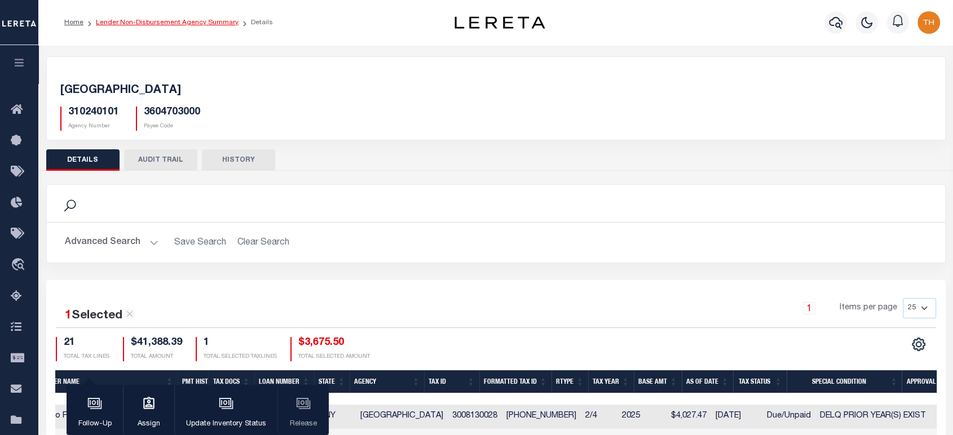
click at [166, 25] on link "Lender Non-Disbursement Agency Summary" at bounding box center [167, 22] width 143 height 7
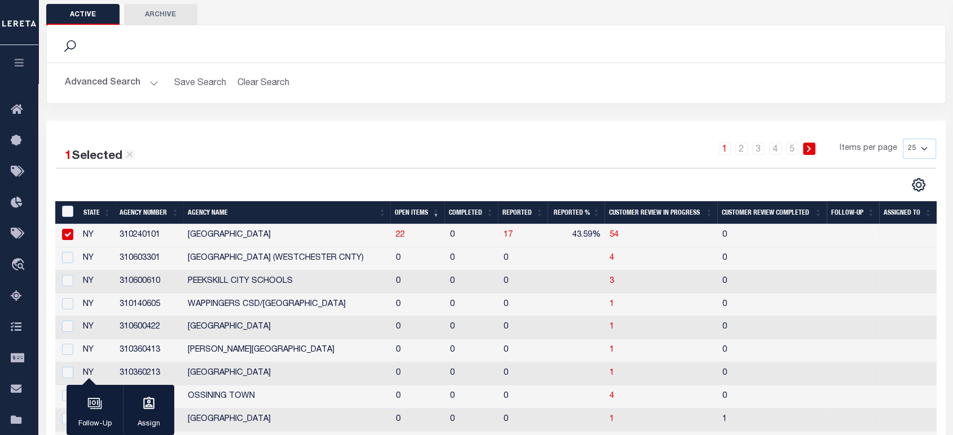
scroll to position [125, 0]
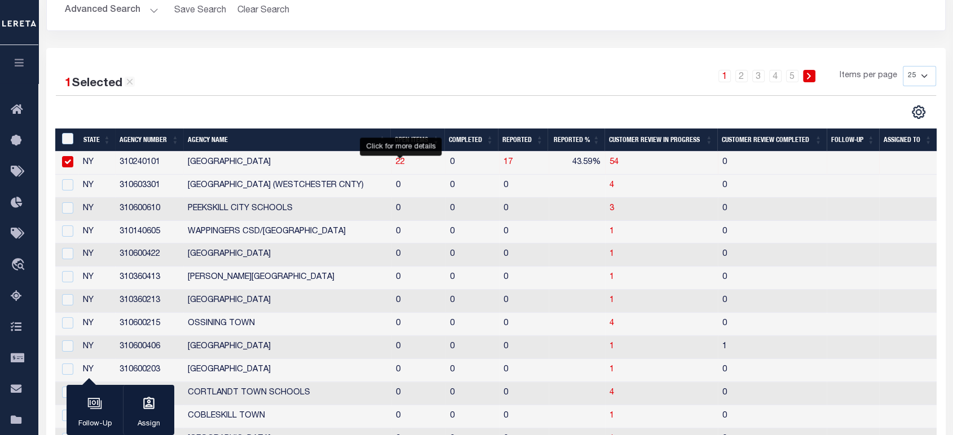
click at [398, 166] on span "22" at bounding box center [400, 162] width 9 height 8
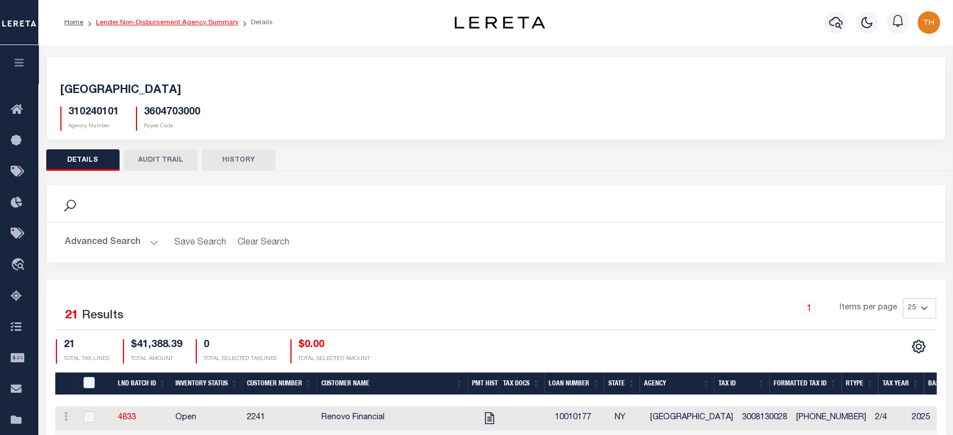
click at [157, 21] on link "Lender Non-Disbursement Agency Summary" at bounding box center [167, 22] width 143 height 7
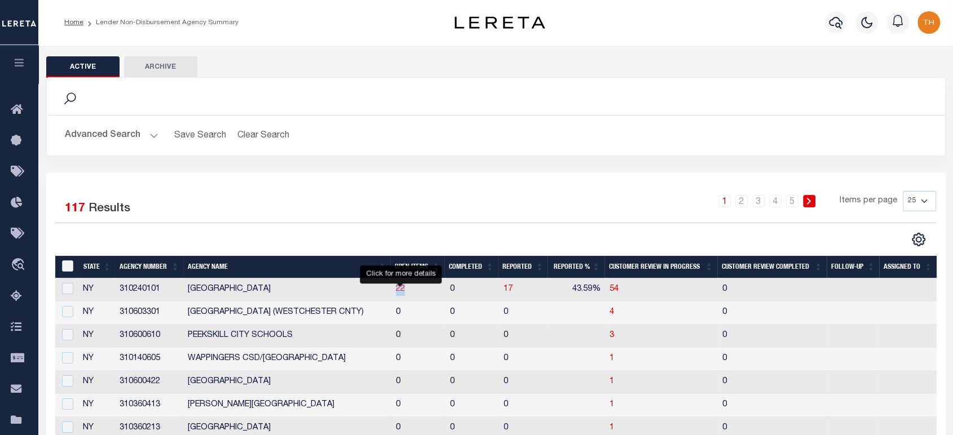
drag, startPoint x: 392, startPoint y: 293, endPoint x: 404, endPoint y: 293, distance: 11.8
click at [404, 293] on td "22" at bounding box center [418, 289] width 54 height 23
checkbox input "true"
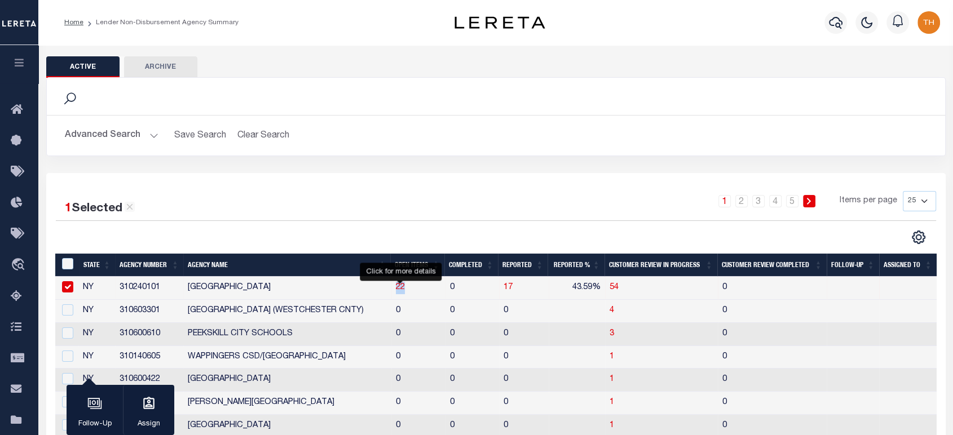
click at [400, 291] on span "22" at bounding box center [400, 288] width 9 height 8
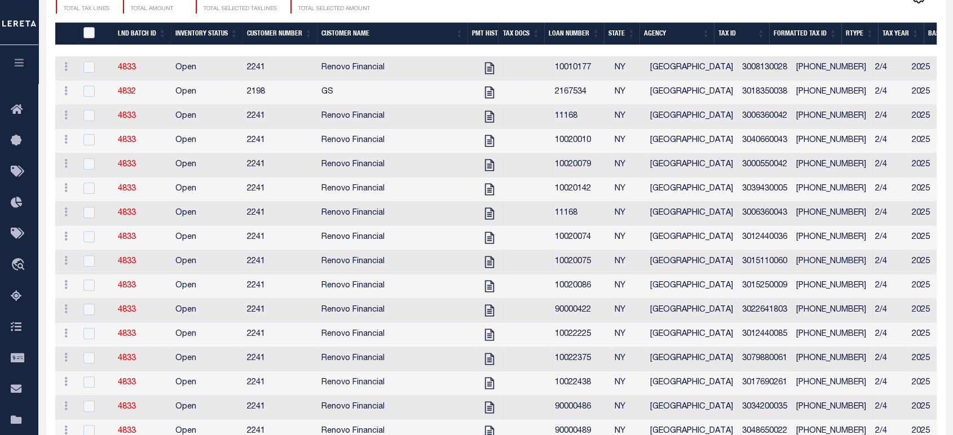
click at [91, 32] on input "QID" at bounding box center [88, 32] width 11 height 11
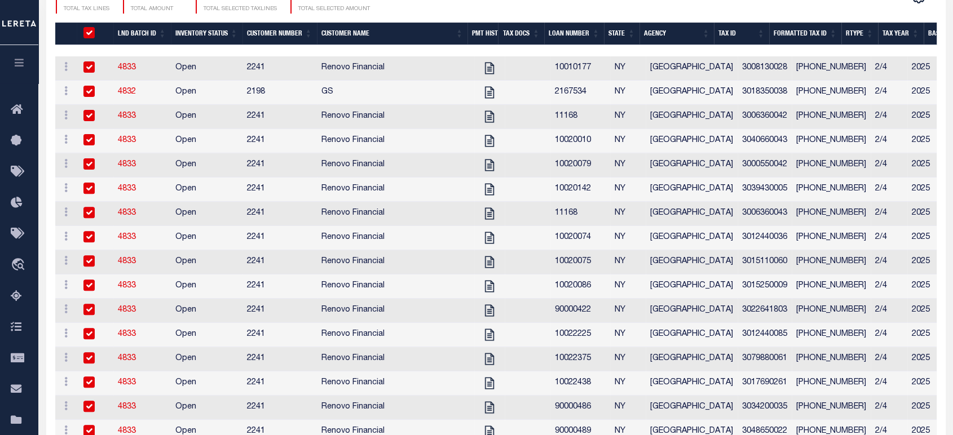
checkbox input "true"
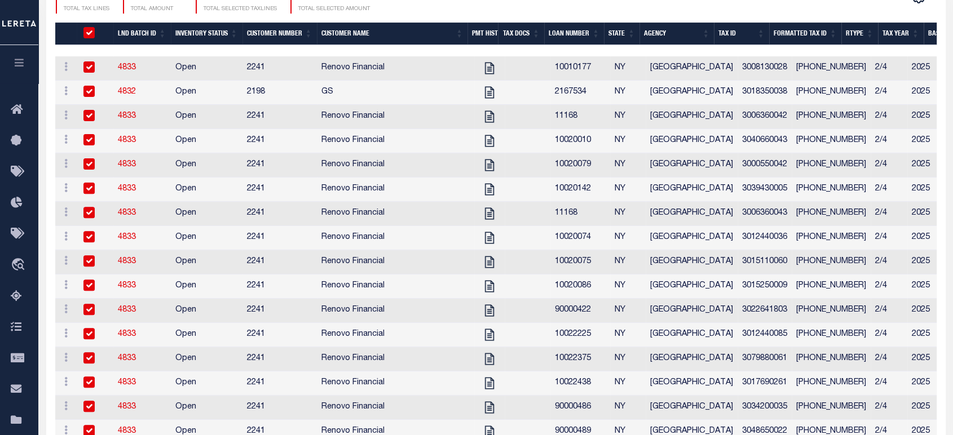
checkbox input "true"
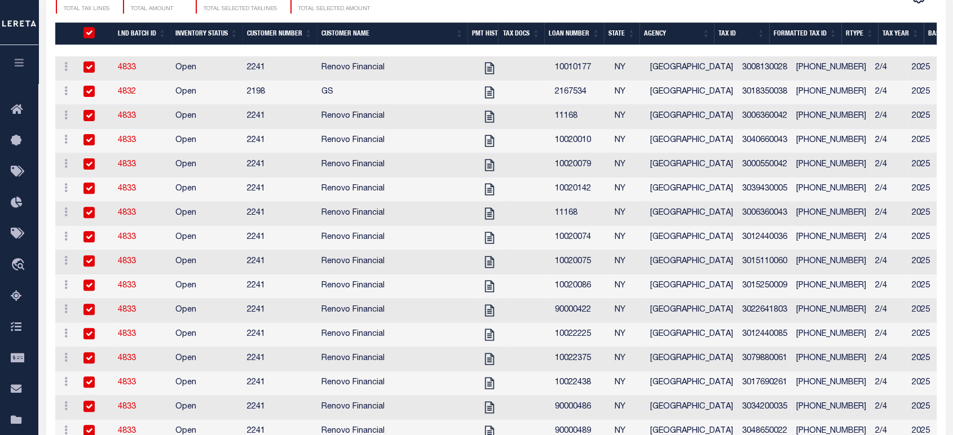
checkbox input "true"
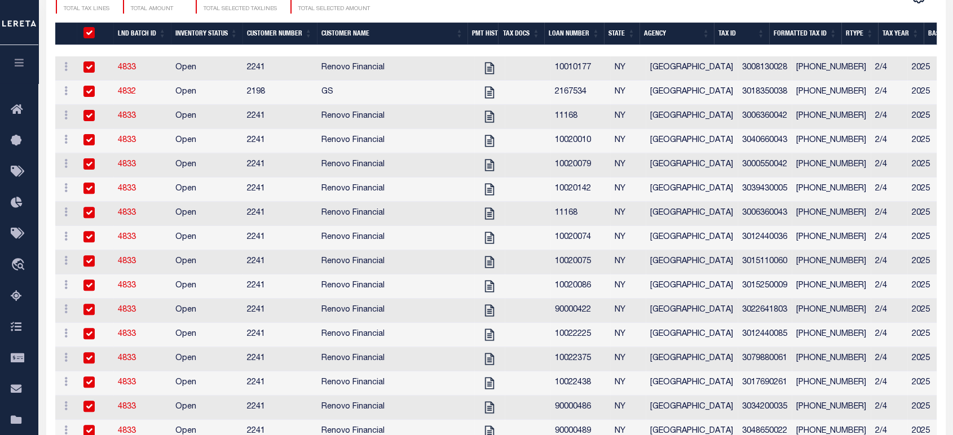
checkbox input "true"
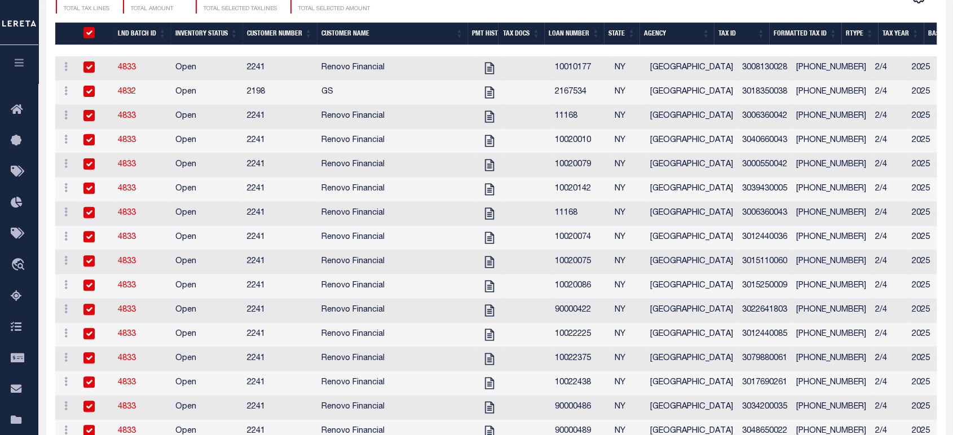
checkbox input "true"
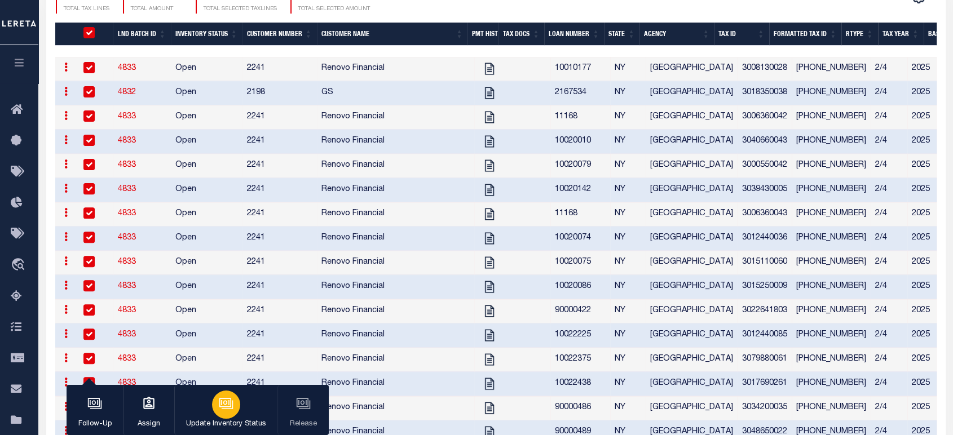
click at [227, 400] on icon "button" at bounding box center [226, 403] width 15 height 15
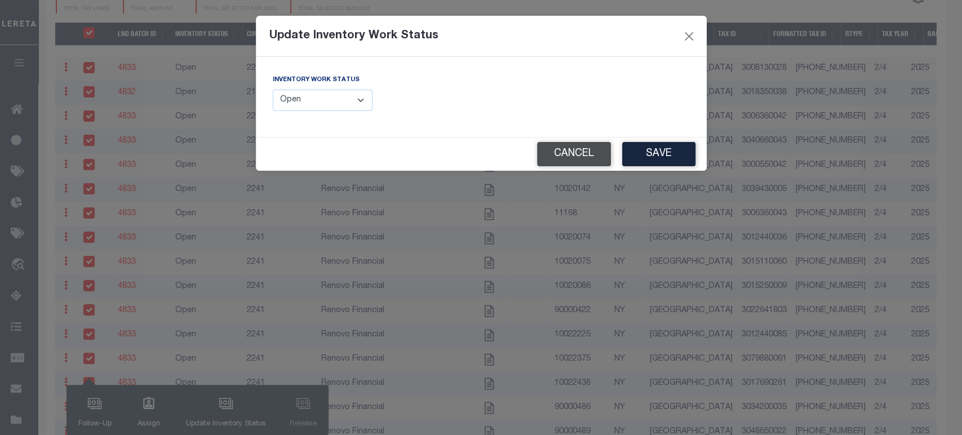
click at [548, 149] on button "Cancel" at bounding box center [574, 154] width 74 height 24
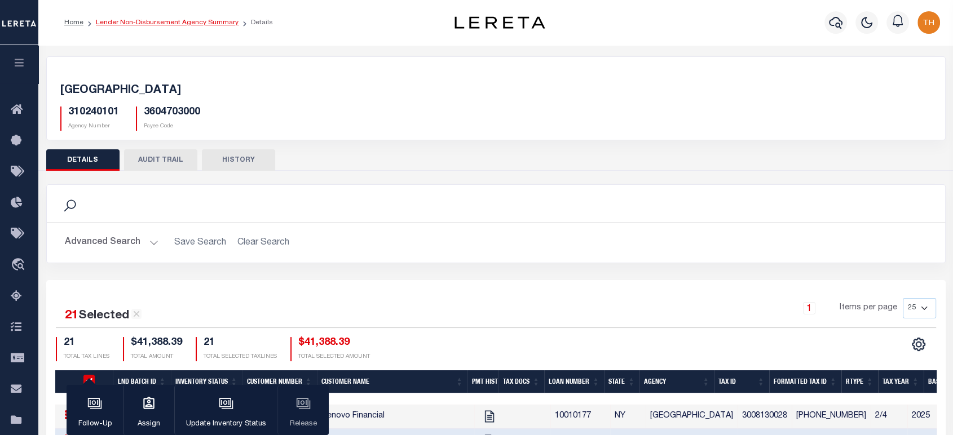
click at [140, 25] on link "Lender Non-Disbursement Agency Summary" at bounding box center [167, 22] width 143 height 7
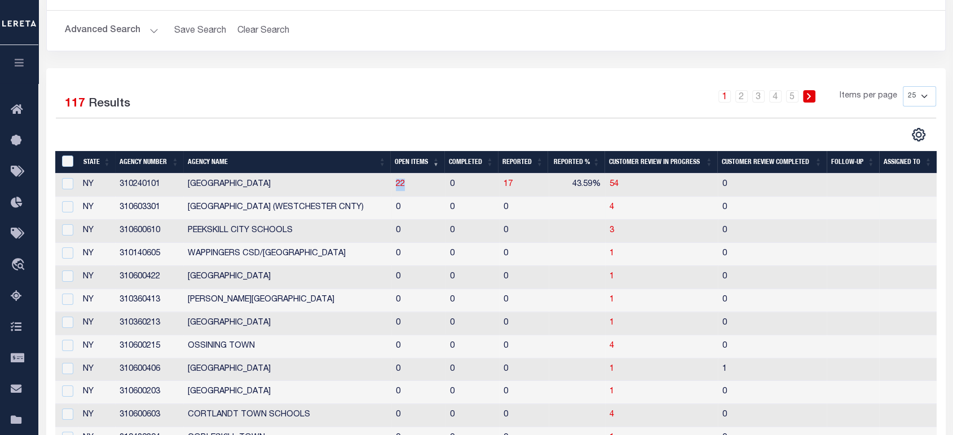
scroll to position [125, 0]
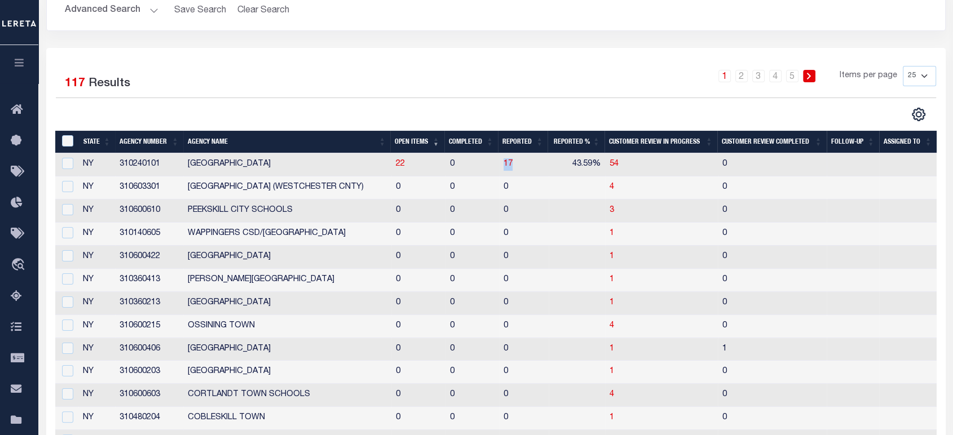
drag, startPoint x: 525, startPoint y: 168, endPoint x: 499, endPoint y: 166, distance: 26.0
click at [499, 166] on td "17" at bounding box center [524, 164] width 50 height 23
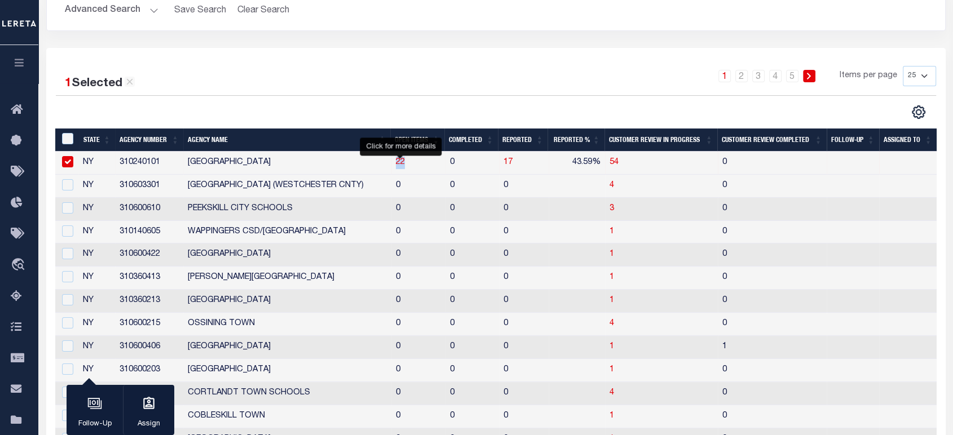
drag, startPoint x: 415, startPoint y: 166, endPoint x: 369, endPoint y: 175, distance: 46.7
click at [395, 166] on td "22" at bounding box center [418, 163] width 54 height 23
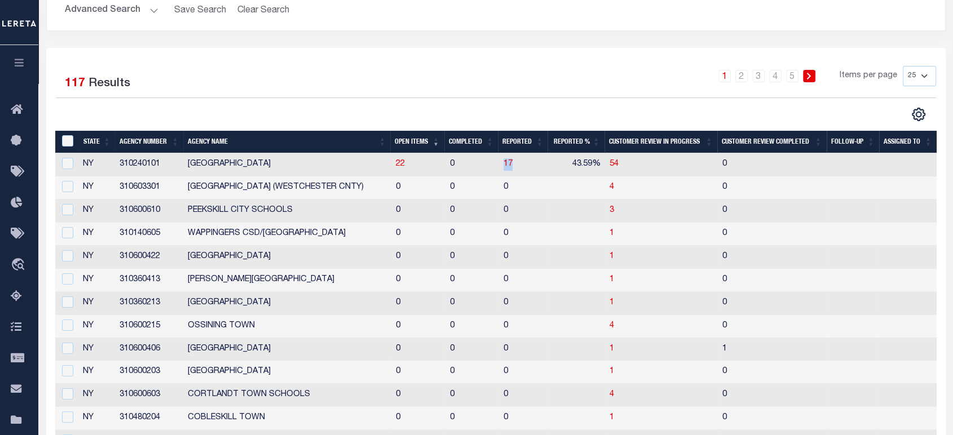
drag, startPoint x: 515, startPoint y: 163, endPoint x: 500, endPoint y: 165, distance: 14.8
click at [500, 165] on td "17" at bounding box center [524, 164] width 50 height 23
checkbox input "true"
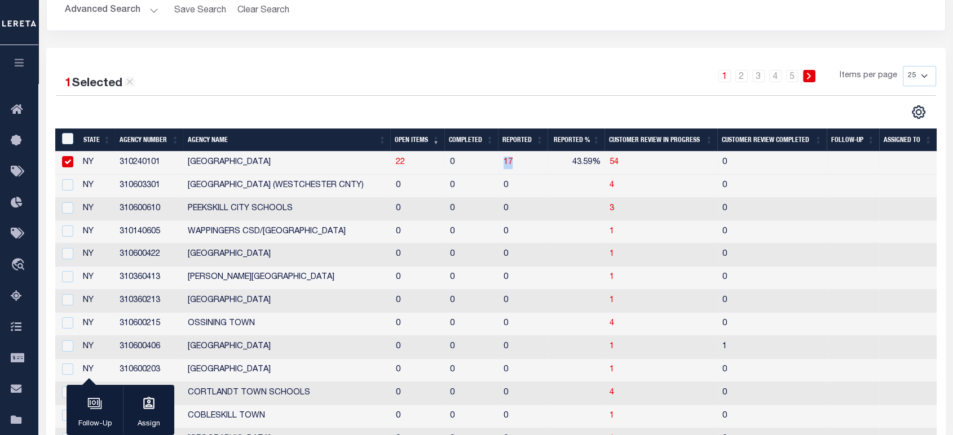
drag, startPoint x: 389, startPoint y: 166, endPoint x: 520, endPoint y: 163, distance: 131.4
click at [520, 163] on tr "NY 310240101 BROOKLYN CITY 22 0 17 43.59% 54 0" at bounding box center [495, 163] width 881 height 23
click at [505, 162] on span "17" at bounding box center [507, 162] width 9 height 8
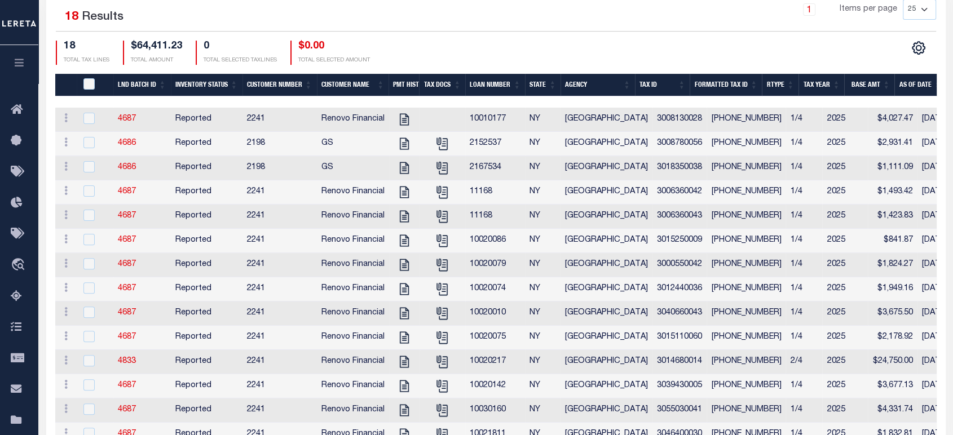
scroll to position [375, 0]
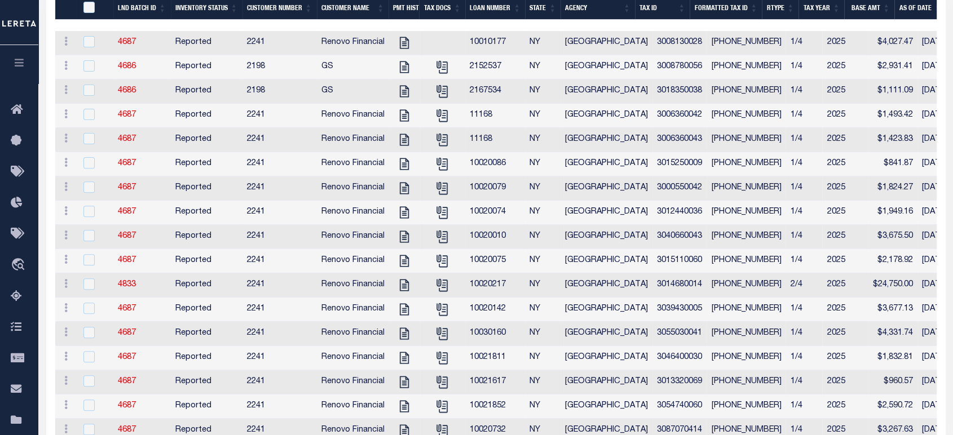
click at [81, 291] on div at bounding box center [95, 284] width 28 height 12
checkbox input "false"
checkbox input "true"
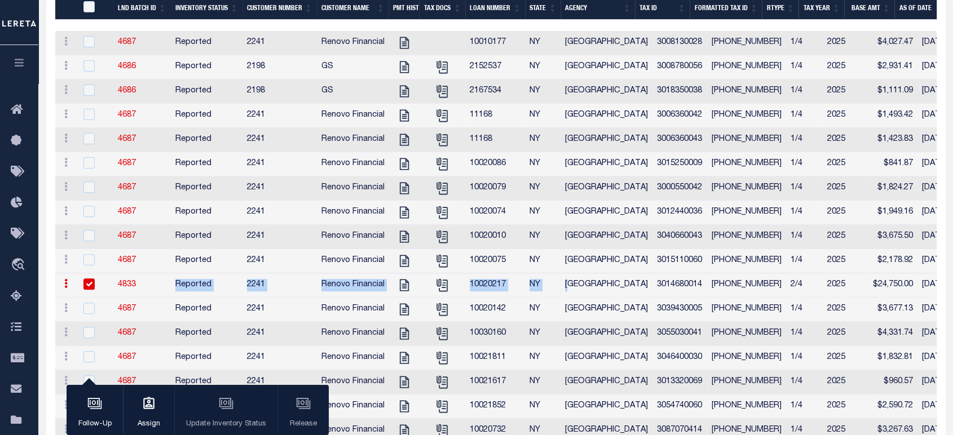
drag, startPoint x: 171, startPoint y: 291, endPoint x: 569, endPoint y: 299, distance: 397.5
click at [569, 298] on tr "ACTIONS View Tax Line Detail Internal Comments 4833 Reported 2241 Renovo Financ…" at bounding box center [724, 285] width 1338 height 24
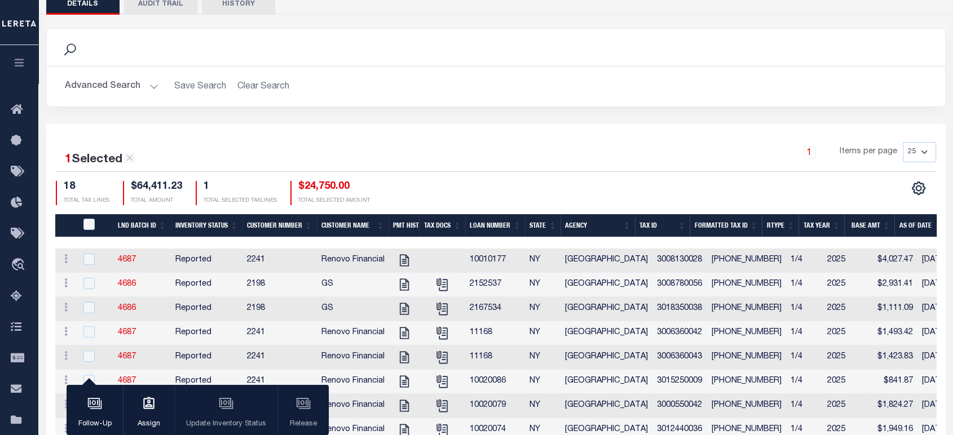
scroll to position [250, 0]
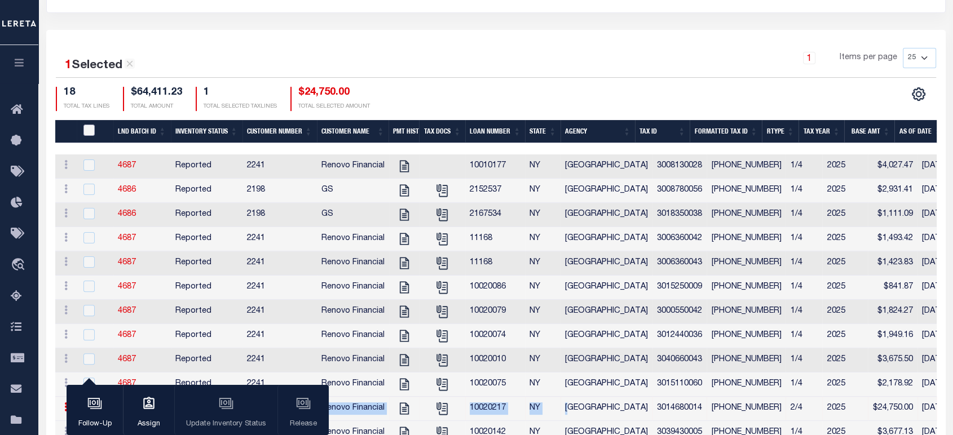
click at [85, 133] on input "QID" at bounding box center [88, 130] width 11 height 11
checkbox input "true"
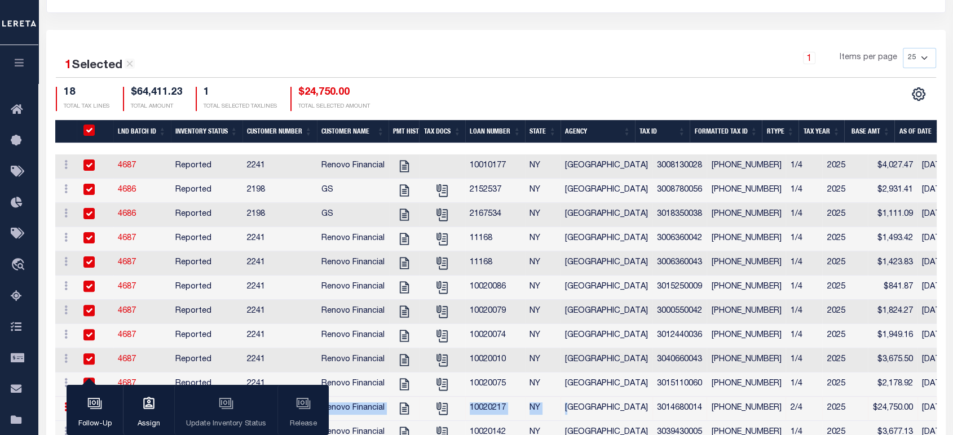
checkbox input "true"
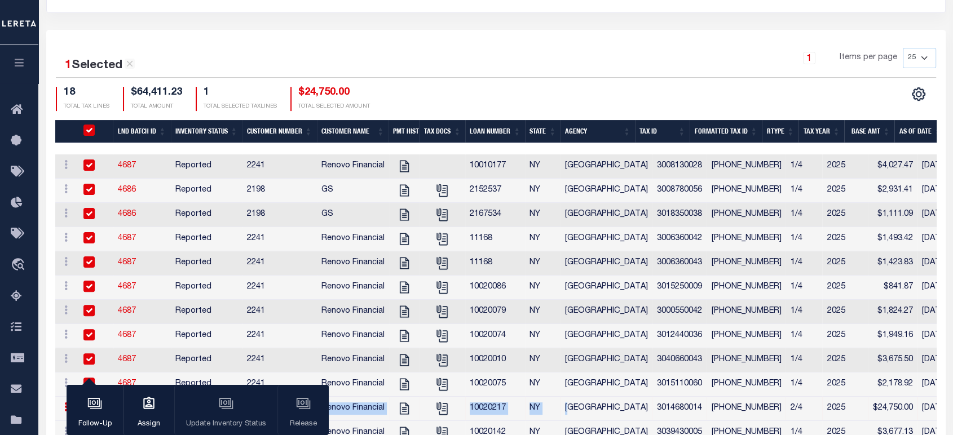
checkbox input "true"
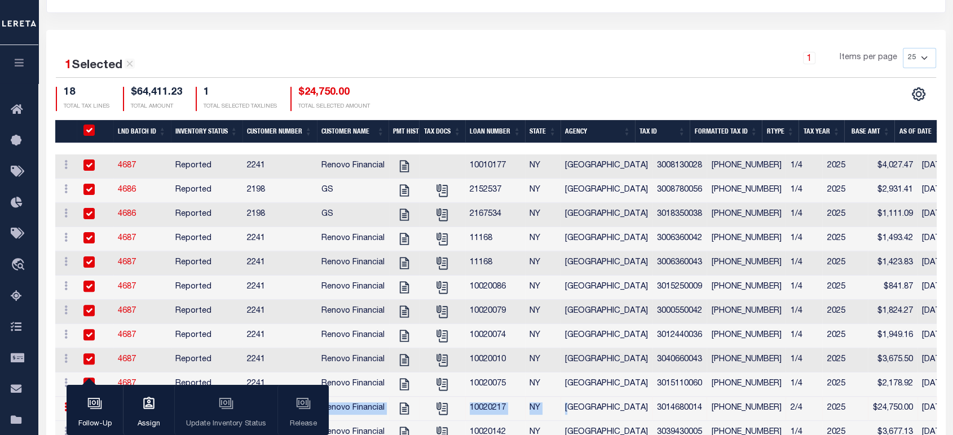
checkbox input "true"
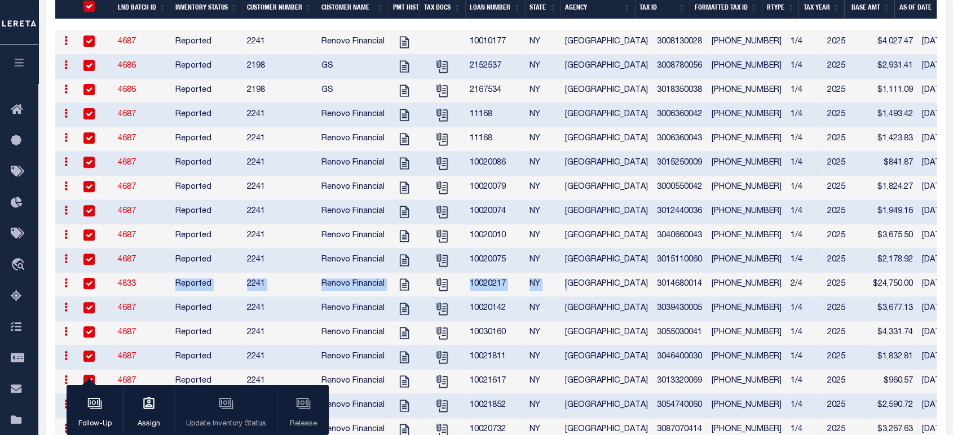
scroll to position [375, 0]
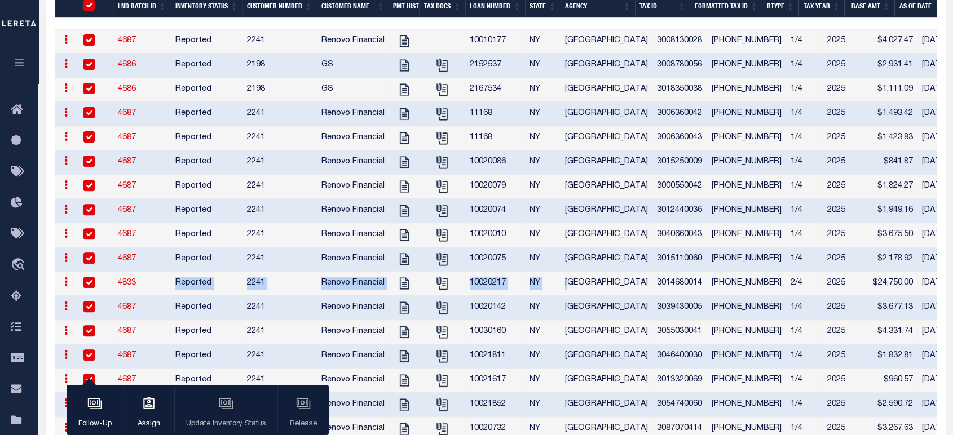
click at [471, 291] on td "10020217" at bounding box center [495, 284] width 60 height 24
checkbox input "false"
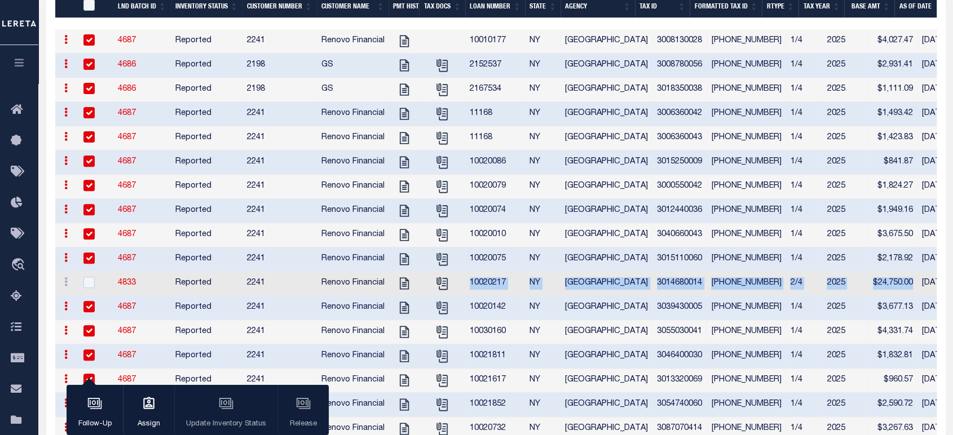
drag, startPoint x: 471, startPoint y: 287, endPoint x: 888, endPoint y: 290, distance: 417.7
click at [888, 290] on tr "ACTIONS View Tax Line Detail Internal Comments 4833 Reported 2241 Renovo Financ…" at bounding box center [724, 284] width 1338 height 24
click at [93, 287] on input "checkbox" at bounding box center [88, 282] width 11 height 11
checkbox input "true"
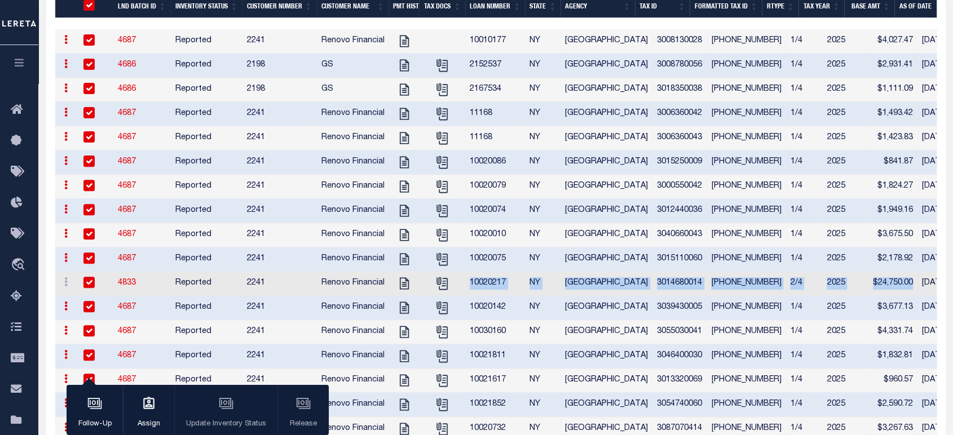
checkbox input "true"
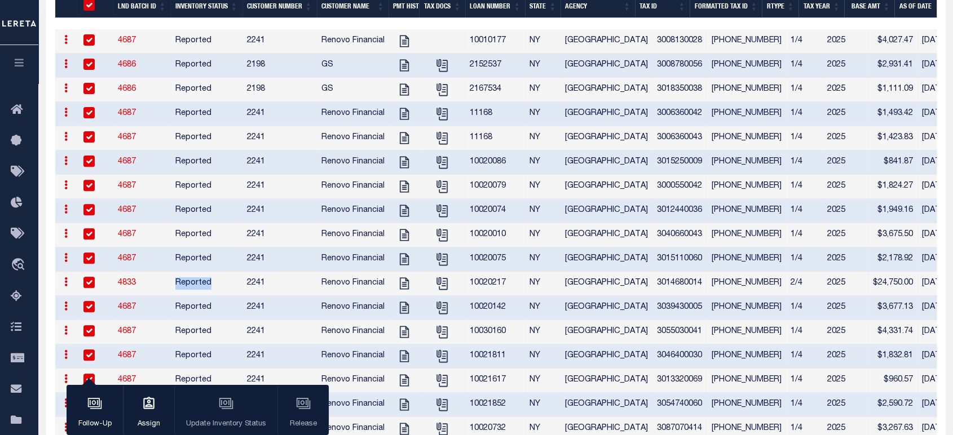
drag, startPoint x: 176, startPoint y: 289, endPoint x: 219, endPoint y: 290, distance: 42.9
click at [219, 290] on td "Reported" at bounding box center [207, 284] width 72 height 24
checkbox input "false"
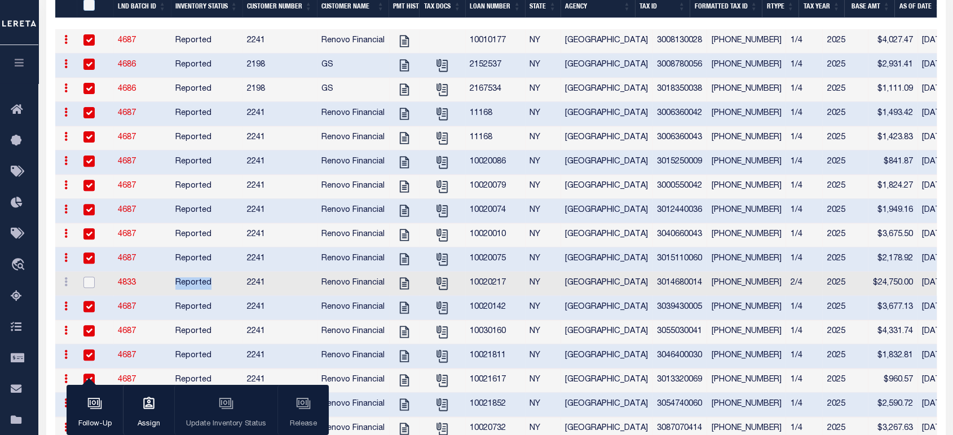
click at [94, 287] on input "checkbox" at bounding box center [88, 282] width 11 height 11
checkbox input "true"
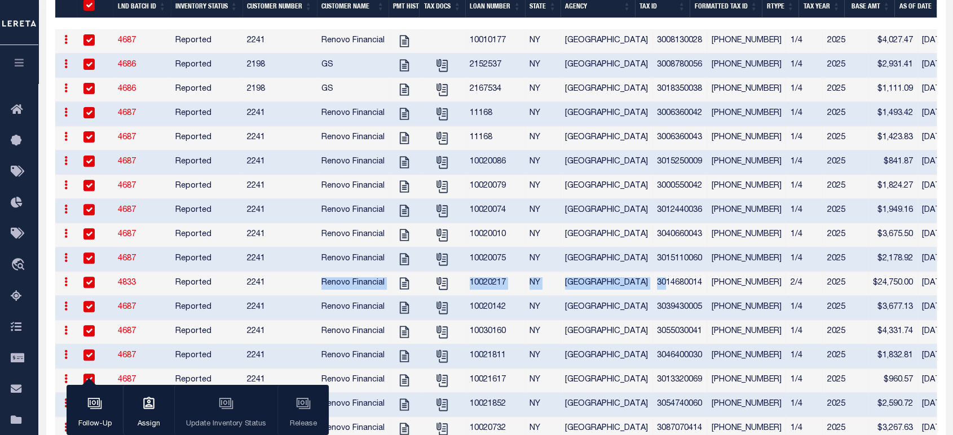
drag, startPoint x: 311, startPoint y: 290, endPoint x: 647, endPoint y: 292, distance: 336.5
click at [647, 292] on tr "ACTIONS View Tax Line Detail Internal Comments 4833 Reported 2241 Renovo Financ…" at bounding box center [724, 284] width 1338 height 24
drag, startPoint x: 827, startPoint y: 291, endPoint x: 750, endPoint y: 291, distance: 77.8
click at [750, 291] on tr "ACTIONS View Tax Line Detail Internal Comments 4833 Reported 2241 Renovo Financ…" at bounding box center [724, 284] width 1338 height 24
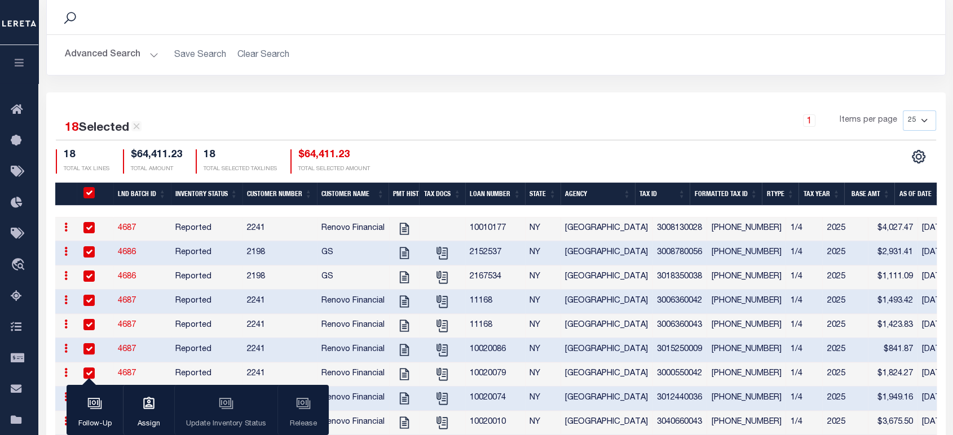
scroll to position [125, 0]
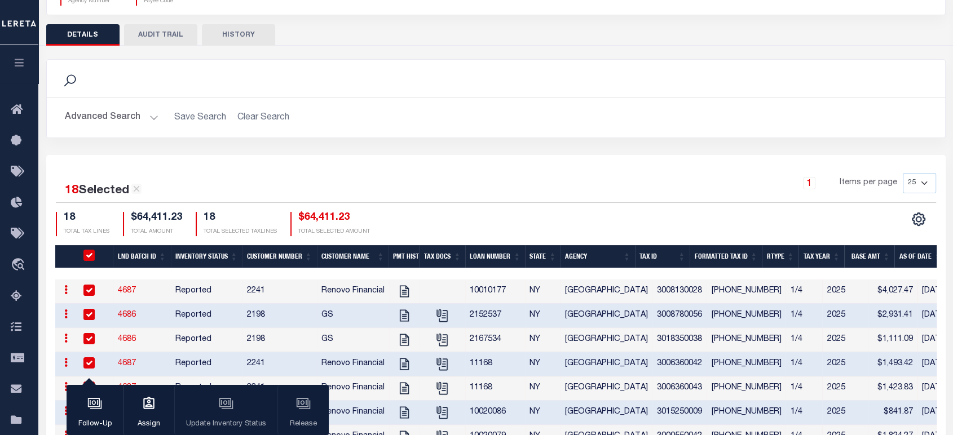
click at [250, 34] on button "HISTORY" at bounding box center [238, 34] width 73 height 21
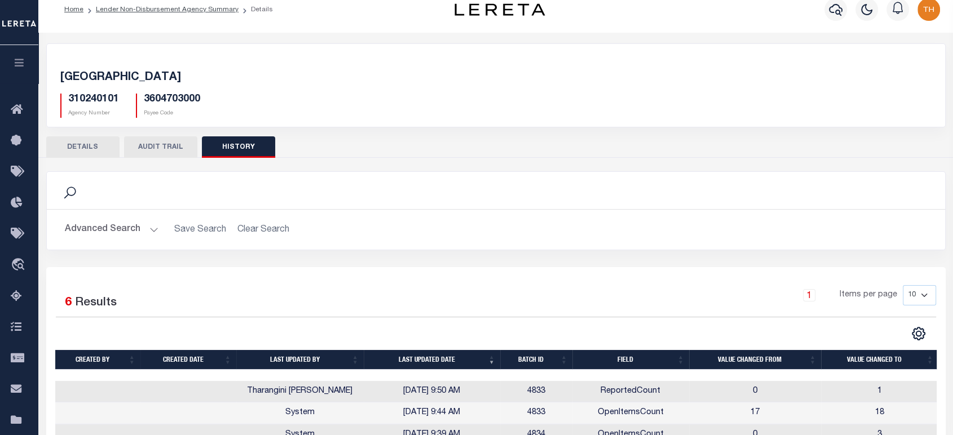
scroll to position [0, 0]
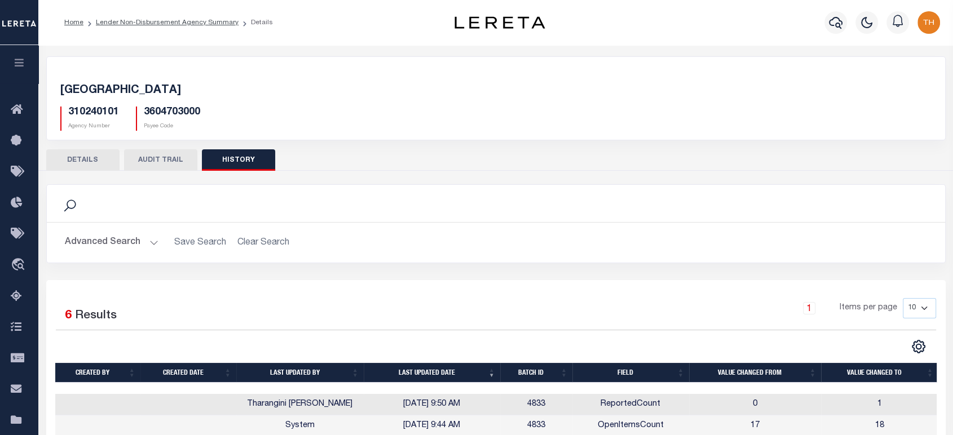
click at [99, 158] on button "DETAILS" at bounding box center [82, 159] width 73 height 21
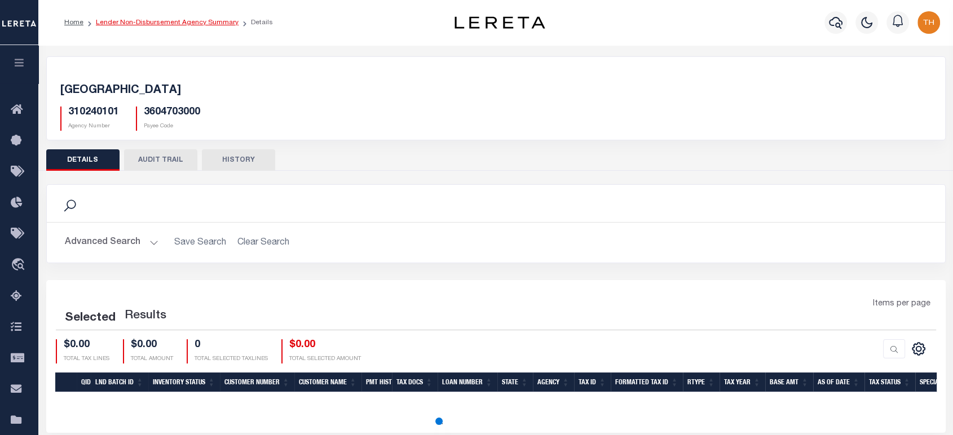
click at [181, 24] on link "Lender Non-Disbursement Agency Summary" at bounding box center [167, 22] width 143 height 7
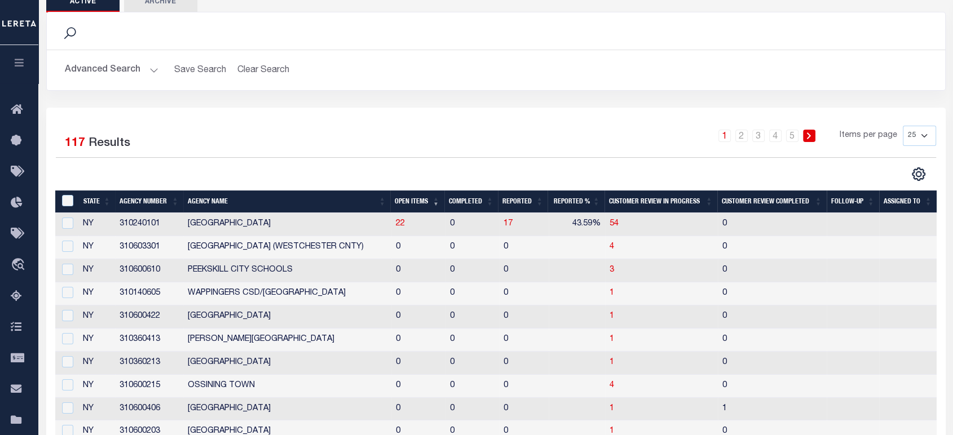
scroll to position [63, 0]
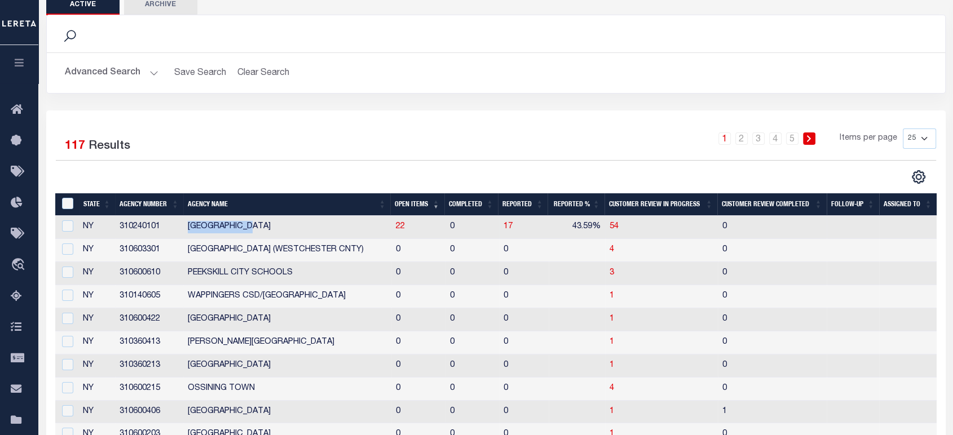
drag, startPoint x: 183, startPoint y: 229, endPoint x: 363, endPoint y: 229, distance: 179.8
click at [290, 229] on td "[GEOGRAPHIC_DATA]" at bounding box center [287, 227] width 209 height 23
checkbox input "true"
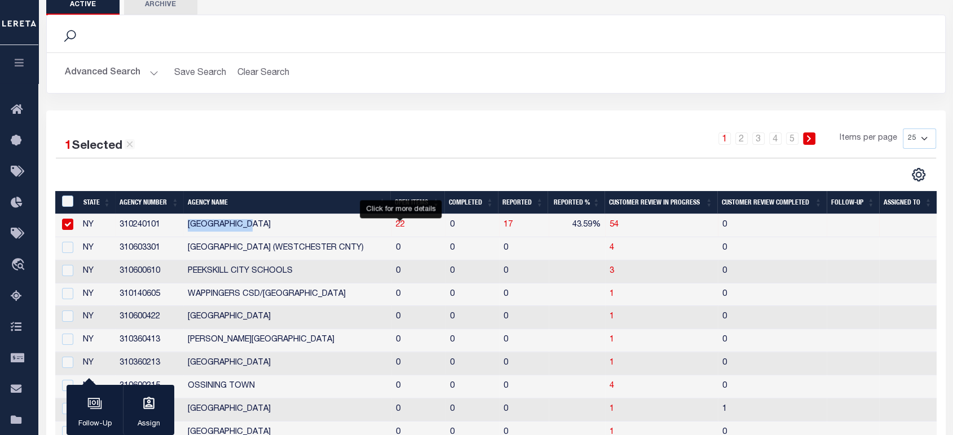
click at [401, 228] on span "22" at bounding box center [400, 225] width 9 height 8
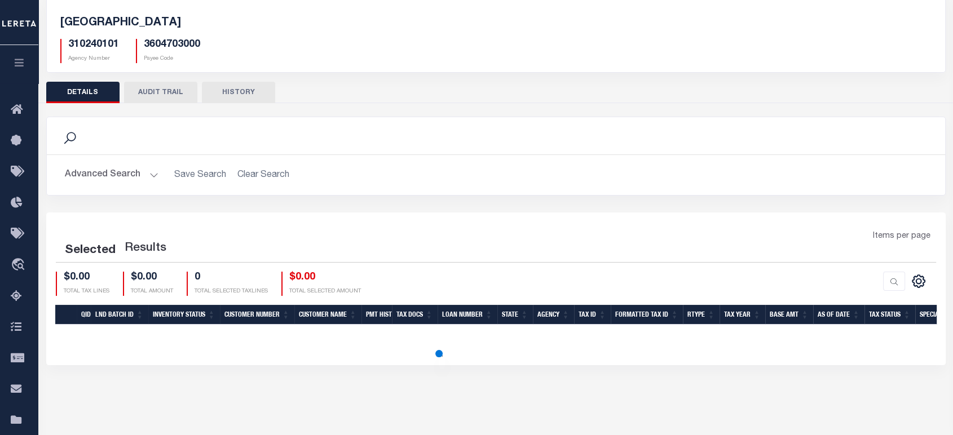
scroll to position [188, 0]
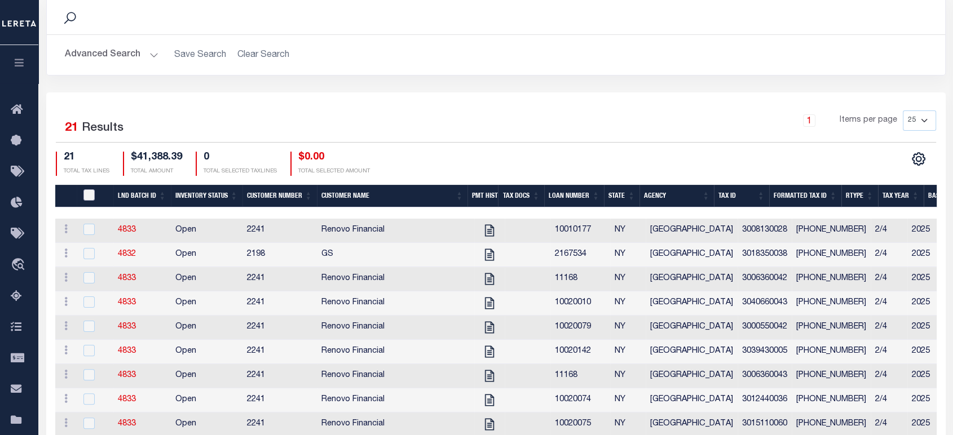
click at [86, 195] on input "QID" at bounding box center [88, 194] width 11 height 11
checkbox input "true"
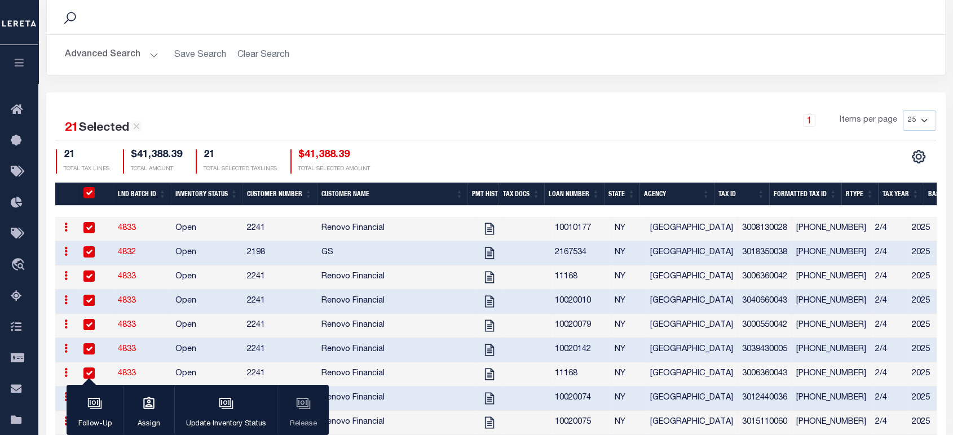
checkbox input "true"
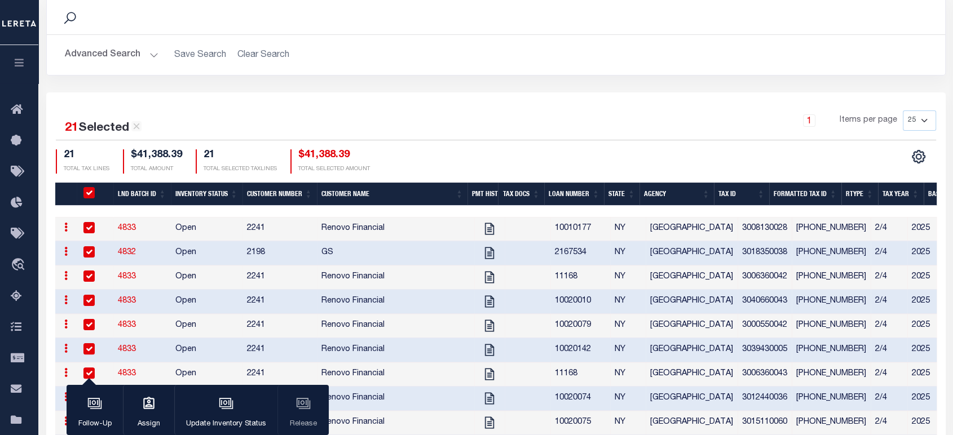
checkbox input "true"
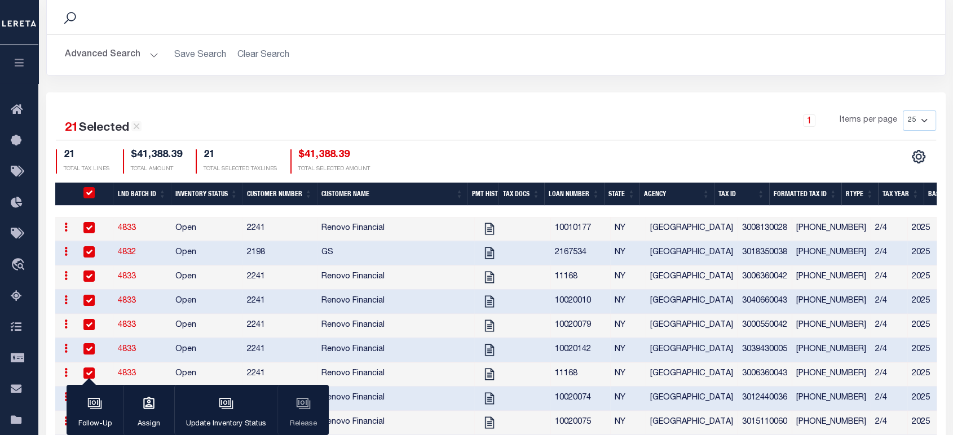
checkbox input "true"
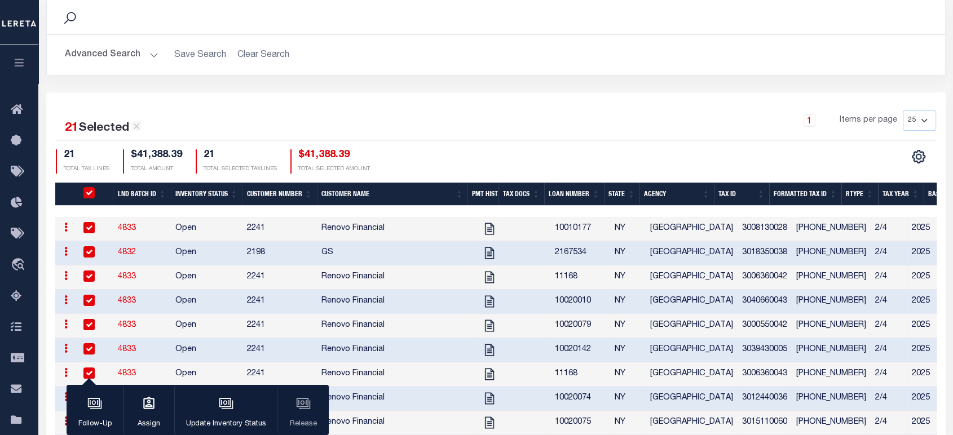
checkbox input "true"
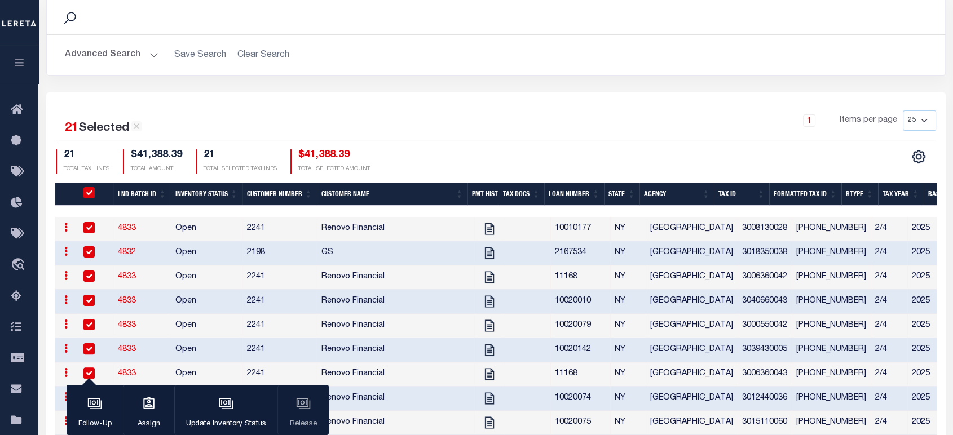
checkbox input "true"
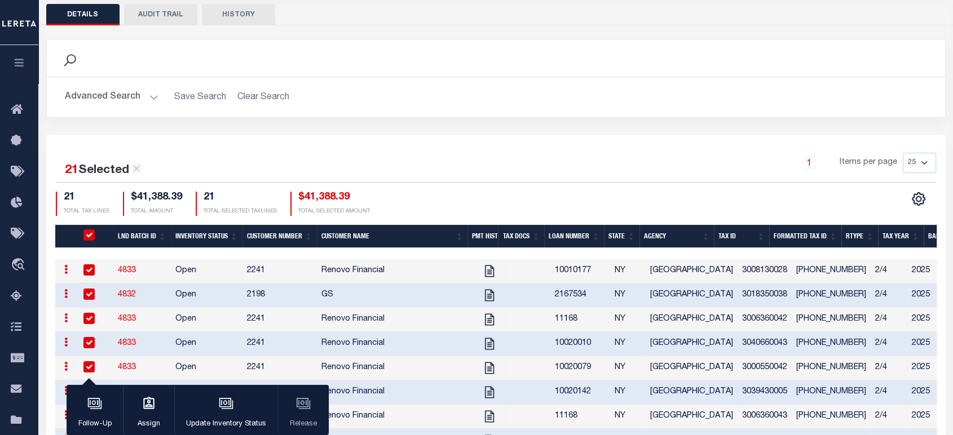
scroll to position [63, 0]
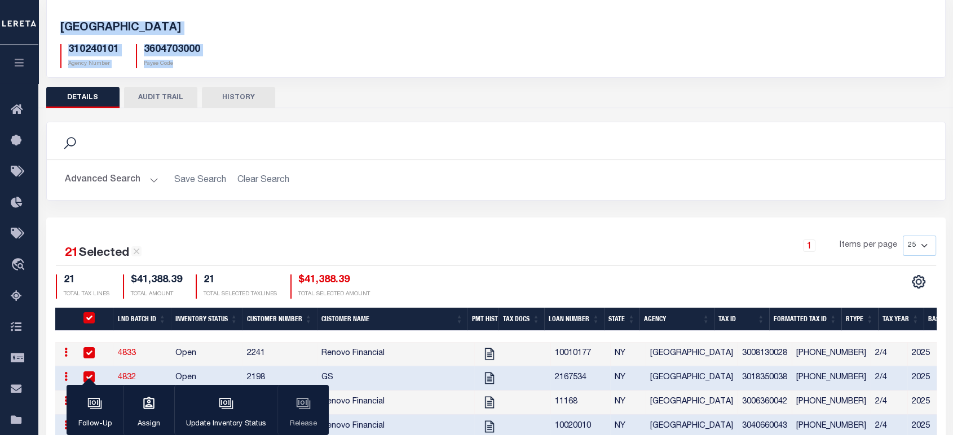
drag, startPoint x: 58, startPoint y: 27, endPoint x: 207, endPoint y: 60, distance: 152.5
click at [207, 60] on div "BROOKLYN CITY 310240101 Agency Number 3604703000 Payee Code" at bounding box center [496, 42] width 898 height 69
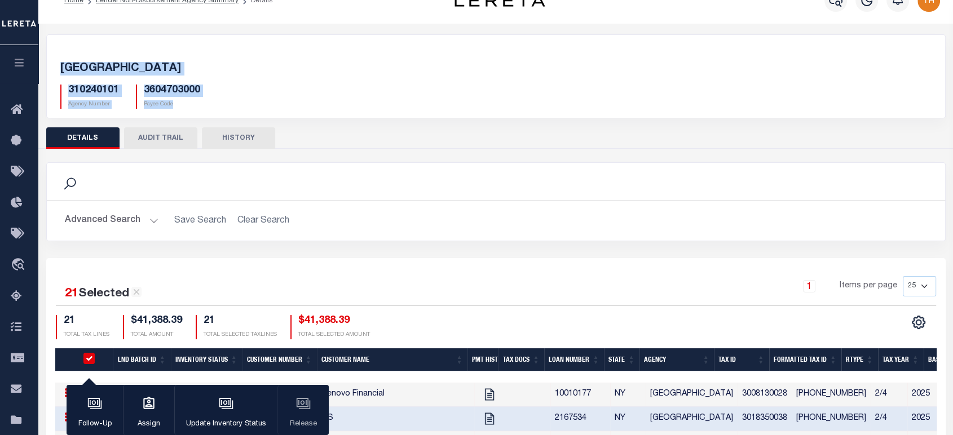
scroll to position [0, 0]
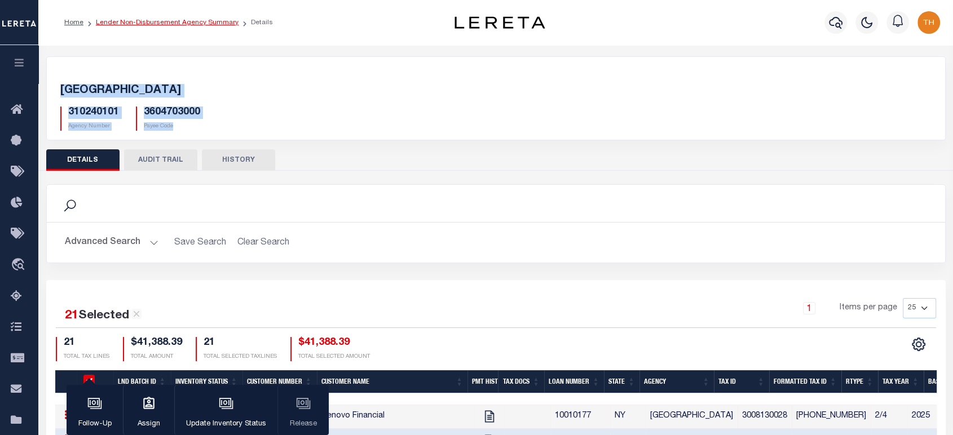
click at [172, 19] on link "Lender Non-Disbursement Agency Summary" at bounding box center [167, 22] width 143 height 7
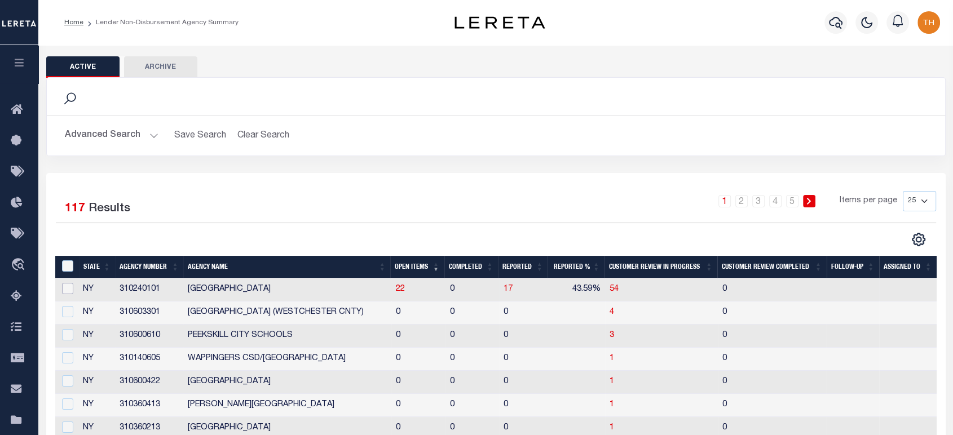
click at [67, 286] on input "checkbox" at bounding box center [67, 288] width 11 height 11
checkbox input "true"
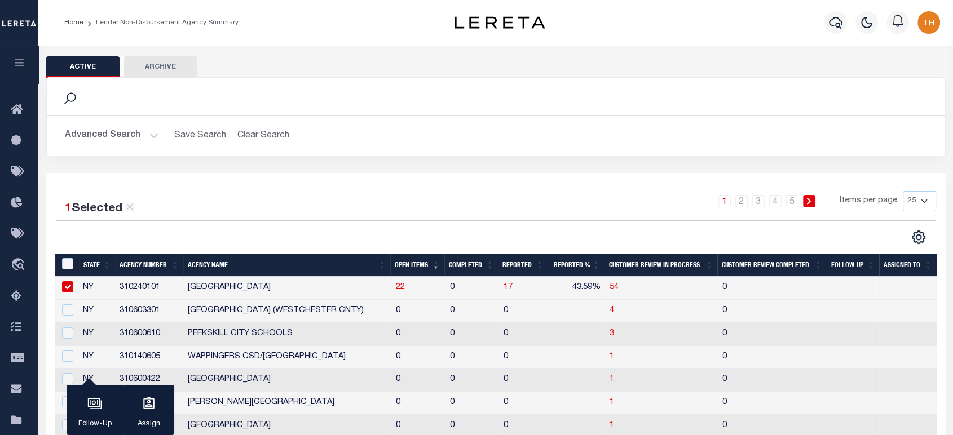
click at [253, 241] on div at bounding box center [276, 237] width 440 height 15
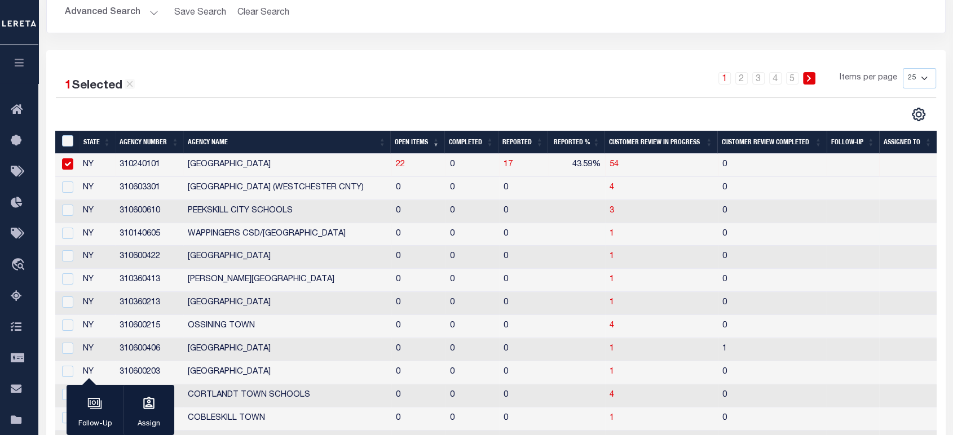
scroll to position [125, 0]
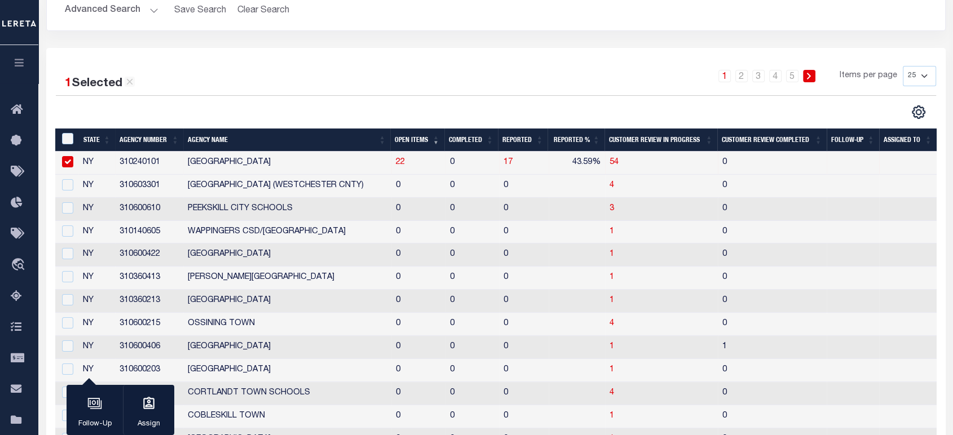
drag, startPoint x: 387, startPoint y: 165, endPoint x: 415, endPoint y: 165, distance: 28.2
click at [415, 165] on tr "NY 310240101 BROOKLYN CITY 22 0 17 43.59% 54 0" at bounding box center [495, 163] width 881 height 23
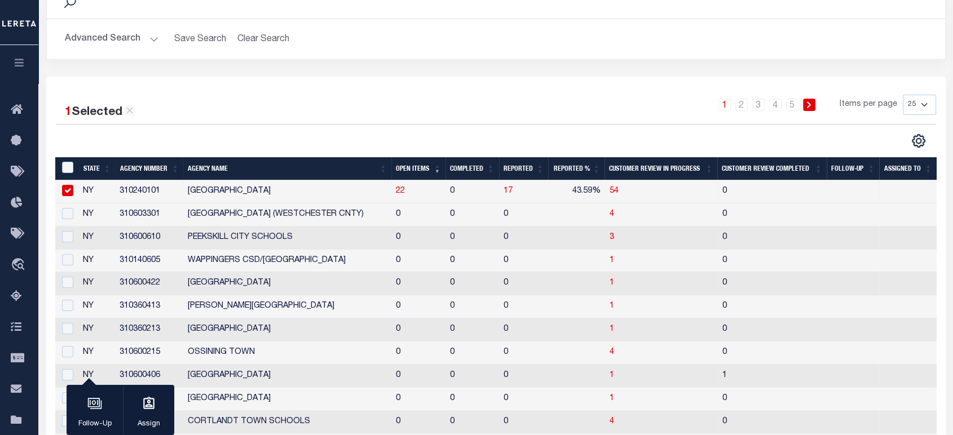
scroll to position [0, 0]
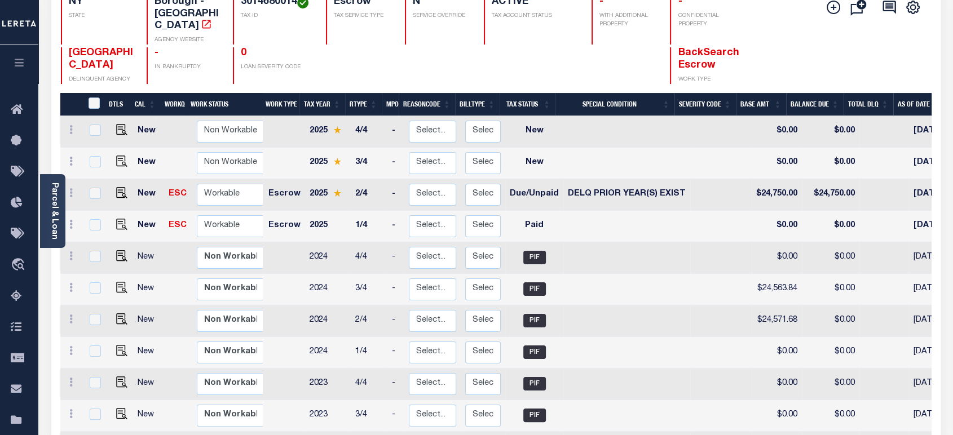
scroll to position [125, 0]
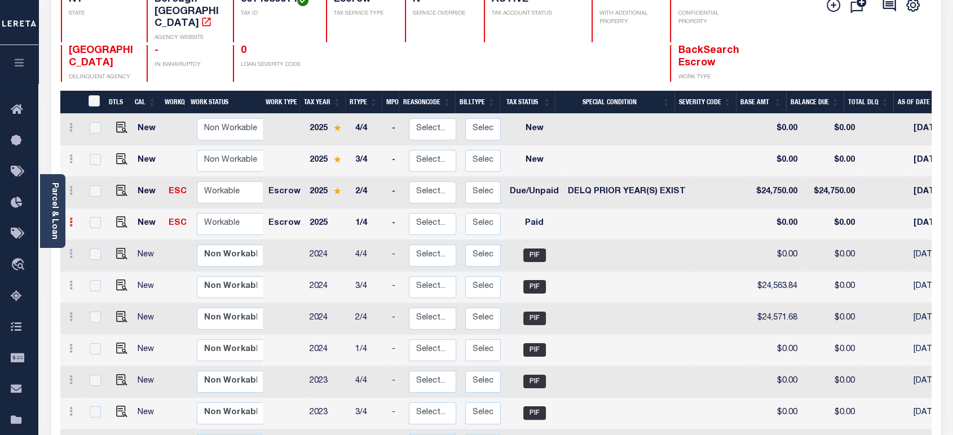
click at [73, 219] on link at bounding box center [71, 223] width 12 height 9
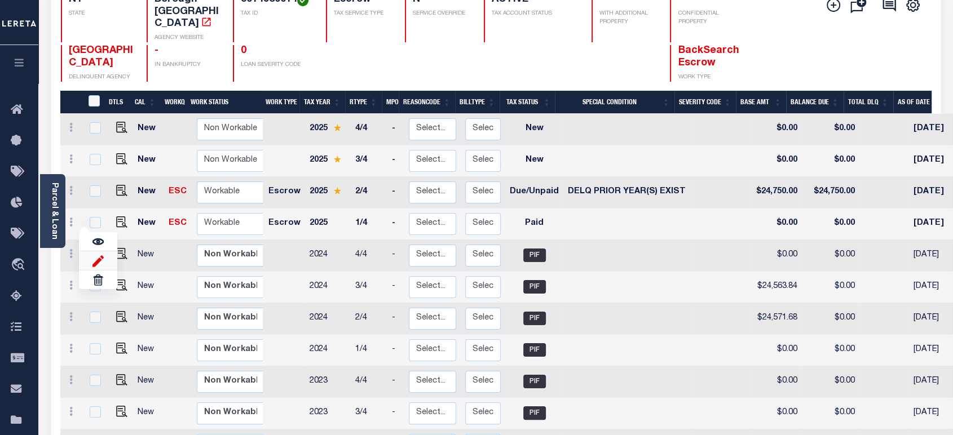
click at [101, 256] on img at bounding box center [97, 261] width 11 height 12
select select "PYD"
type input "$0.00"
type input "[DATE]"
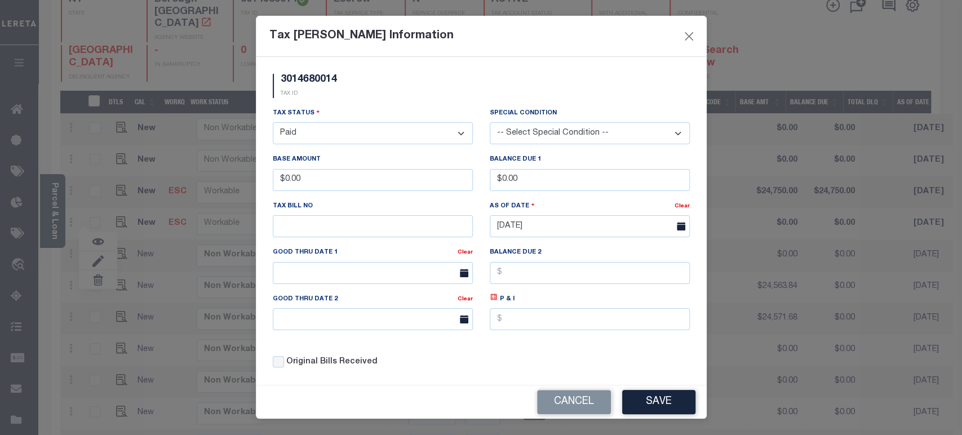
click at [356, 138] on select "- Select Status - Open Due/Unpaid Paid Incomplete No Tax Due Internal Refund Pr…" at bounding box center [373, 133] width 200 height 22
click at [327, 130] on select "- Select Status - Open Due/Unpaid Paid Incomplete No Tax Due Internal Refund Pr…" at bounding box center [373, 133] width 200 height 22
select select "DUE"
click at [273, 123] on select "- Select Status - Open Due/Unpaid Paid Incomplete No Tax Due Internal Refund Pr…" at bounding box center [373, 133] width 200 height 22
drag, startPoint x: 333, startPoint y: 188, endPoint x: 272, endPoint y: 182, distance: 61.7
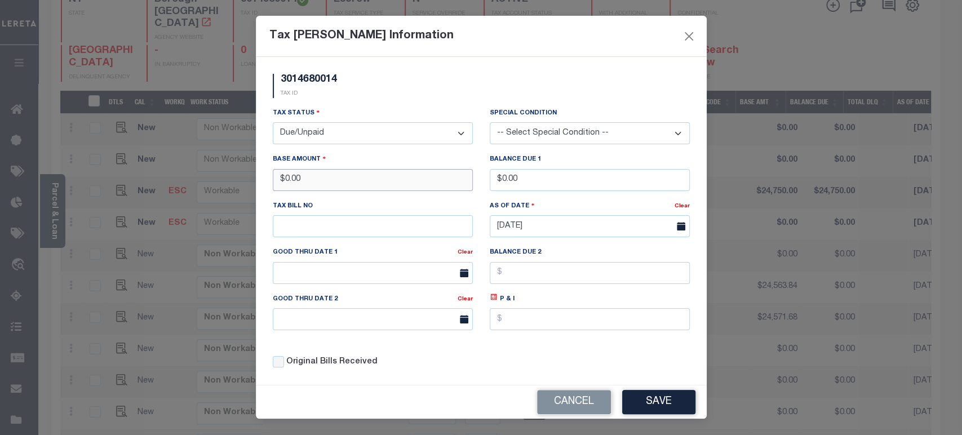
click at [273, 182] on input "$0.00" at bounding box center [373, 180] width 200 height 22
type input "$24,000.00"
drag, startPoint x: 511, startPoint y: 180, endPoint x: 460, endPoint y: 178, distance: 50.8
click at [460, 178] on div "Tax Status - Select Status - Open Due/Unpaid Paid Incomplete No Tax Due Interna…" at bounding box center [481, 242] width 434 height 271
type input "$24,750.00"
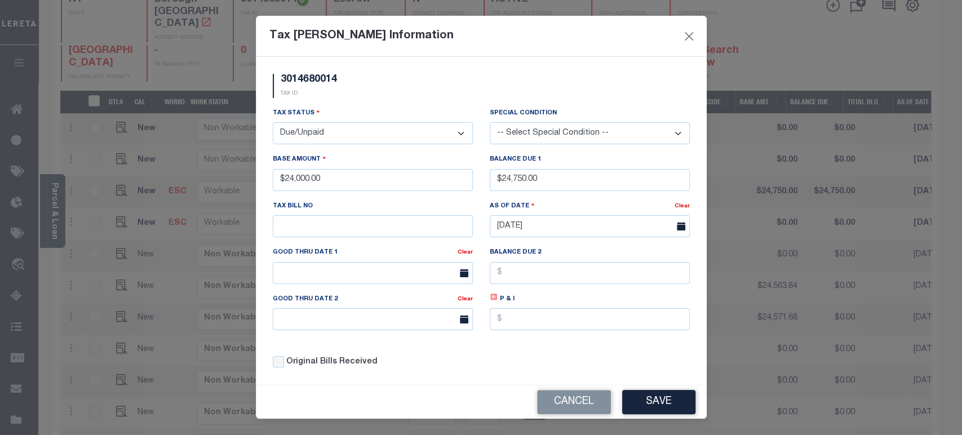
click at [490, 298] on icon at bounding box center [493, 297] width 6 height 6
type input "$750.00"
drag, startPoint x: 524, startPoint y: 331, endPoint x: 492, endPoint y: 330, distance: 32.1
click at [492, 330] on input "$750.00" at bounding box center [590, 319] width 200 height 22
drag, startPoint x: 526, startPoint y: 180, endPoint x: 478, endPoint y: 182, distance: 48.5
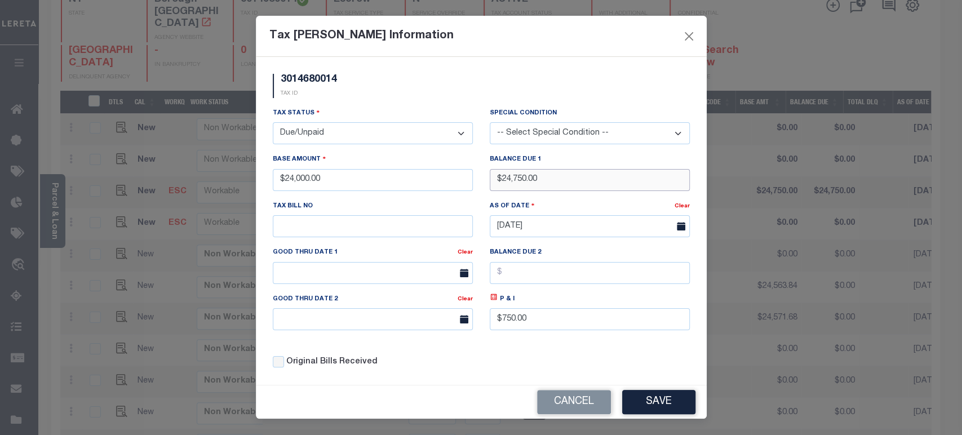
click at [481, 182] on div "Balance Due 1 $24,750.00" at bounding box center [589, 176] width 217 height 46
click at [333, 279] on input "text" at bounding box center [373, 273] width 200 height 22
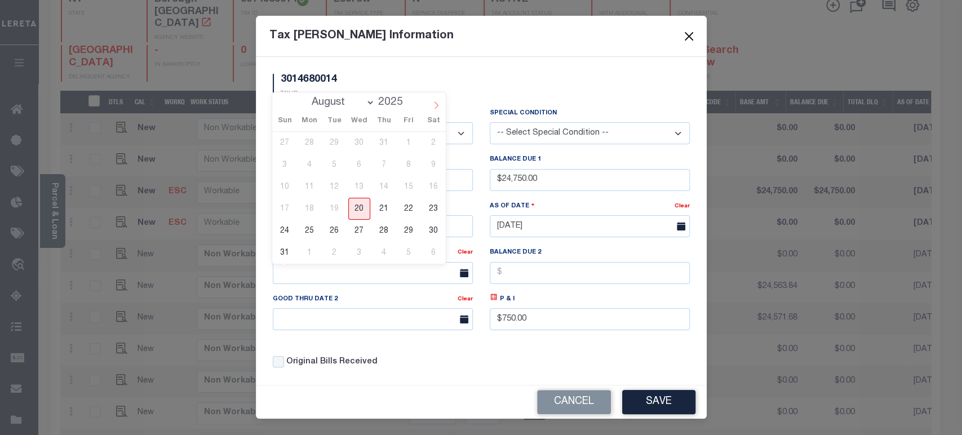
click at [436, 109] on icon at bounding box center [436, 105] width 8 height 8
select select "8"
click at [389, 185] on span "18" at bounding box center [384, 187] width 22 height 22
type input "[DATE]"
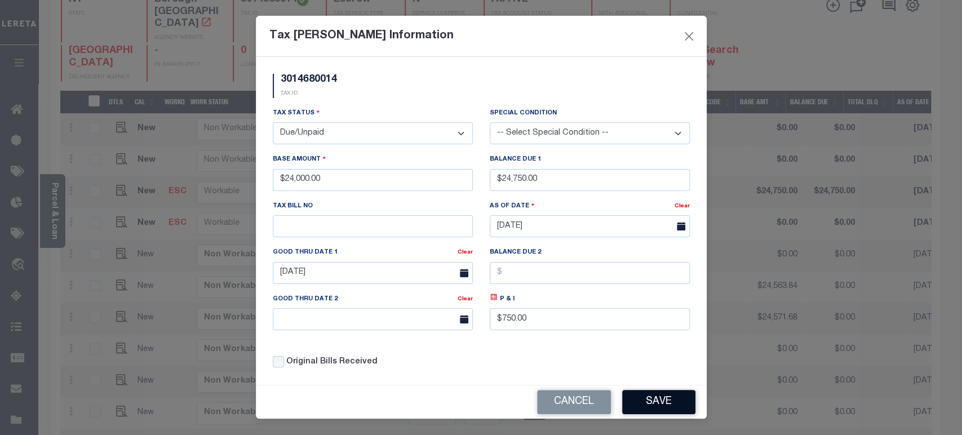
click at [664, 402] on button "Save" at bounding box center [658, 402] width 73 height 24
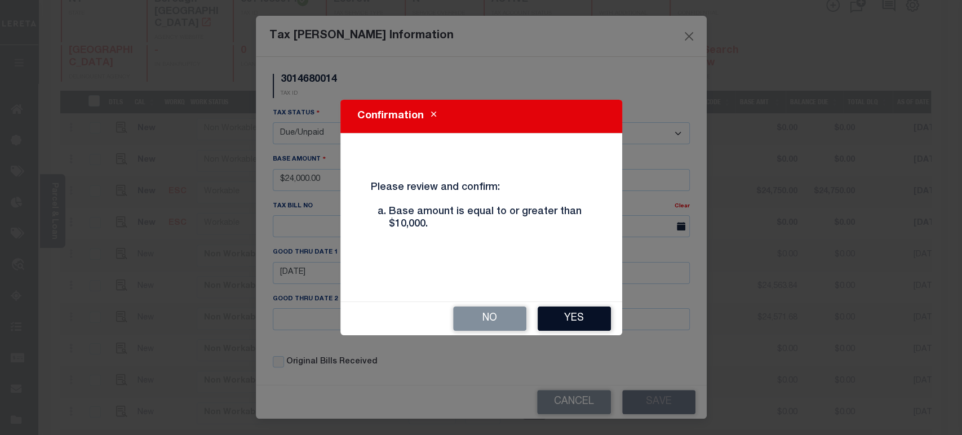
click at [593, 321] on button "Yes" at bounding box center [574, 319] width 73 height 24
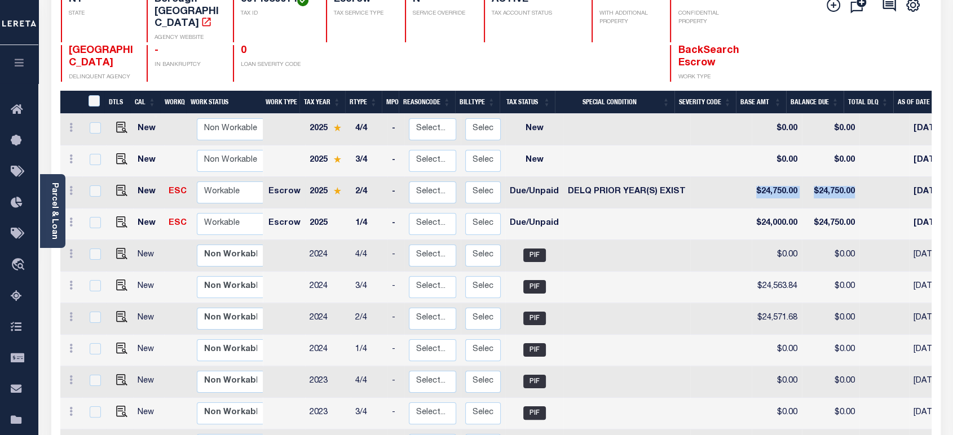
drag, startPoint x: 846, startPoint y: 183, endPoint x: 730, endPoint y: 182, distance: 115.6
click at [730, 182] on tr "New ESC Non Workable Workable Escrow 2025 2/4 - Select... Payment Reversal Taxa…" at bounding box center [644, 193] width 1169 height 32
drag, startPoint x: 738, startPoint y: 213, endPoint x: 789, endPoint y: 213, distance: 51.3
click at [789, 213] on tr "New ESC Non Workable Workable Escrow 2025 1/4 - Select... Payment Reversal Taxa…" at bounding box center [644, 225] width 1169 height 32
drag, startPoint x: 839, startPoint y: 212, endPoint x: 798, endPoint y: 211, distance: 41.2
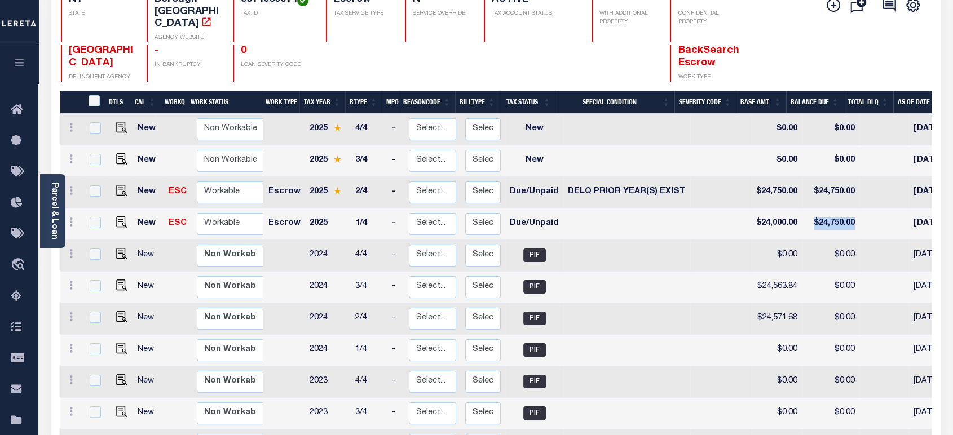
click at [802, 211] on td "$24,750.00" at bounding box center [830, 225] width 57 height 32
checkbox input "true"
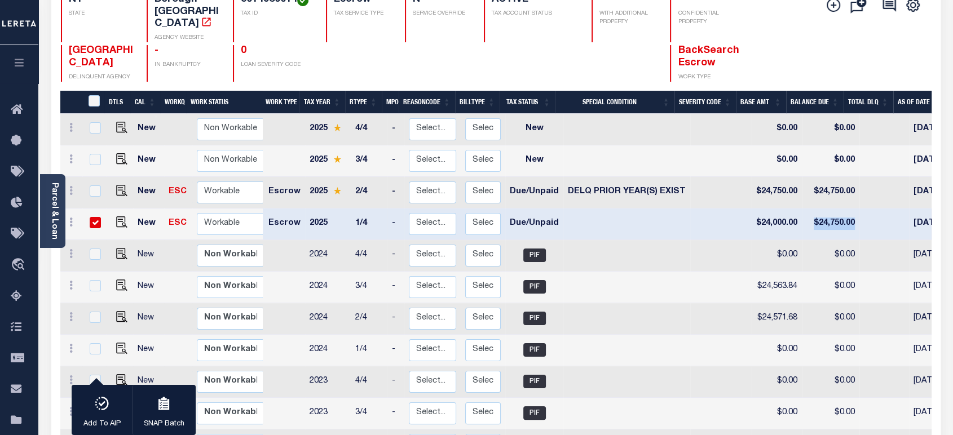
click at [25, 64] on icon "button" at bounding box center [19, 62] width 13 height 10
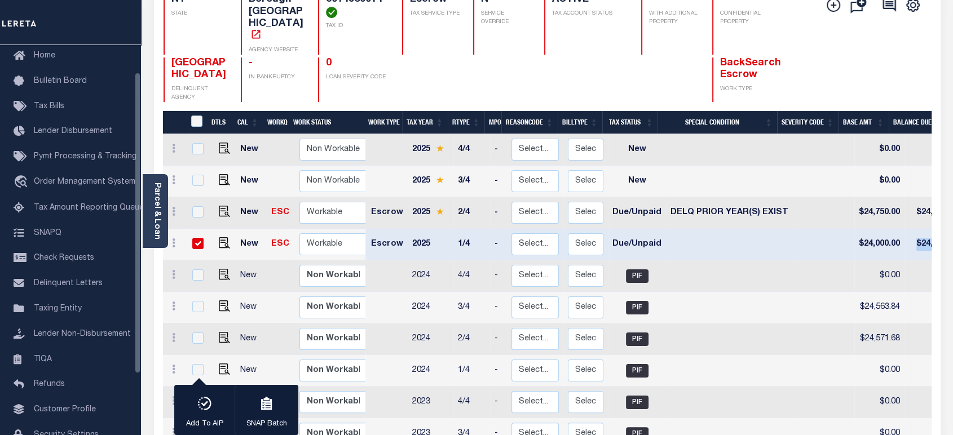
scroll to position [0, 0]
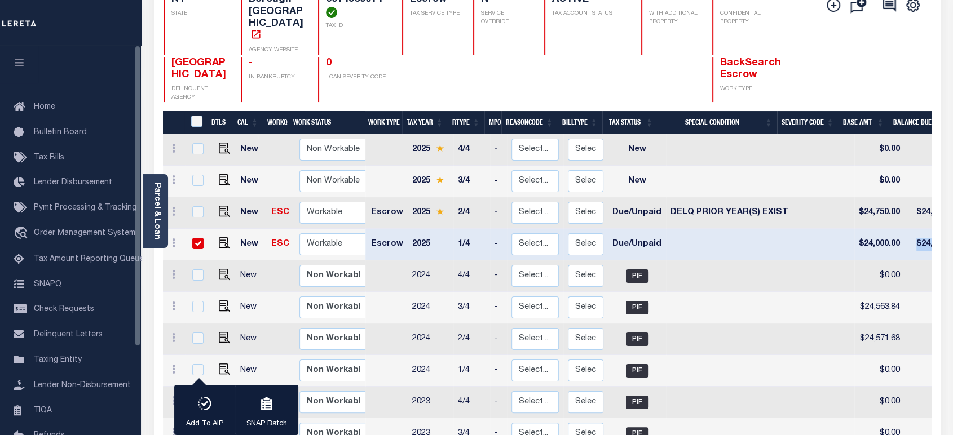
click at [21, 65] on icon "button" at bounding box center [19, 62] width 13 height 10
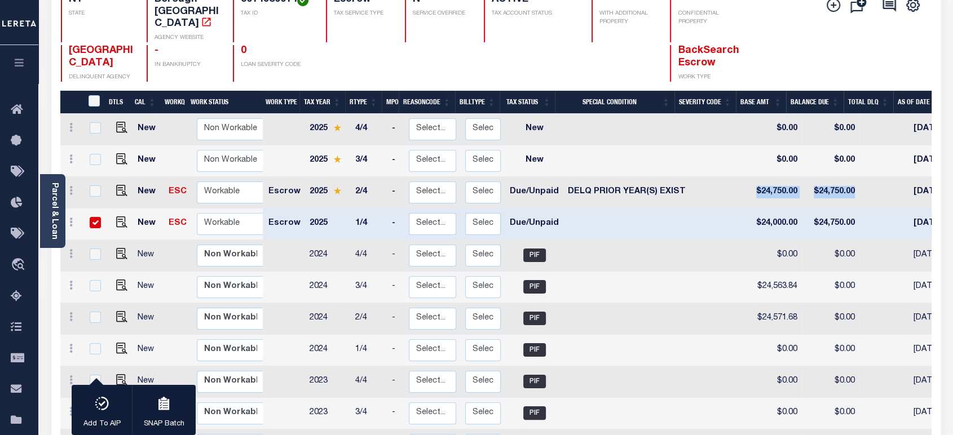
drag, startPoint x: 851, startPoint y: 176, endPoint x: 721, endPoint y: 184, distance: 129.9
click at [721, 184] on tr "New ESC Non Workable Workable Escrow 2025 2/4 - Select... Payment Reversal Taxa…" at bounding box center [644, 193] width 1169 height 32
drag, startPoint x: 852, startPoint y: 215, endPoint x: 745, endPoint y: 216, distance: 107.7
click at [745, 216] on tr "New ESC Non Workable Workable Escrow 2025 1/4 - Select... Payment Reversal Taxa…" at bounding box center [644, 225] width 1169 height 32
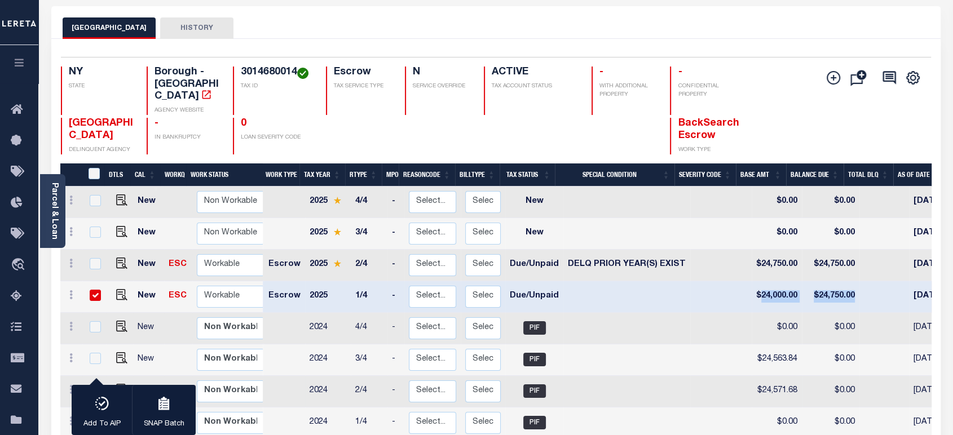
scroll to position [125, 0]
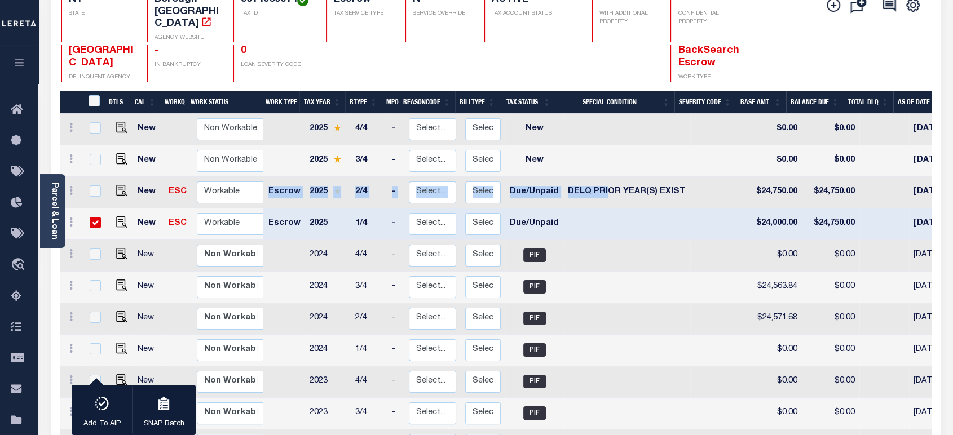
drag, startPoint x: 264, startPoint y: 184, endPoint x: 599, endPoint y: 189, distance: 335.4
click at [599, 189] on tr "New ESC Non Workable Workable Escrow 2025 2/4 - Select... Payment Reversal Taxa…" at bounding box center [644, 193] width 1169 height 32
drag, startPoint x: 557, startPoint y: 214, endPoint x: 504, endPoint y: 211, distance: 53.6
click at [504, 211] on tr "New ESC Non Workable Workable Escrow 2025 1/4 - Select... Payment Reversal Taxa…" at bounding box center [644, 225] width 1169 height 32
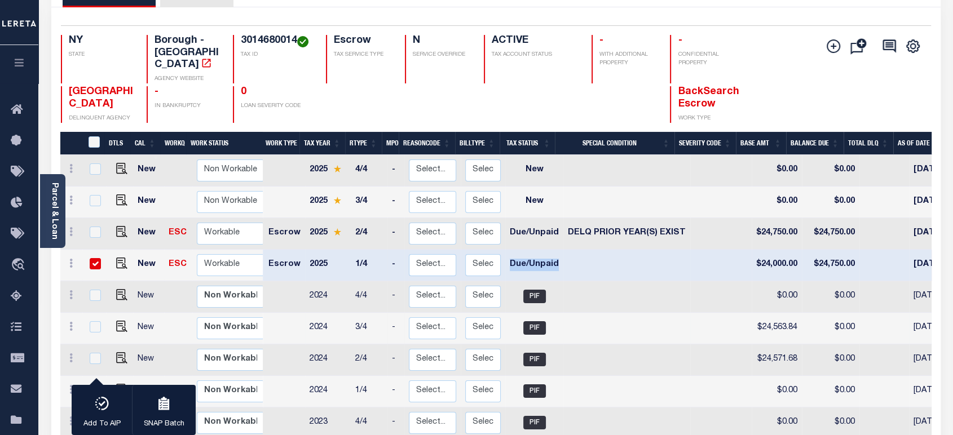
scroll to position [63, 0]
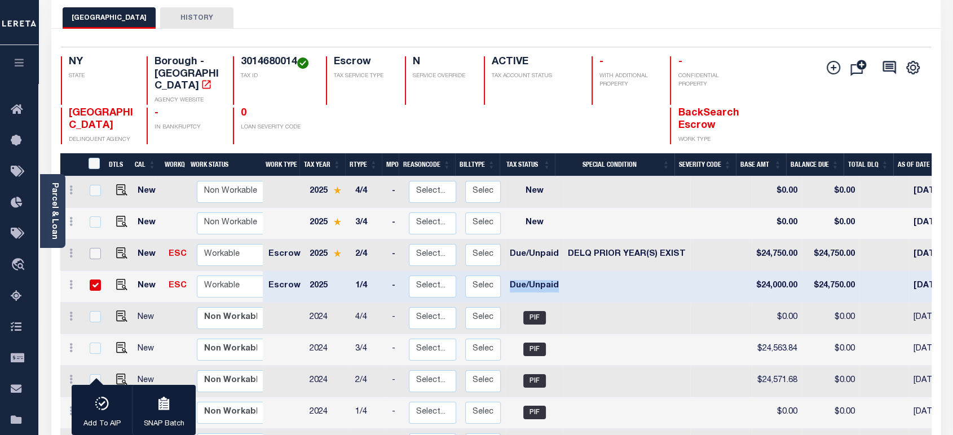
click at [94, 248] on input "checkbox" at bounding box center [95, 253] width 11 height 11
checkbox input "true"
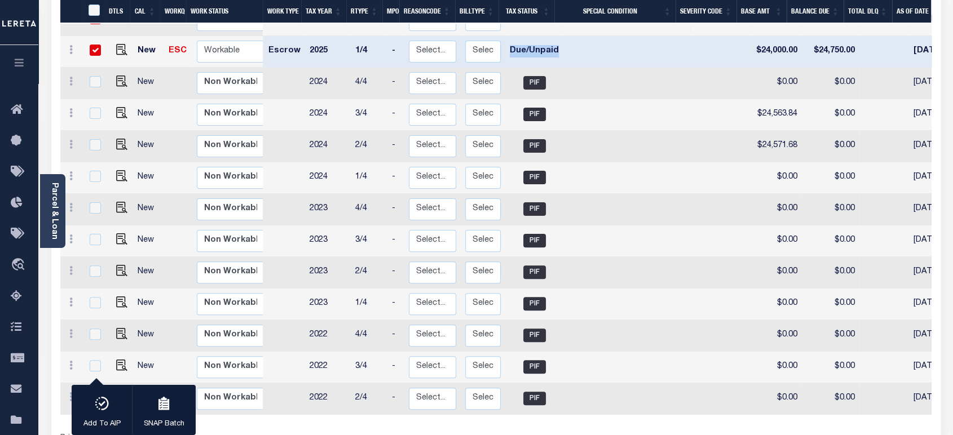
scroll to position [360, 0]
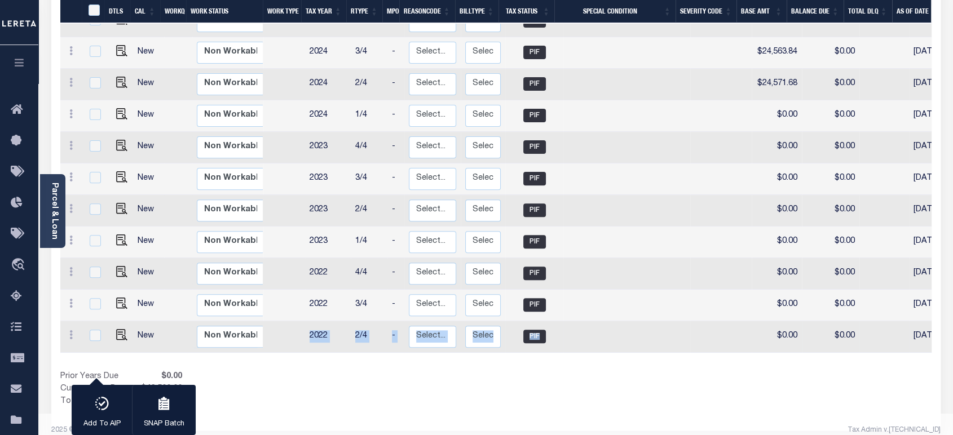
drag, startPoint x: 297, startPoint y: 323, endPoint x: 760, endPoint y: 330, distance: 463.4
click at [760, 330] on tr "New Non Workable Workable 2022 2/4 - Select... Payment Reversal Taxable Value C…" at bounding box center [644, 337] width 1169 height 32
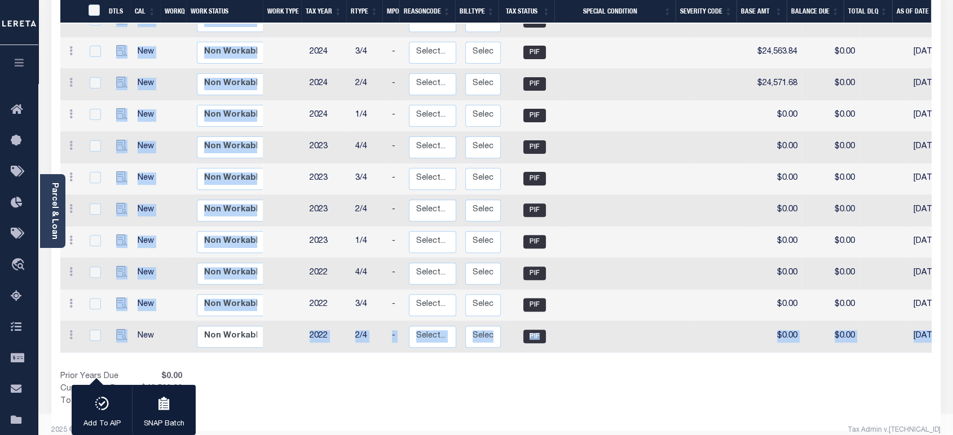
scroll to position [5, 0]
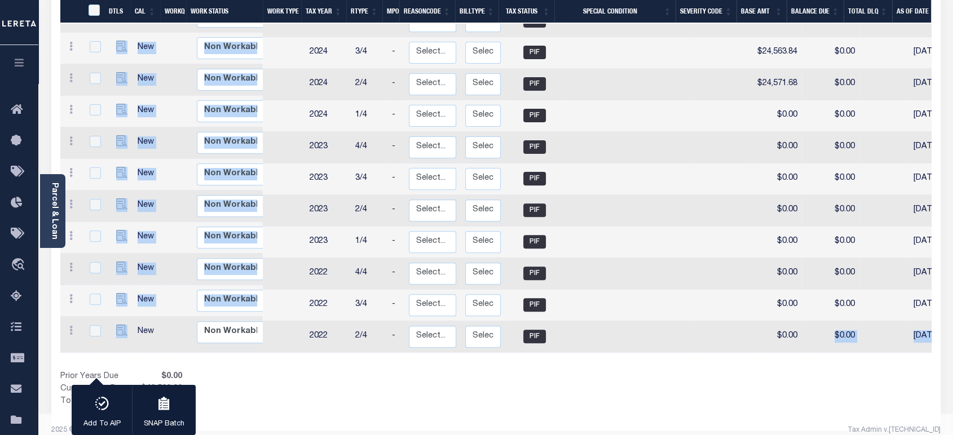
drag, startPoint x: 212, startPoint y: 325, endPoint x: 797, endPoint y: 326, distance: 585.1
click at [797, 326] on div "DTLS CAL WorkQ Work Status Work Type Tax Year RType MPO ReasonCode BillType Tax…" at bounding box center [495, 106] width 871 height 501
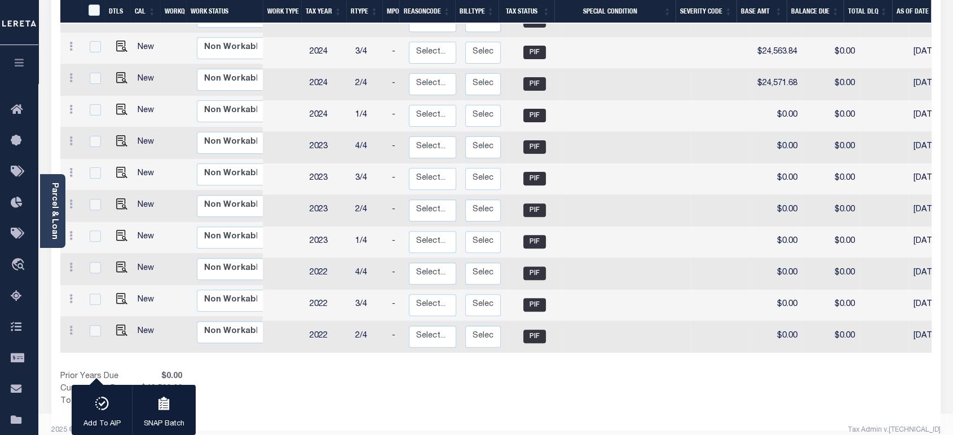
click at [532, 371] on div "Show Tax Lines before Bill Release Date Prior Years Due $0.00 Current Year Due …" at bounding box center [495, 390] width 871 height 38
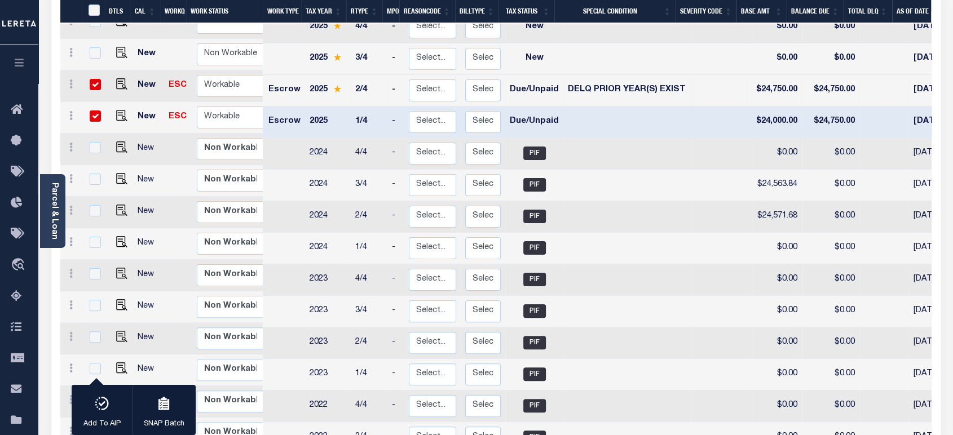
scroll to position [234, 0]
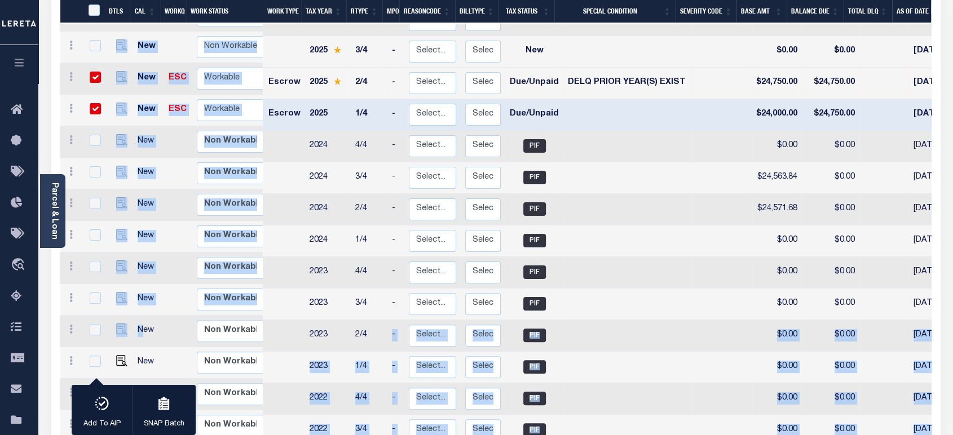
drag, startPoint x: 140, startPoint y: 316, endPoint x: 365, endPoint y: 321, distance: 225.5
click at [365, 321] on div "DTLS CAL WorkQ Work Status Work Type Tax Year RType MPO ReasonCode BillType Tax…" at bounding box center [495, 231] width 871 height 501
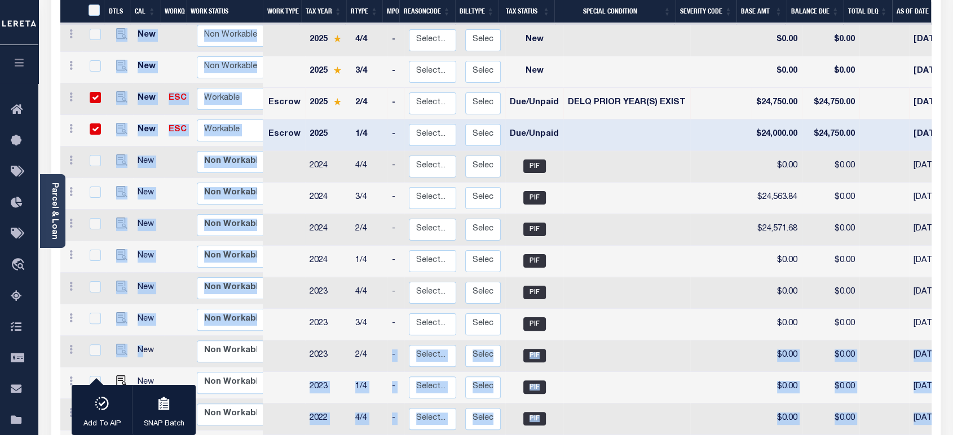
scroll to position [46, 0]
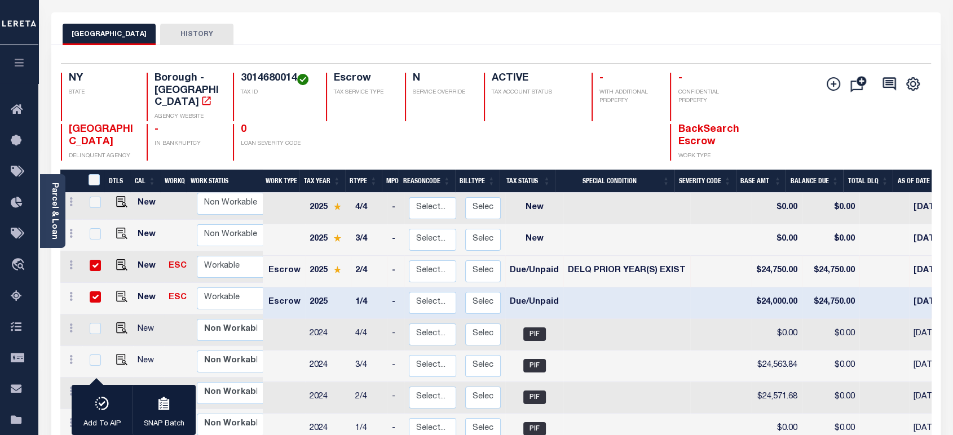
click at [215, 140] on p "IN BANKRUPTCY" at bounding box center [186, 144] width 65 height 8
click at [96, 251] on td at bounding box center [94, 267] width 24 height 32
checkbox input "false"
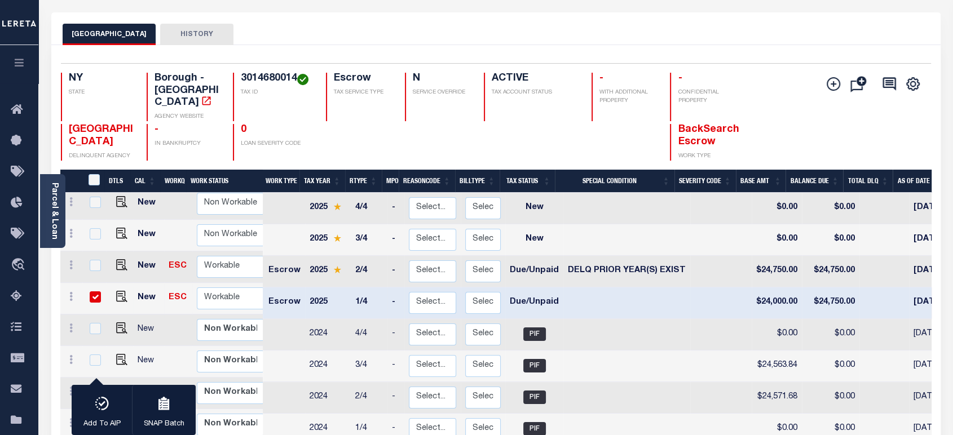
click at [91, 291] on input "checkbox" at bounding box center [95, 296] width 11 height 11
checkbox input "false"
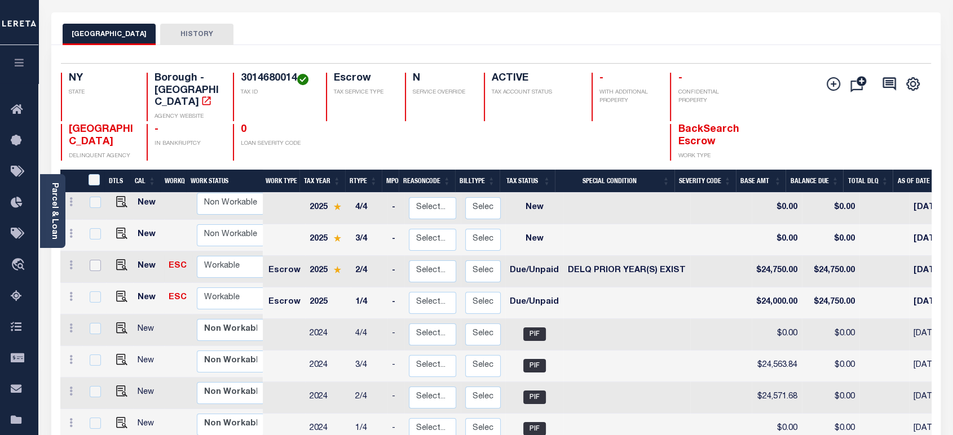
drag, startPoint x: 96, startPoint y: 255, endPoint x: 98, endPoint y: 260, distance: 5.9
click at [96, 260] on input "checkbox" at bounding box center [95, 265] width 11 height 11
checkbox input "true"
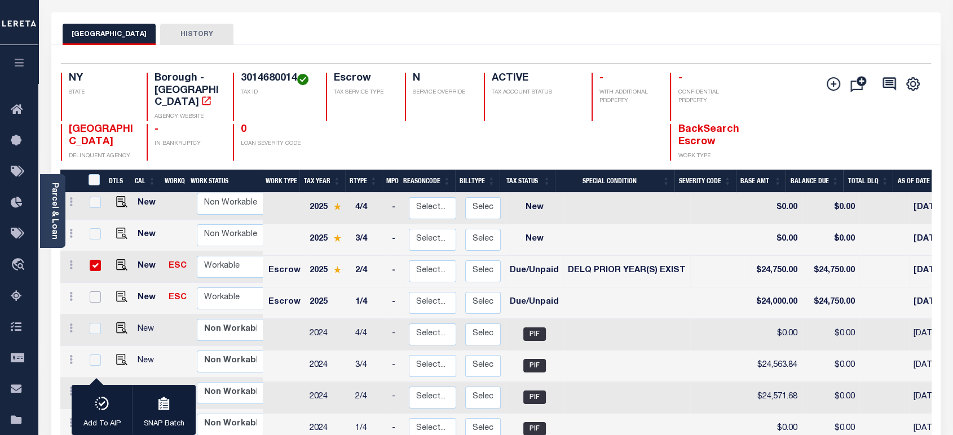
click at [90, 291] on input "checkbox" at bounding box center [95, 296] width 11 height 11
checkbox input "true"
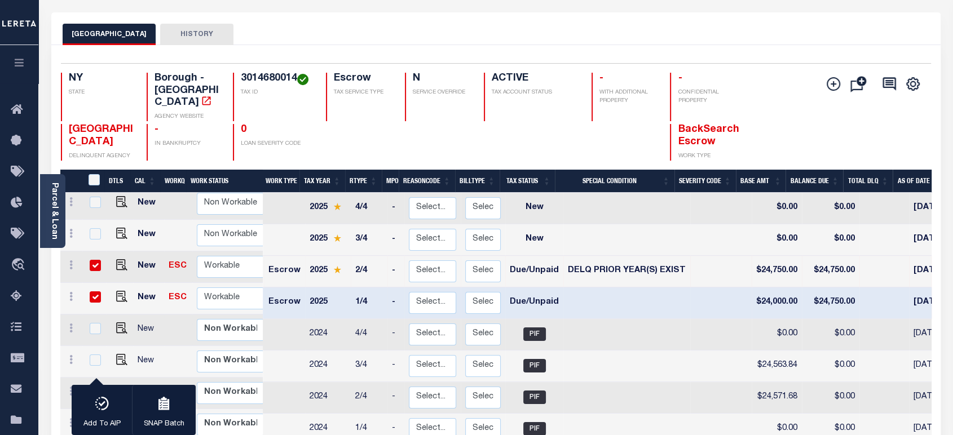
click at [14, 67] on icon "button" at bounding box center [19, 62] width 13 height 10
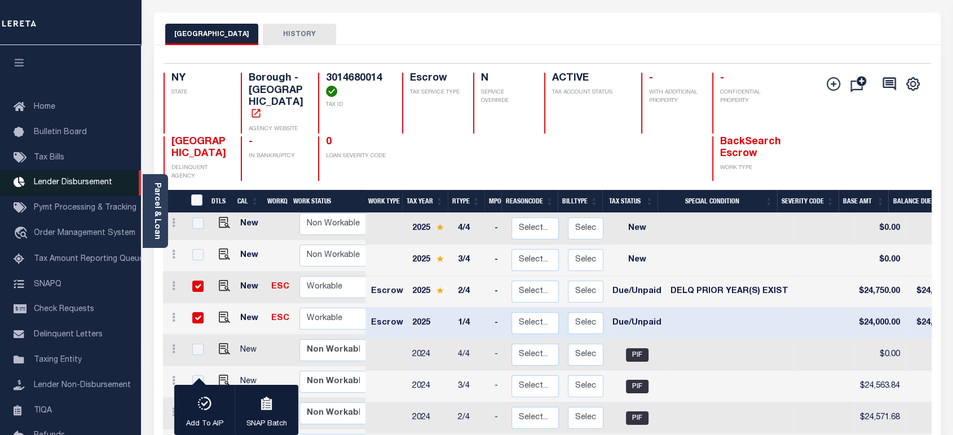
click at [61, 187] on span "Lender Disbursement" at bounding box center [73, 183] width 78 height 8
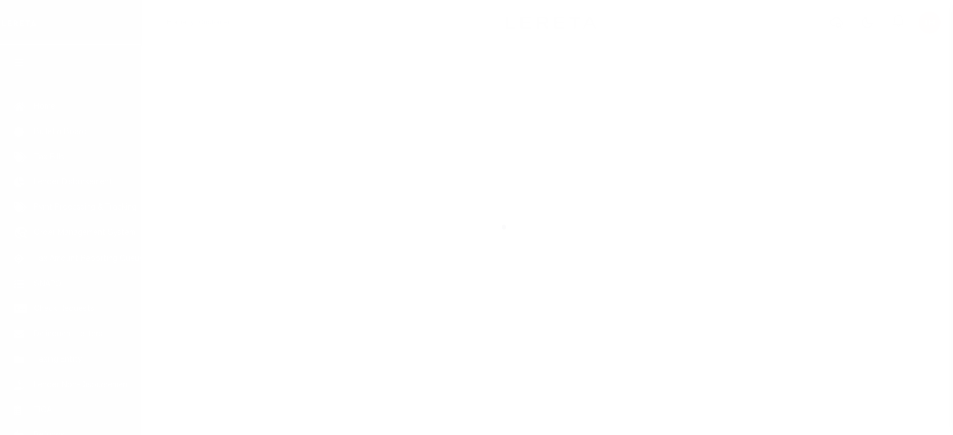
scroll to position [114, 0]
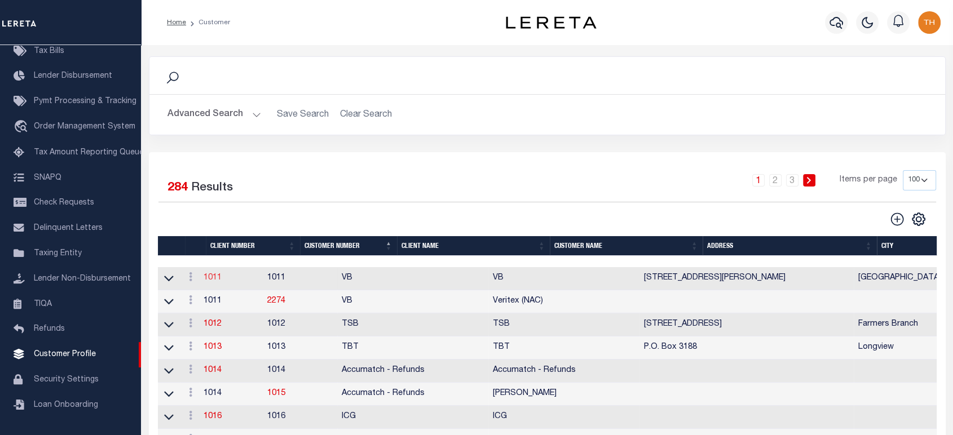
click at [213, 279] on link "1011" at bounding box center [212, 278] width 18 height 8
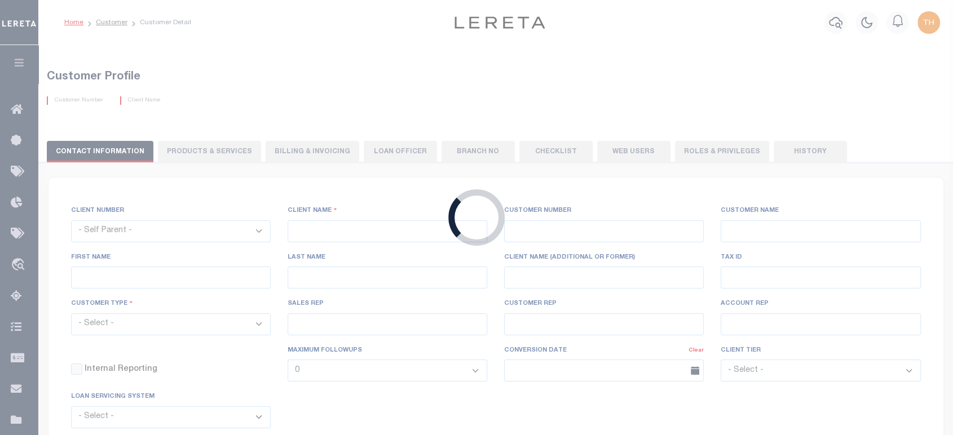
select select
type input "VB"
type input "1011"
type input "VB"
type input "Guy"
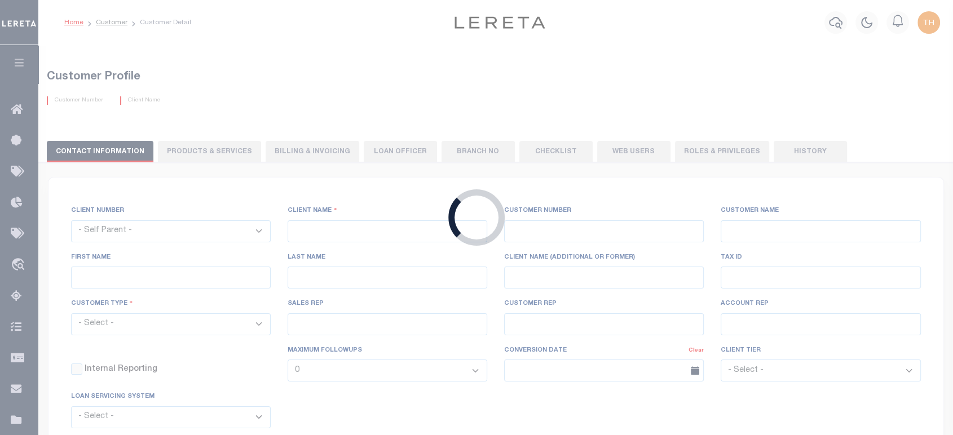
type input "[GEOGRAPHIC_DATA]"
select select "Mixed Portfolio"
type input "[PERSON_NAME]"
type input "[DATE]"
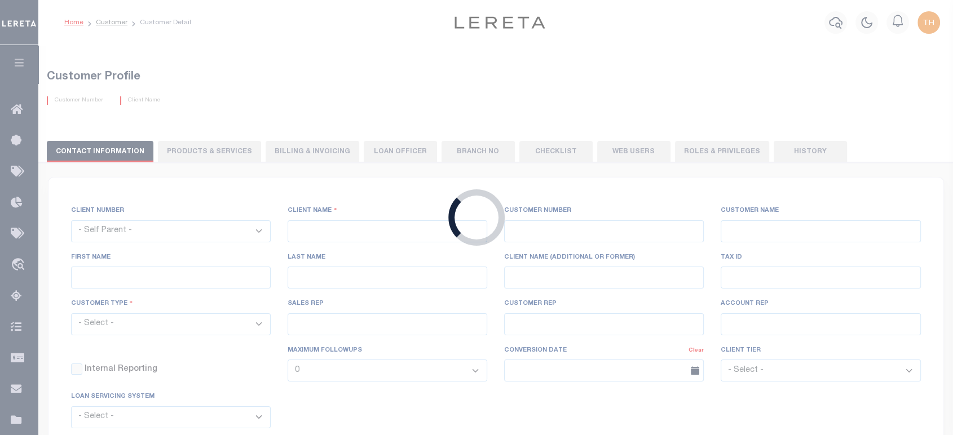
select select "Tier 3"
checkbox input "true"
select select
type textarea "$5 parcel fee for each parcel greater than 4."
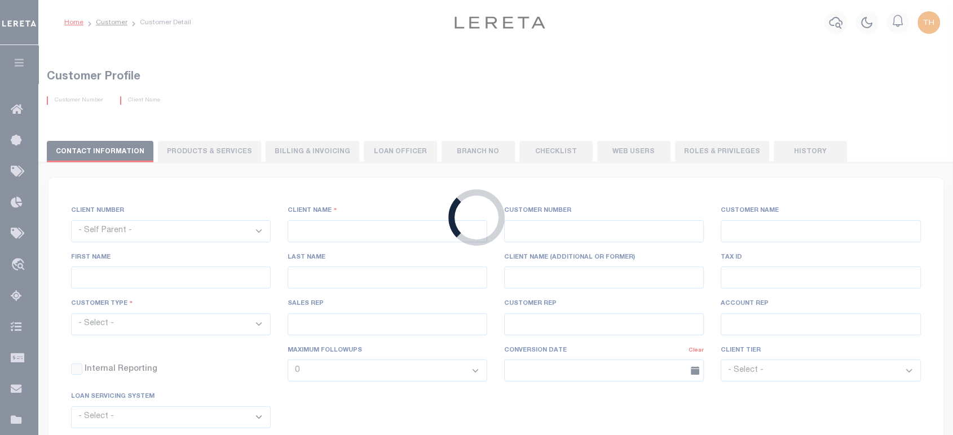
type input "0"
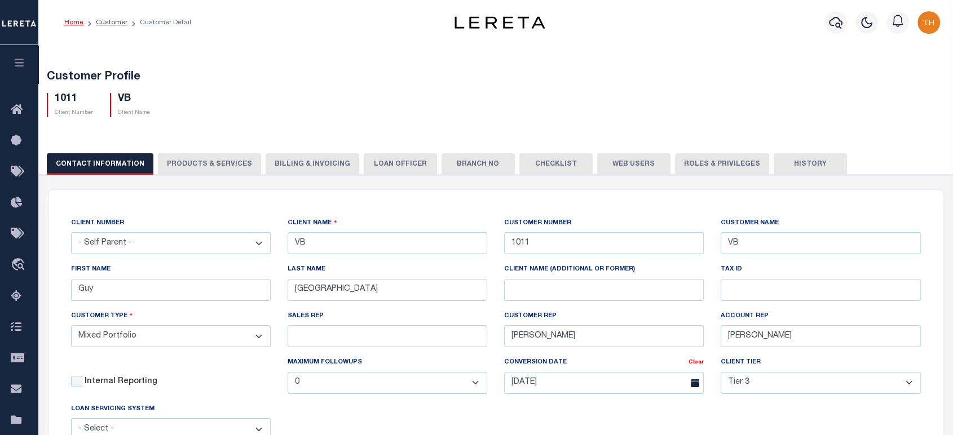
click at [222, 171] on button "PRODUCTS & SERVICES" at bounding box center [209, 163] width 103 height 21
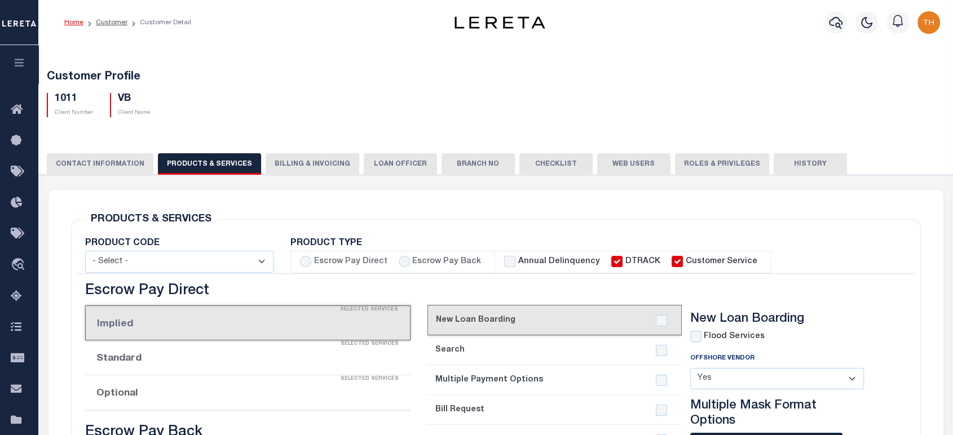
select select "STX"
radio input "true"
checkbox input "true"
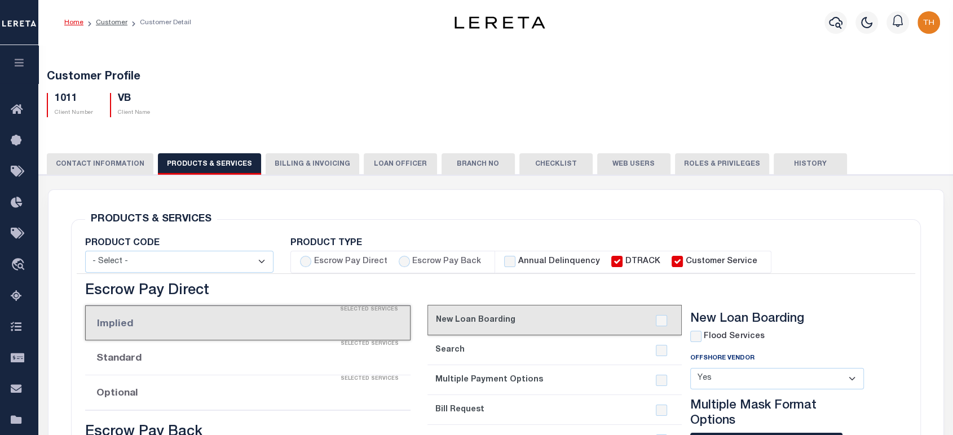
checkbox input "true"
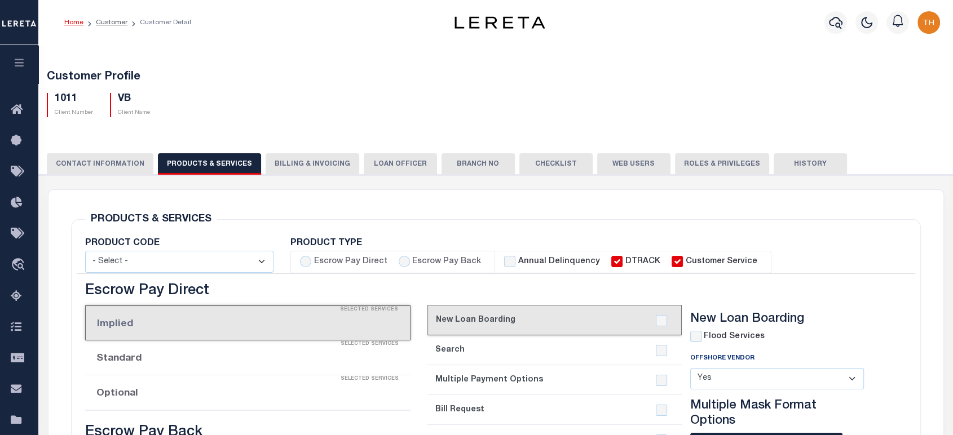
checkbox input "true"
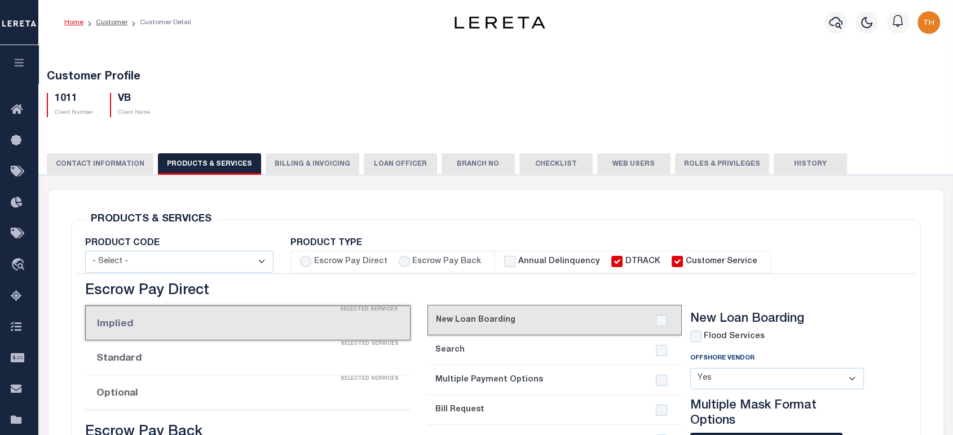
checkbox input "true"
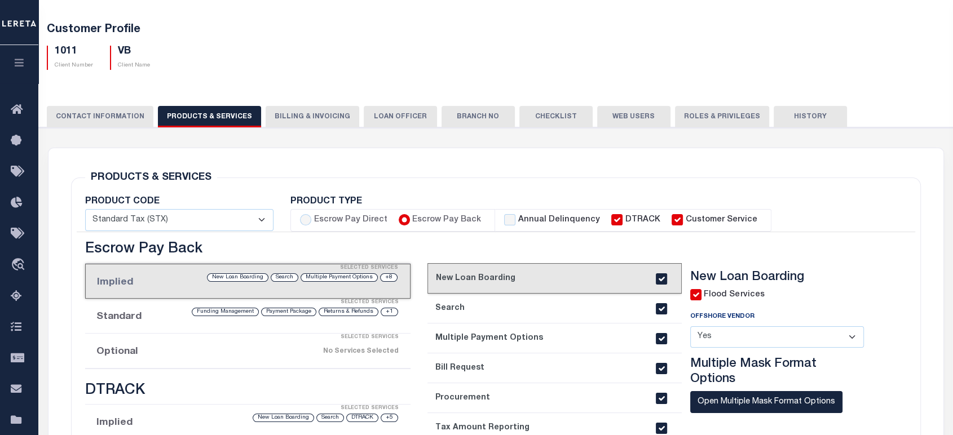
scroll to position [125, 0]
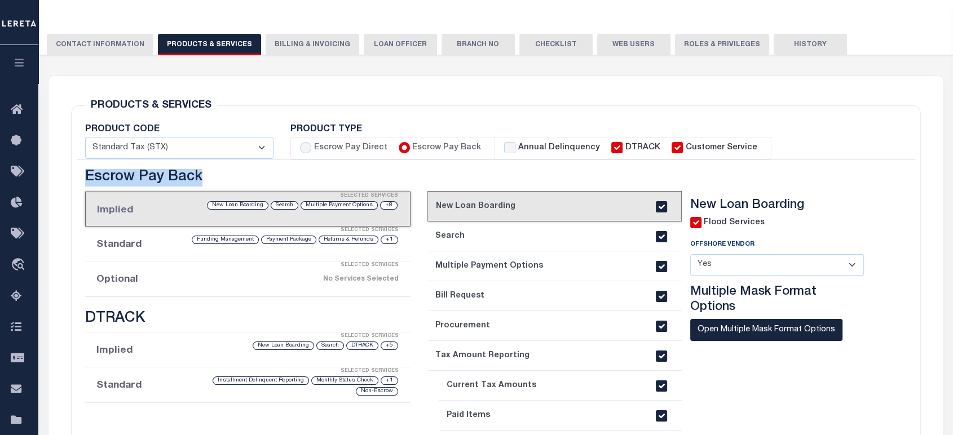
drag, startPoint x: 84, startPoint y: 178, endPoint x: 197, endPoint y: 178, distance: 113.3
click at [197, 178] on h3 "Escrow Pay Back" at bounding box center [247, 177] width 325 height 17
click at [144, 273] on div "Selected Services" at bounding box center [258, 265] width 325 height 23
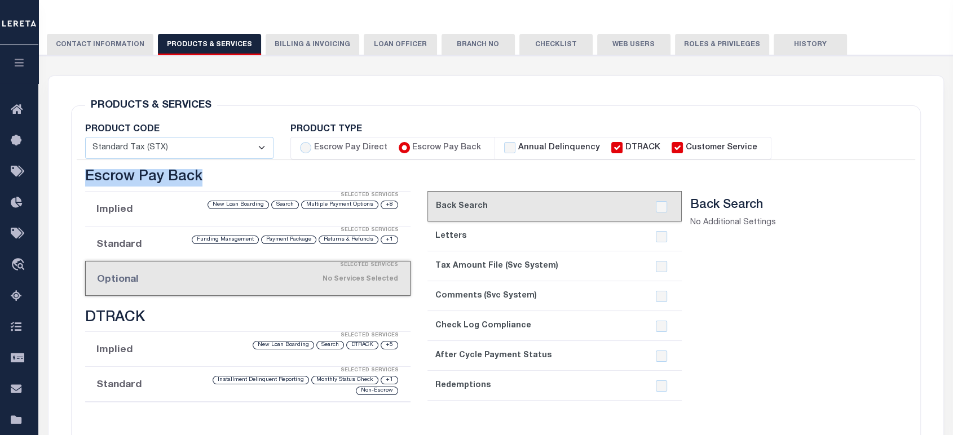
drag, startPoint x: 87, startPoint y: 173, endPoint x: 202, endPoint y: 182, distance: 115.3
click at [202, 182] on h3 "Escrow Pay Back" at bounding box center [247, 177] width 325 height 17
click at [20, 69] on button "button" at bounding box center [19, 64] width 38 height 38
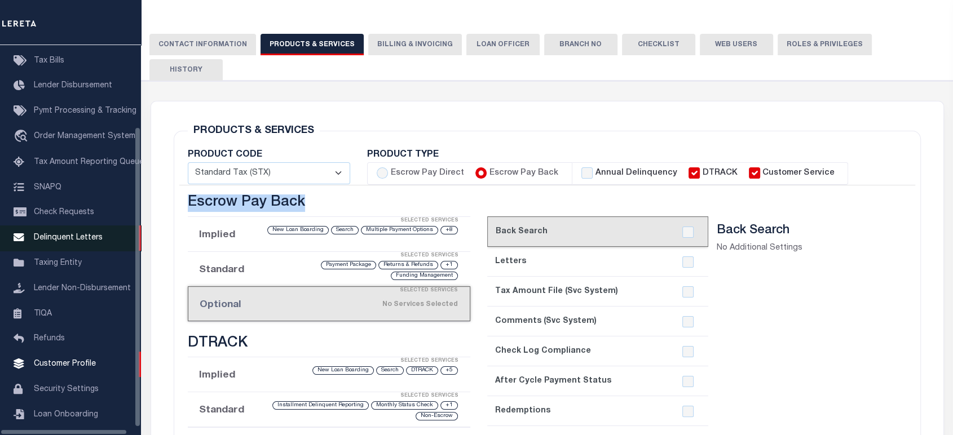
scroll to position [105, 0]
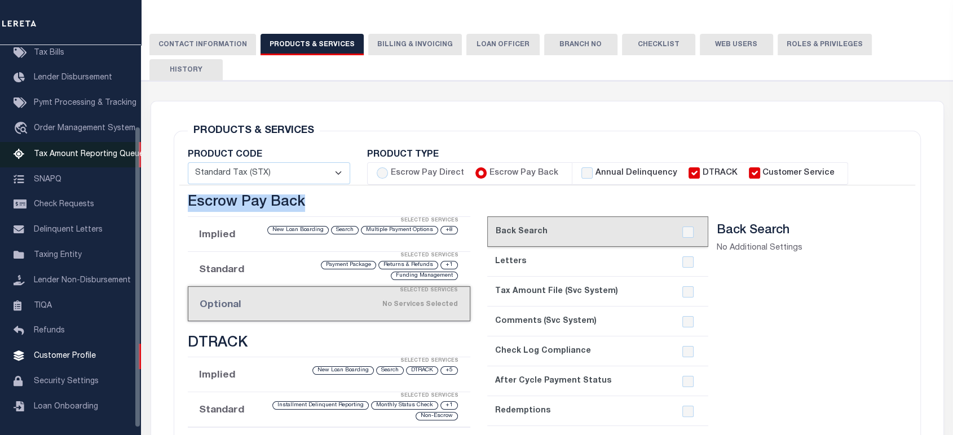
click at [100, 158] on span "Tax Amount Reporting Queue" at bounding box center [89, 155] width 110 height 8
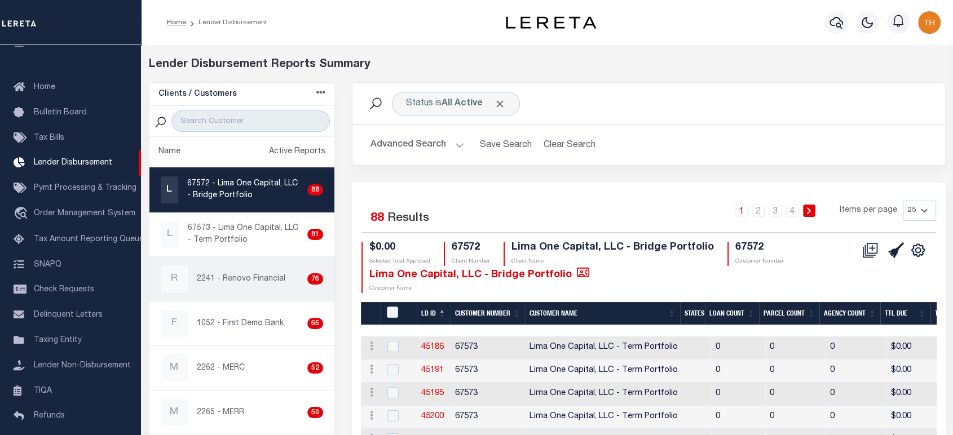
click at [232, 273] on p "2241 - Renovo Financial" at bounding box center [241, 279] width 88 height 12
checkbox input "true"
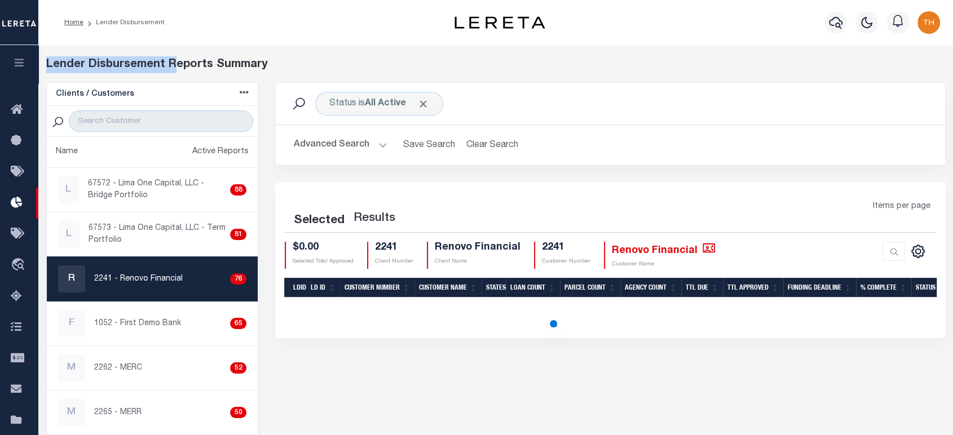
drag, startPoint x: 44, startPoint y: 60, endPoint x: 171, endPoint y: 64, distance: 127.5
click at [171, 64] on div "Lender Disbursement Reports Summary" at bounding box center [496, 69] width 916 height 26
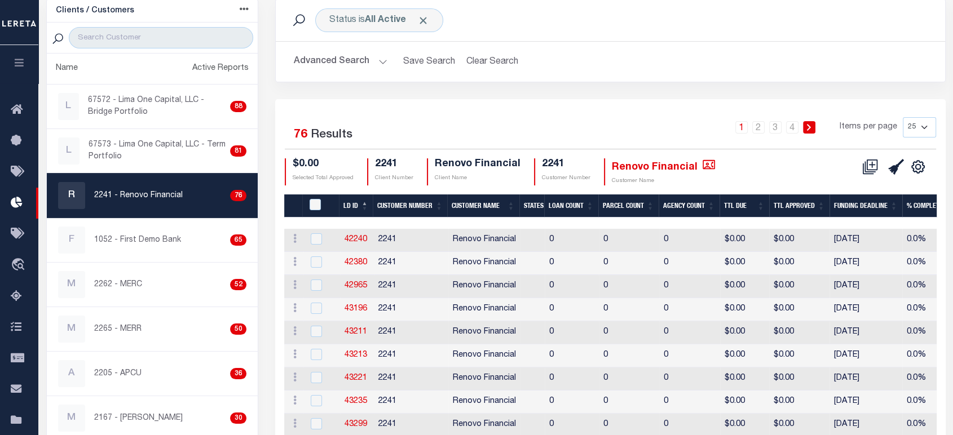
scroll to position [250, 0]
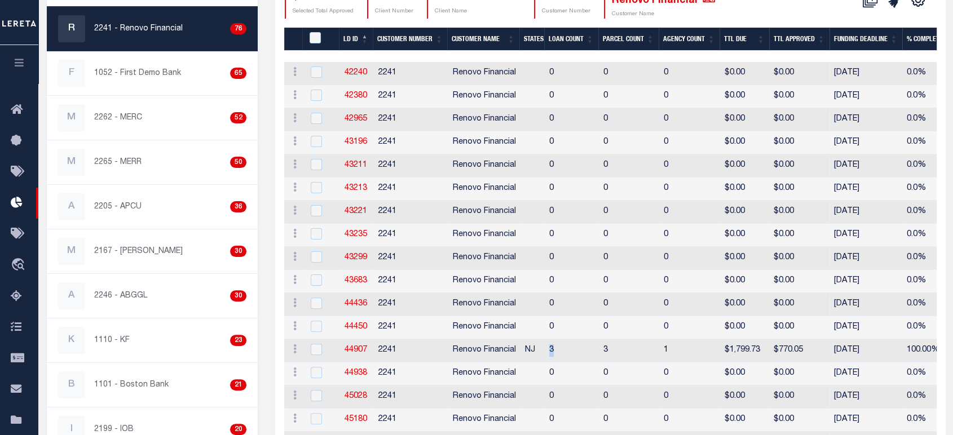
drag, startPoint x: 556, startPoint y: 354, endPoint x: 550, endPoint y: 351, distance: 6.6
click at [550, 351] on td "3" at bounding box center [572, 350] width 54 height 23
checkbox input "true"
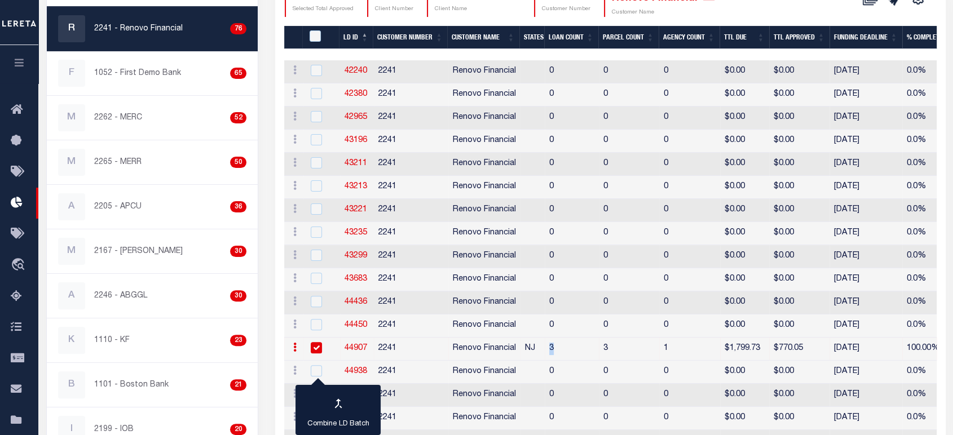
click at [352, 349] on link "44907" at bounding box center [355, 348] width 23 height 8
checkbox input "true"
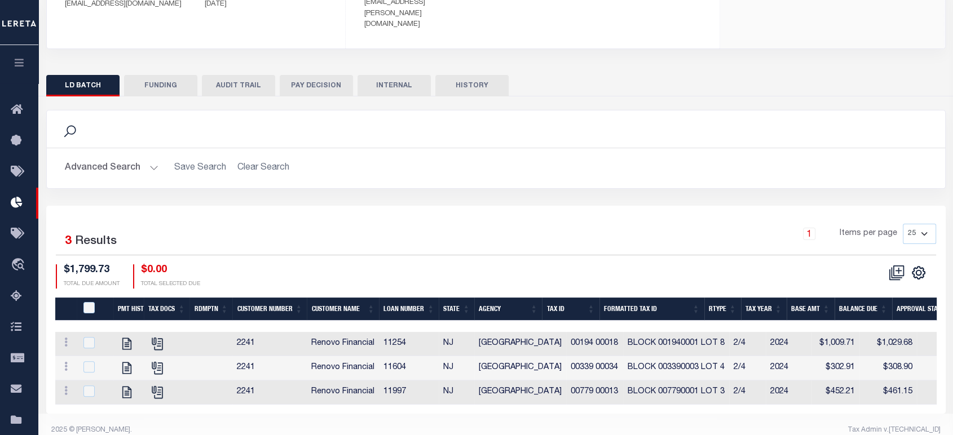
click at [162, 75] on button "FUNDING" at bounding box center [160, 85] width 73 height 21
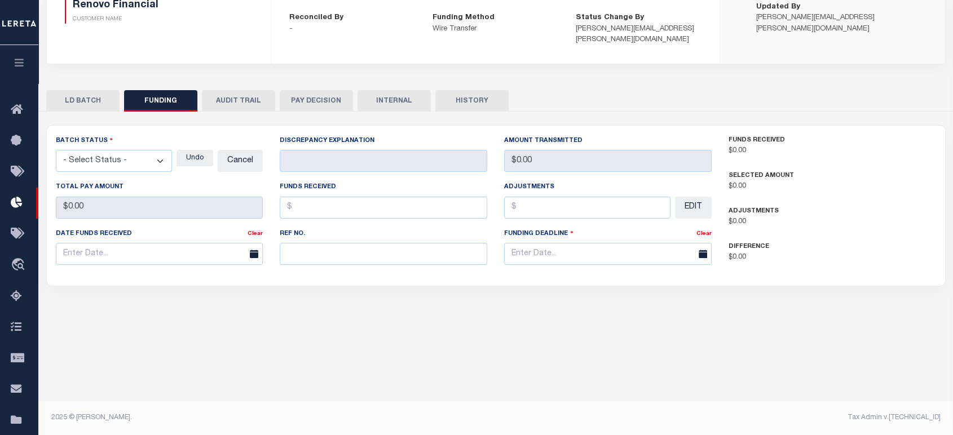
type input "$770.05"
type input "$0"
type input "07/07/2025"
select select "100"
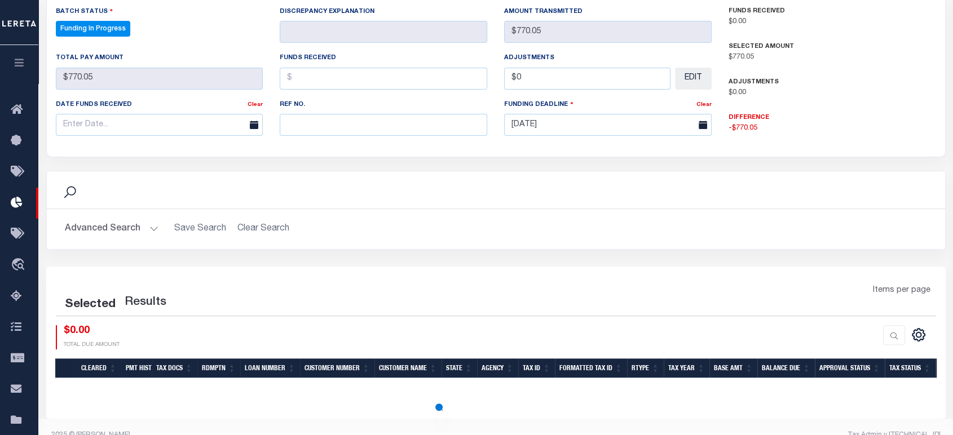
scroll to position [295, 0]
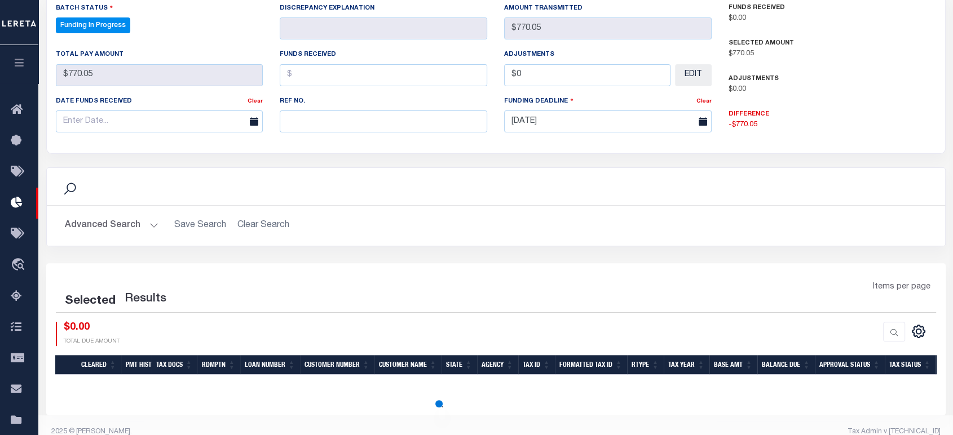
select select "100"
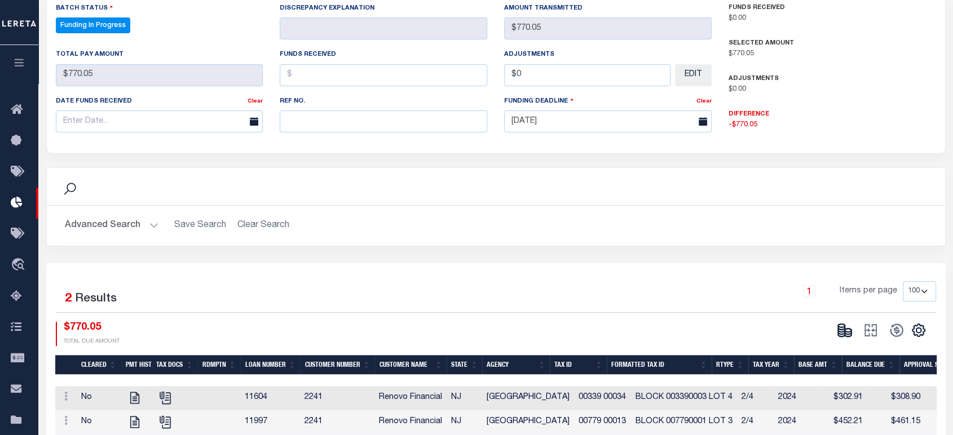
click at [20, 60] on icon "button" at bounding box center [19, 62] width 13 height 10
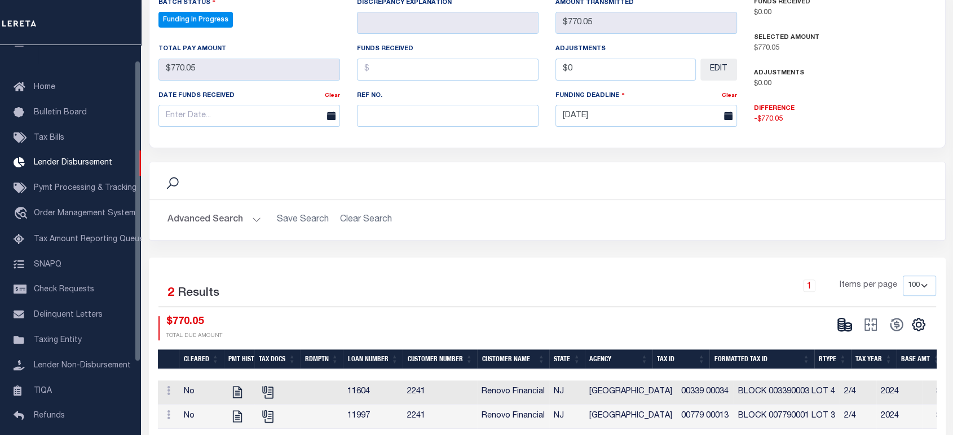
scroll to position [94, 0]
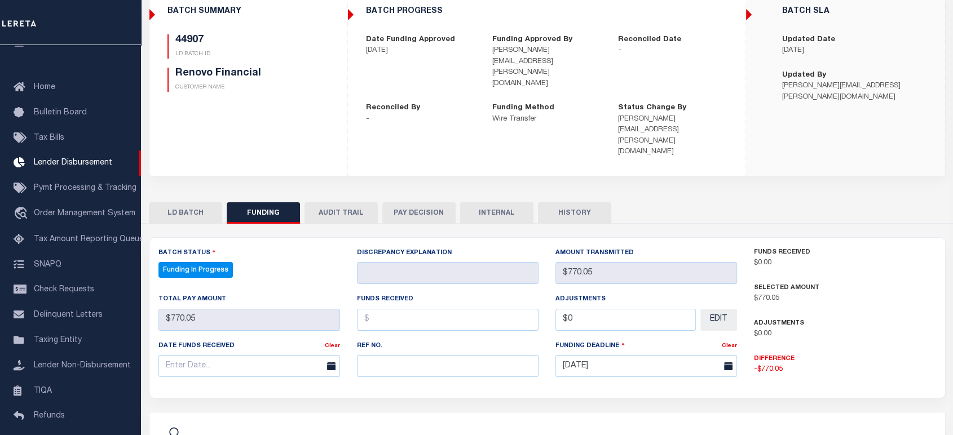
click at [196, 202] on button "LD BATCH" at bounding box center [185, 212] width 73 height 21
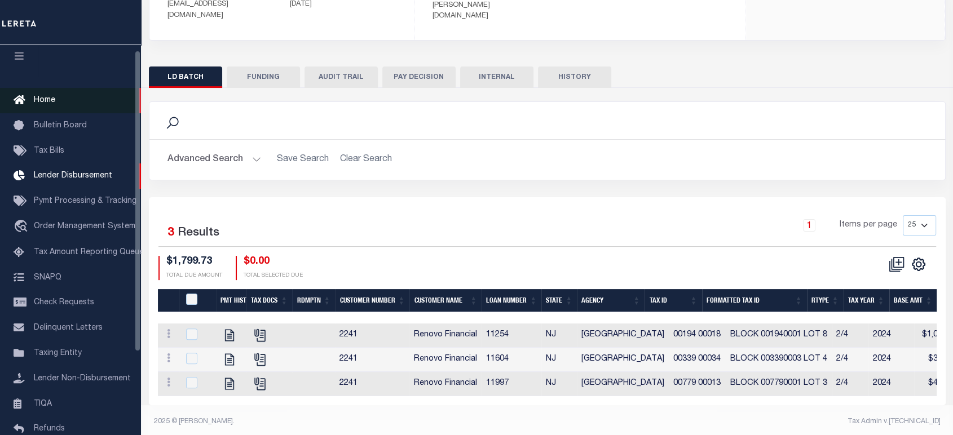
scroll to position [0, 0]
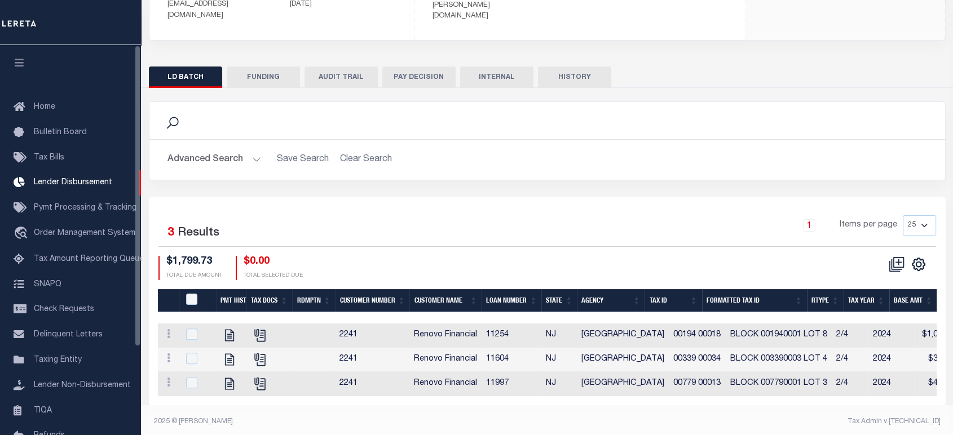
click at [23, 65] on icon "button" at bounding box center [19, 62] width 13 height 10
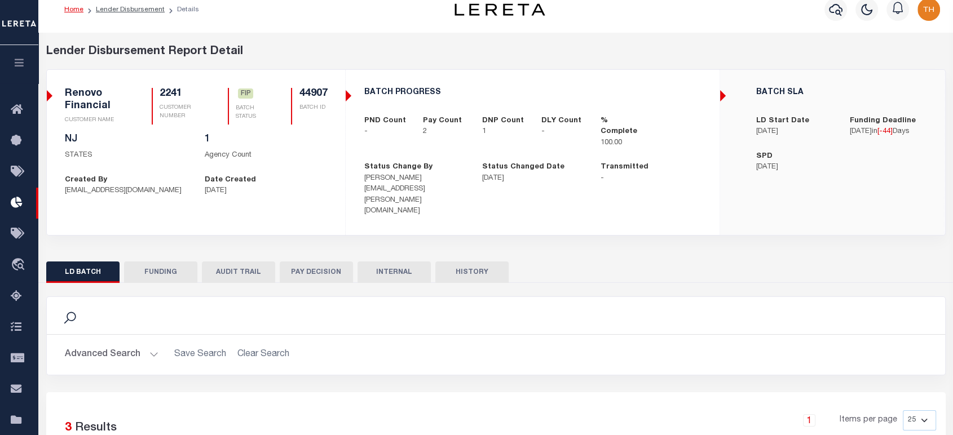
scroll to position [12, 0]
drag, startPoint x: 300, startPoint y: 93, endPoint x: 330, endPoint y: 99, distance: 30.4
click at [330, 99] on div "Renovo Financial CUSTOMER NAME 2241 CUSTOMER NUMBER FIP" at bounding box center [196, 112] width 280 height 46
drag, startPoint x: 196, startPoint y: 59, endPoint x: 95, endPoint y: 54, distance: 101.0
click at [95, 54] on div "Lender Disbursement Report Detail" at bounding box center [495, 53] width 899 height 17
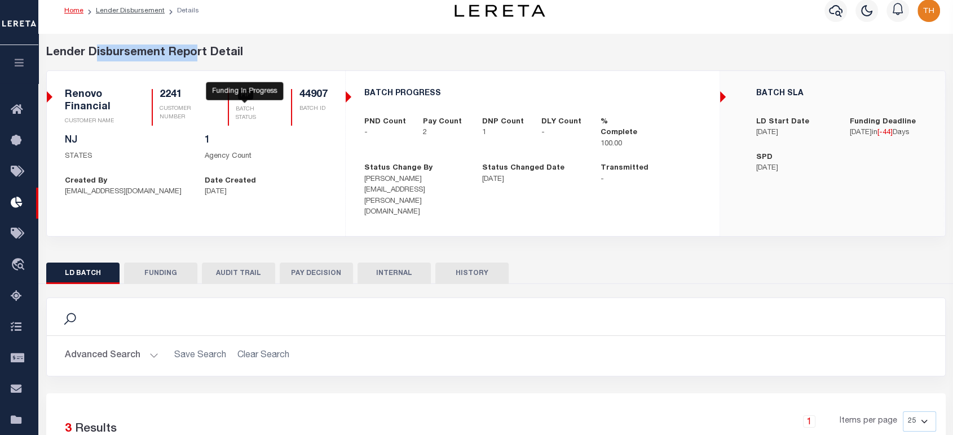
click at [246, 98] on span "FIP" at bounding box center [246, 95] width 16 height 10
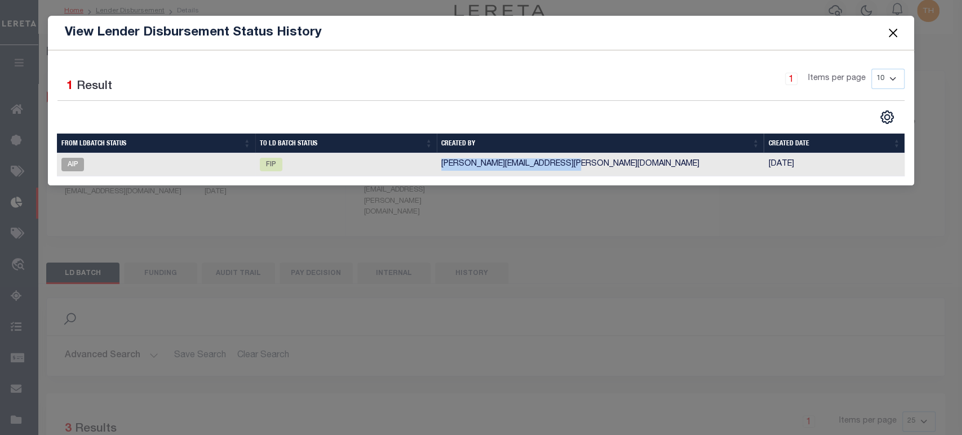
drag, startPoint x: 443, startPoint y: 169, endPoint x: 581, endPoint y: 168, distance: 138.1
click at [581, 168] on td "Deborah.Vecellio@accumatch.com" at bounding box center [600, 164] width 327 height 23
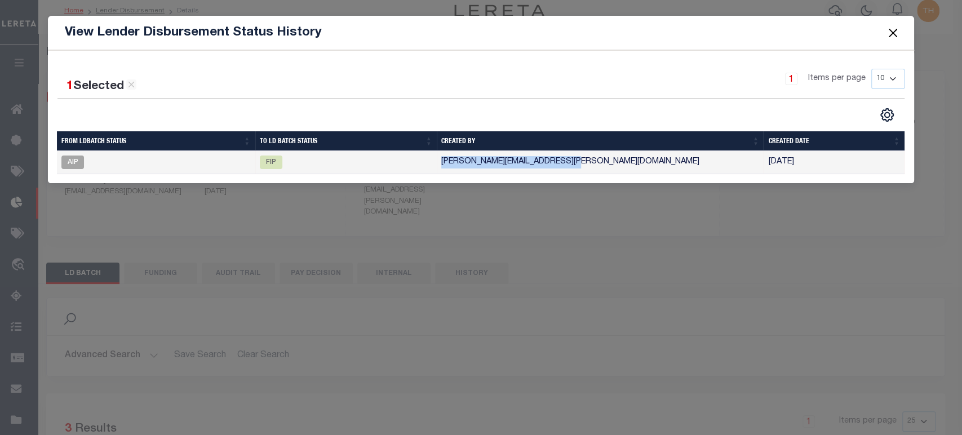
click at [888, 35] on button "Close" at bounding box center [893, 32] width 15 height 15
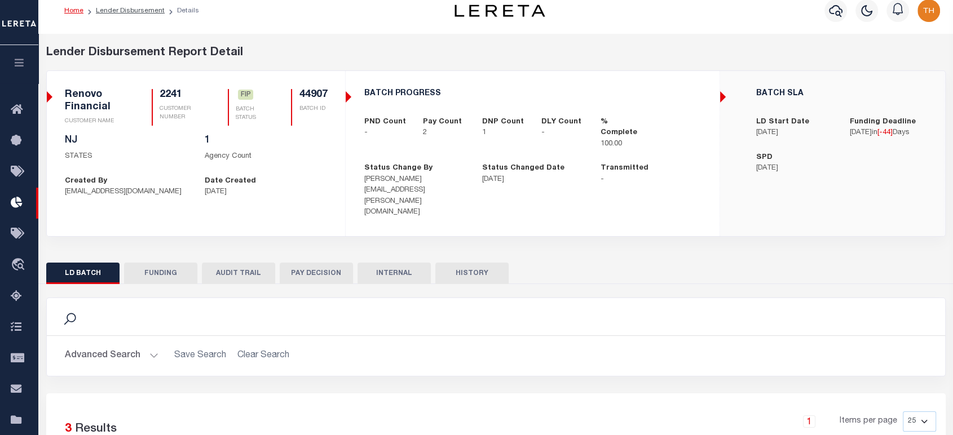
drag, startPoint x: 871, startPoint y: 148, endPoint x: 845, endPoint y: 117, distance: 40.8
click at [845, 117] on div "Funding Deadline 07/07/2025 in [ -44 ] Days" at bounding box center [888, 128] width 94 height 22
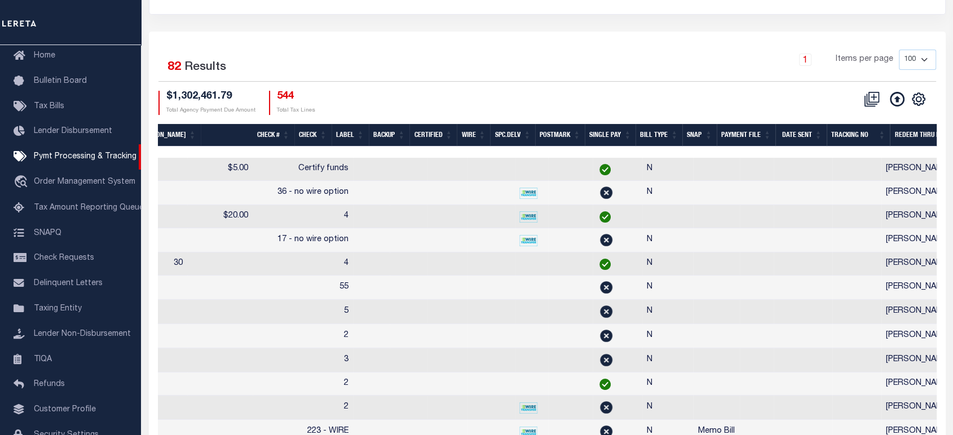
scroll to position [0, 459]
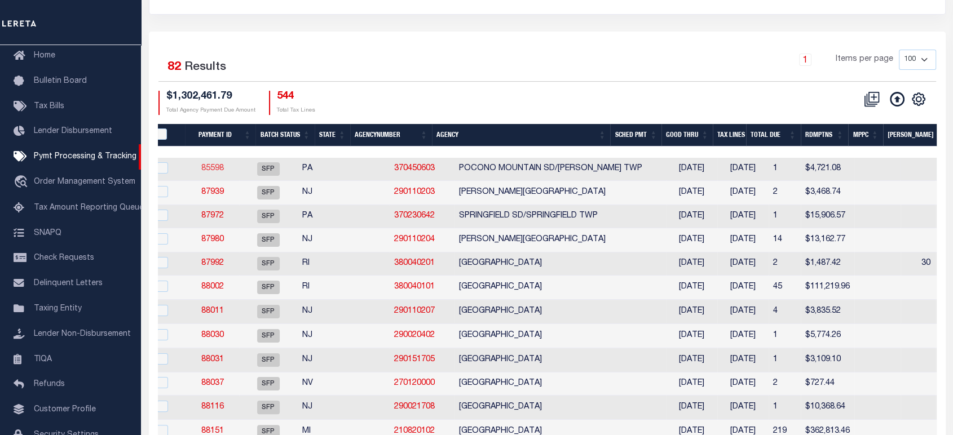
click at [221, 166] on link "85598" at bounding box center [212, 169] width 23 height 8
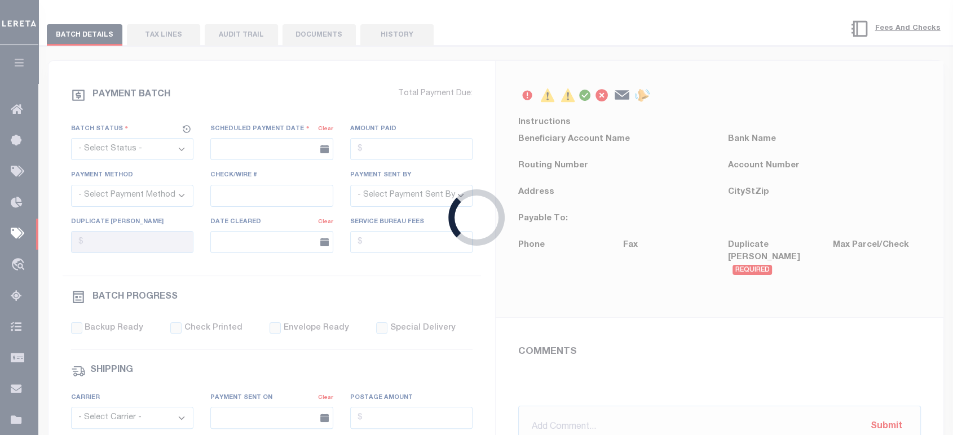
select select "SFP"
type input "[DATE]"
type input "$4,721.08"
type input "Certify funds"
select select
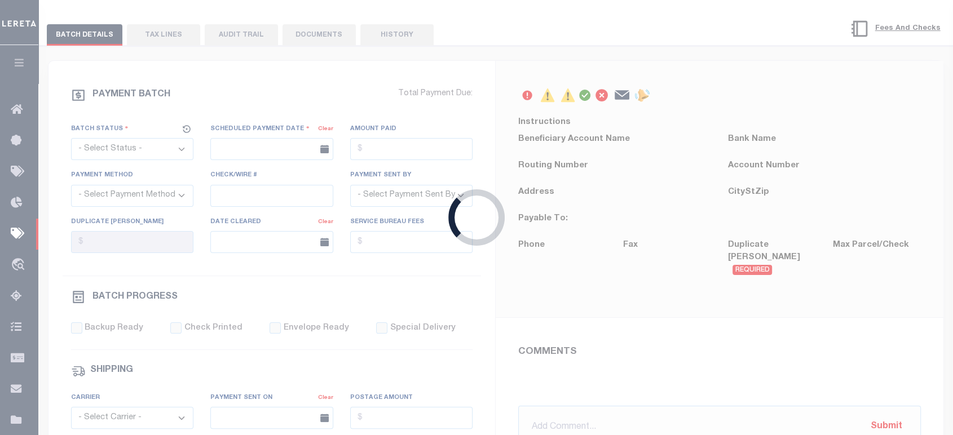
type input "[PERSON_NAME]"
type input "N"
radio input "true"
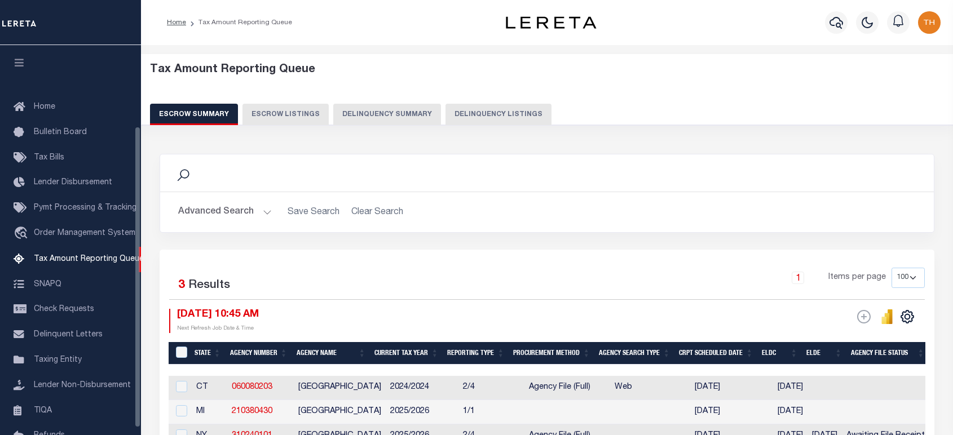
select select "100"
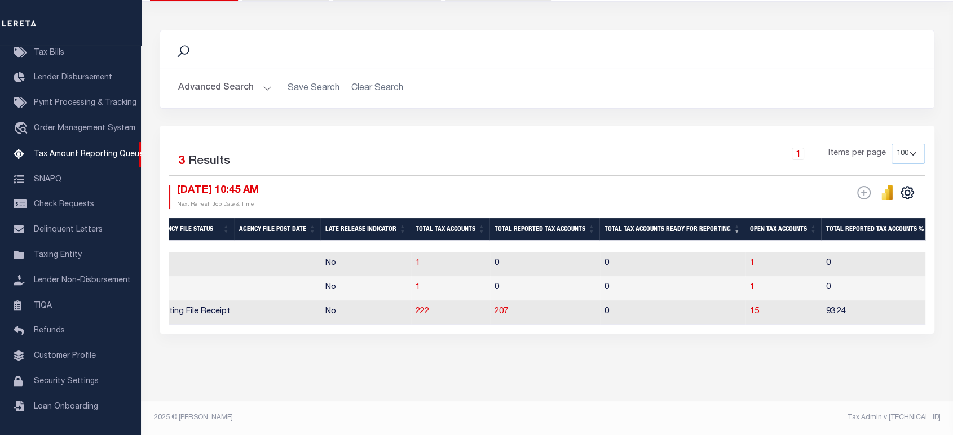
scroll to position [0, 696]
click at [507, 308] on span "207" at bounding box center [500, 312] width 14 height 8
select select "100"
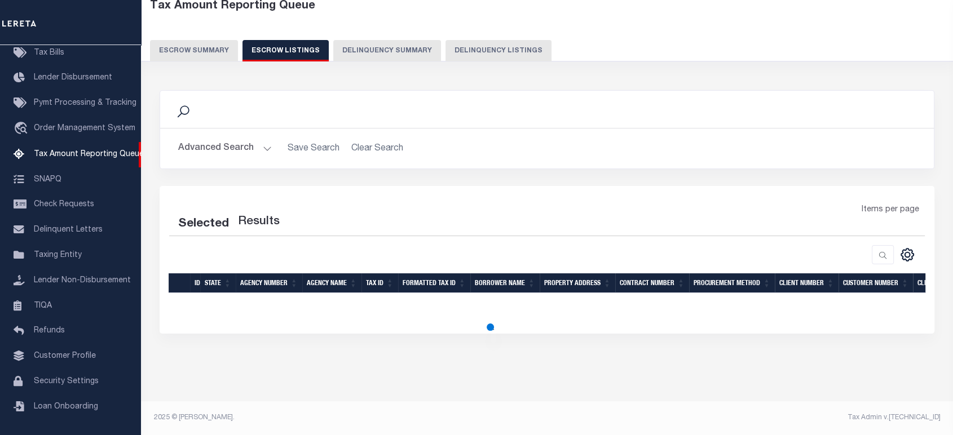
select select "100"
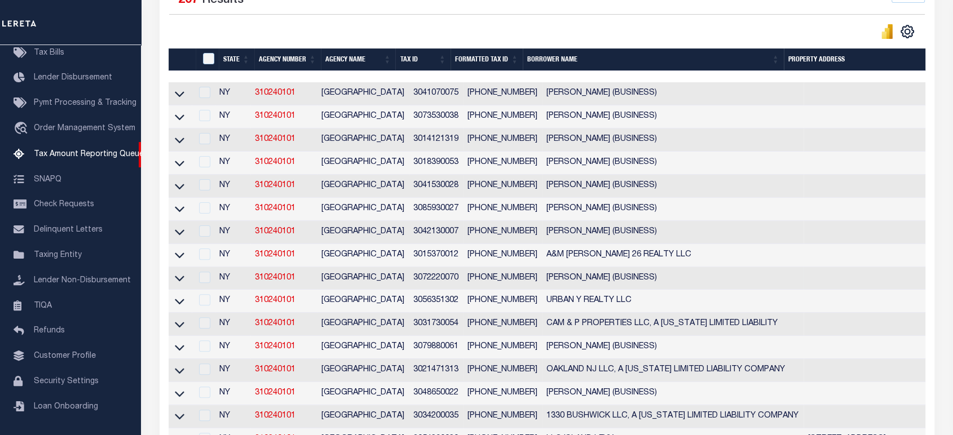
scroll to position [257, 0]
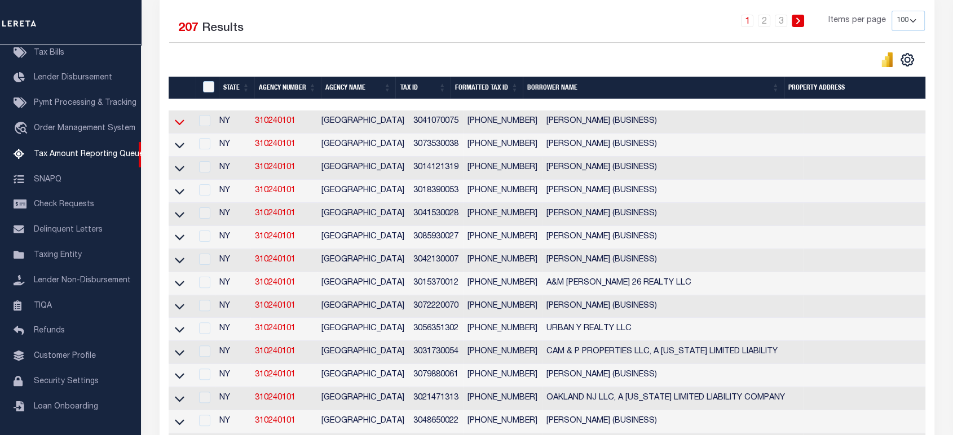
click at [175, 125] on icon at bounding box center [180, 122] width 10 height 12
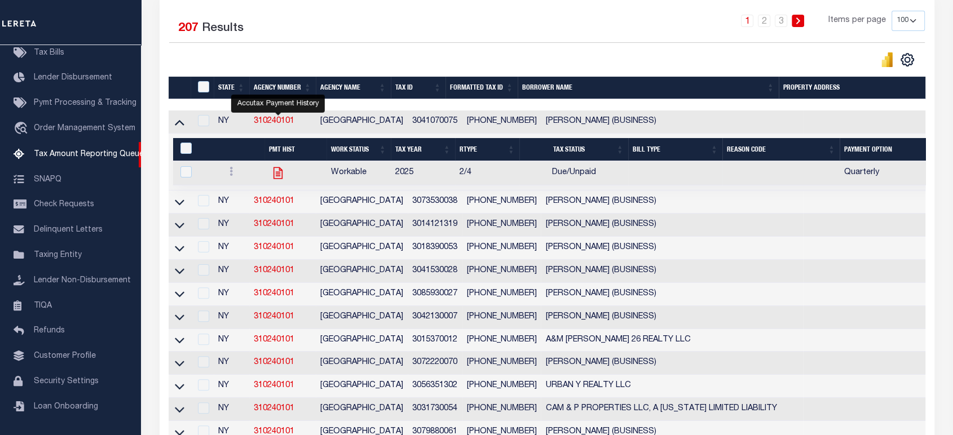
click at [284, 170] on icon "" at bounding box center [278, 173] width 15 height 15
checkbox input "true"
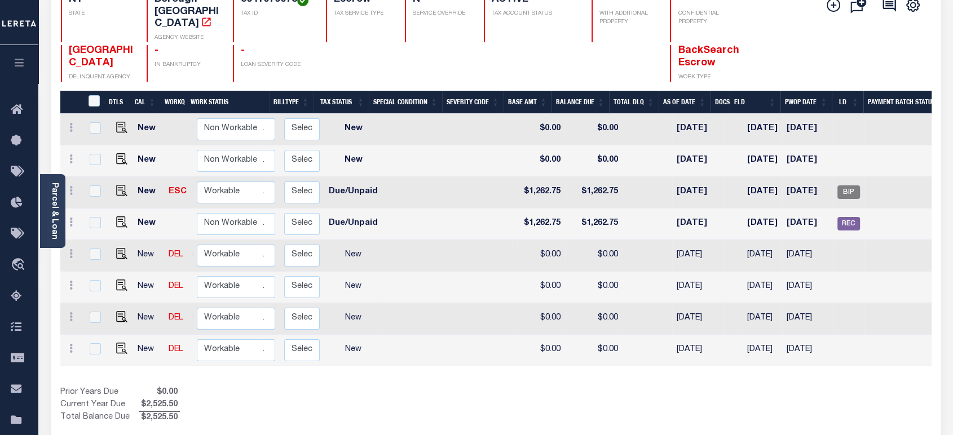
scroll to position [0, 228]
drag, startPoint x: 613, startPoint y: 211, endPoint x: 492, endPoint y: 208, distance: 121.8
click at [492, 209] on tr "New Non Workable Workable 2025 1/4 Quarterly Select... Payment Reversal Taxable…" at bounding box center [408, 225] width 1150 height 32
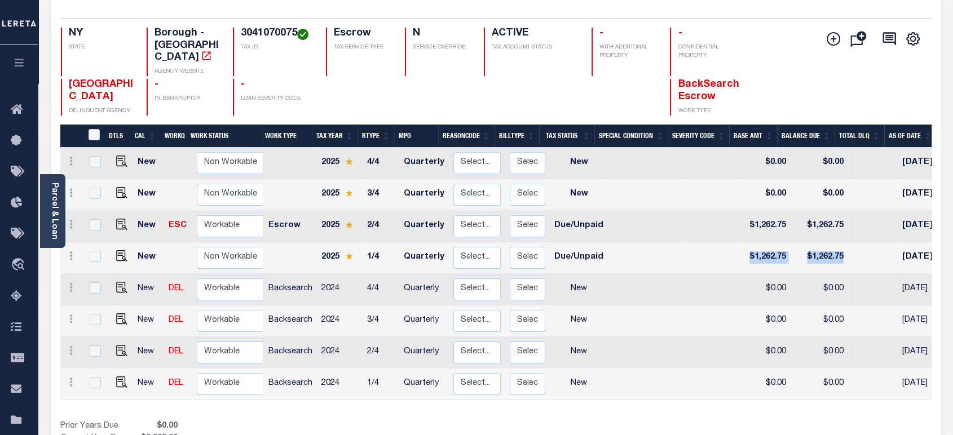
scroll to position [63, 0]
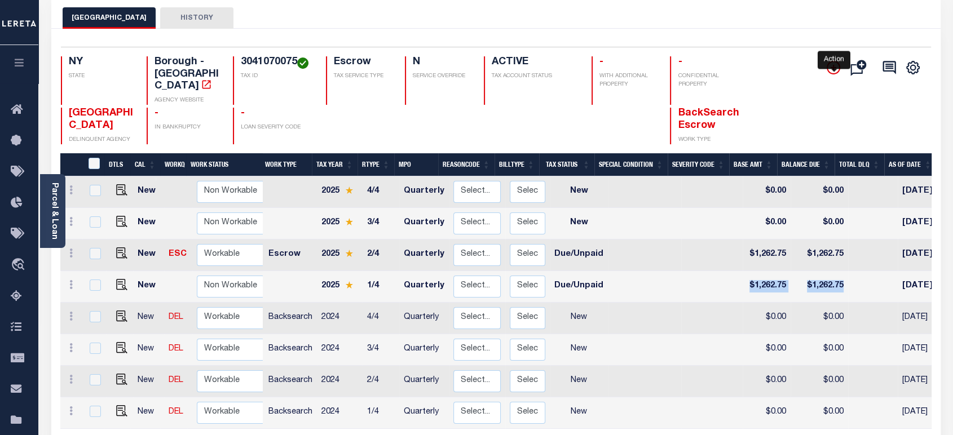
click at [831, 70] on icon "" at bounding box center [833, 68] width 14 height 14
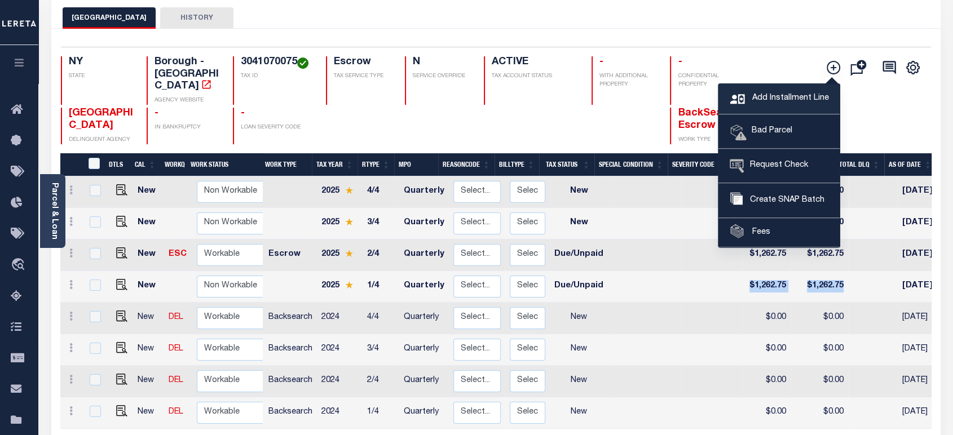
click at [760, 99] on span "Add Installment Line" at bounding box center [788, 98] width 79 height 12
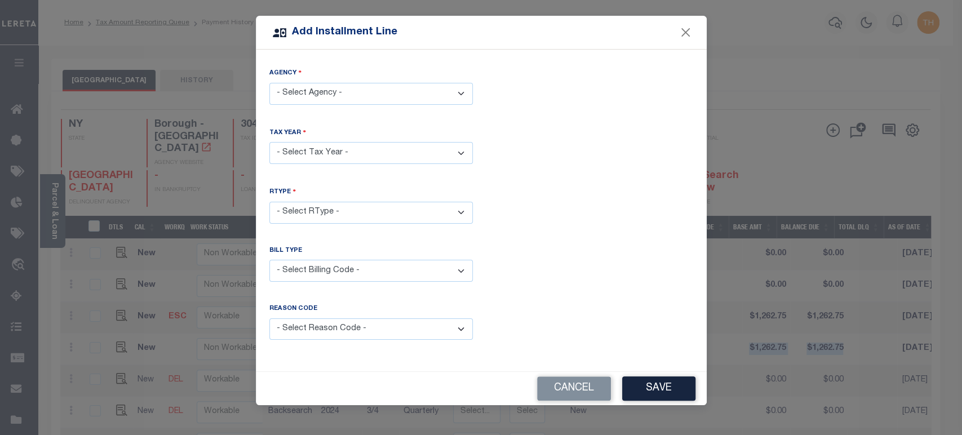
click at [364, 100] on select "- Select Agency - [GEOGRAPHIC_DATA] - Borough" at bounding box center [370, 94] width 203 height 22
select select "3604703000"
click at [269, 83] on select "- Select Agency - [GEOGRAPHIC_DATA] - Borough" at bounding box center [370, 94] width 203 height 22
click at [325, 322] on select "- Select Reason Code - Payment Reversal Taxable Value Change Assessment Change …" at bounding box center [370, 329] width 203 height 22
select select "8"
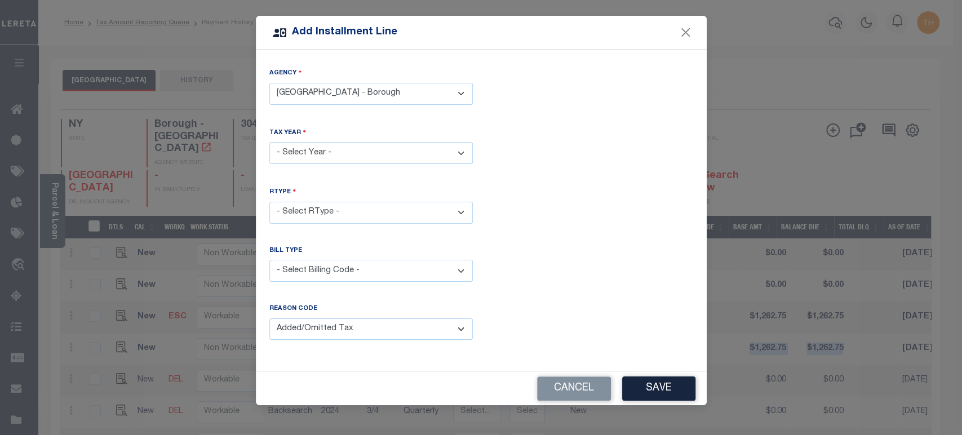
click at [269, 318] on select "- Select Reason Code - Payment Reversal Taxable Value Change Assessment Change …" at bounding box center [370, 329] width 203 height 22
click at [338, 213] on select "- Select RType -" at bounding box center [370, 213] width 203 height 22
click at [355, 155] on select "- Select Year - 2005 2006 2007 2008 2009 2010 2011 2012 2013 2014 2015 2016 201…" at bounding box center [370, 153] width 203 height 22
select select "2025"
click at [269, 142] on select "- Select Year - 2005 2006 2007 2008 2009 2010 2011 2012 2013 2014 2015 2016 201…" at bounding box center [370, 153] width 203 height 22
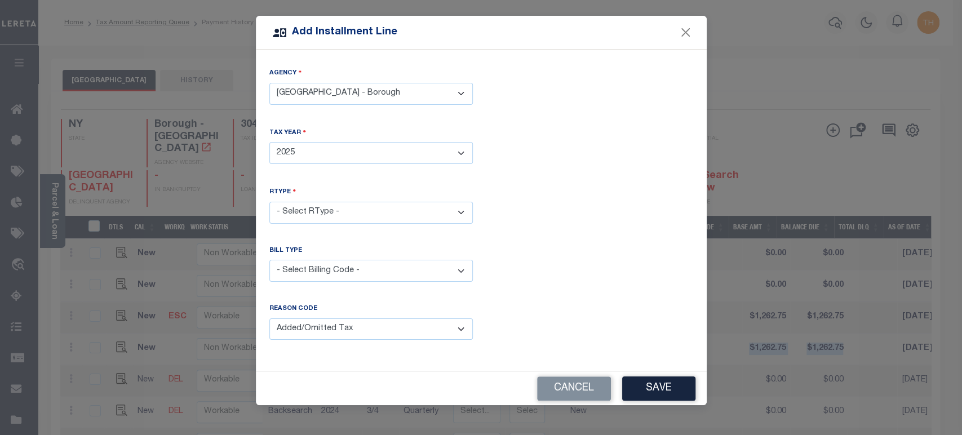
click at [335, 214] on select "- Select RType - 1/2 1/4 2/2 2/4 3/4 4/4" at bounding box center [370, 213] width 203 height 22
select select "3"
click at [269, 202] on select "- Select RType - 1/2 1/4 2/2 2/4 3/4 4/4" at bounding box center [370, 213] width 203 height 22
click at [336, 269] on select "- Select Billing Code - Regular Delinquent Supplemental Corrected/Adjusted Bill…" at bounding box center [370, 271] width 203 height 22
select select "5"
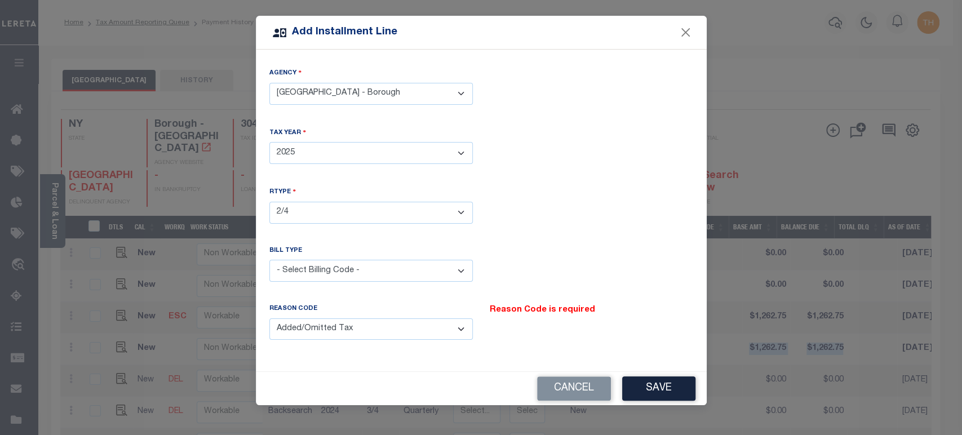
click at [269, 260] on select "- Select Billing Code - Regular Delinquent Supplemental Corrected/Adjusted Bill…" at bounding box center [370, 271] width 203 height 22
click at [535, 367] on div "Agency - Select Agency - [GEOGRAPHIC_DATA] - Borough Tax Year - Select Year - 2…" at bounding box center [481, 211] width 451 height 322
drag, startPoint x: 564, startPoint y: 383, endPoint x: 550, endPoint y: 384, distance: 13.6
click at [563, 383] on button "Cancel" at bounding box center [574, 389] width 74 height 24
